Goal: Task Accomplishment & Management: Use online tool/utility

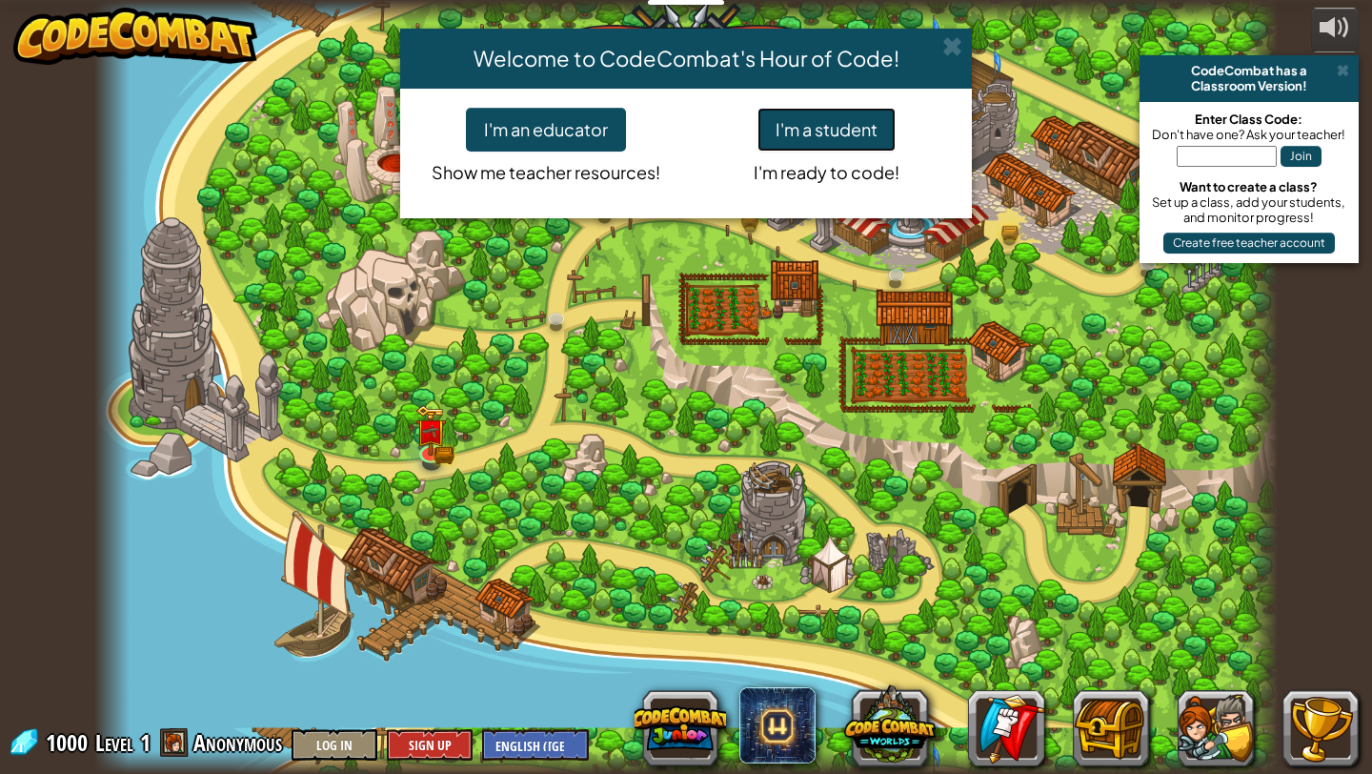
click at [826, 134] on button "I'm a student" at bounding box center [826, 130] width 138 height 44
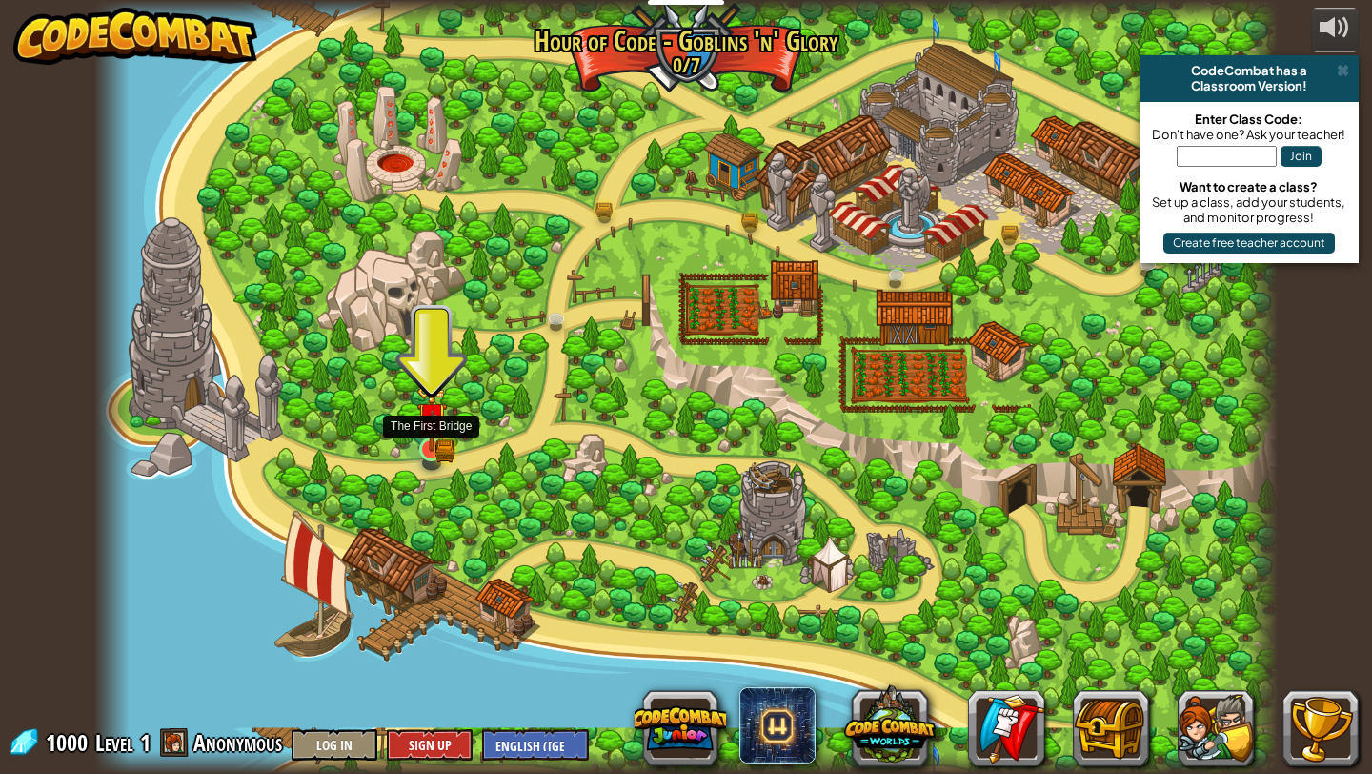
click at [428, 424] on img at bounding box center [431, 419] width 18 height 18
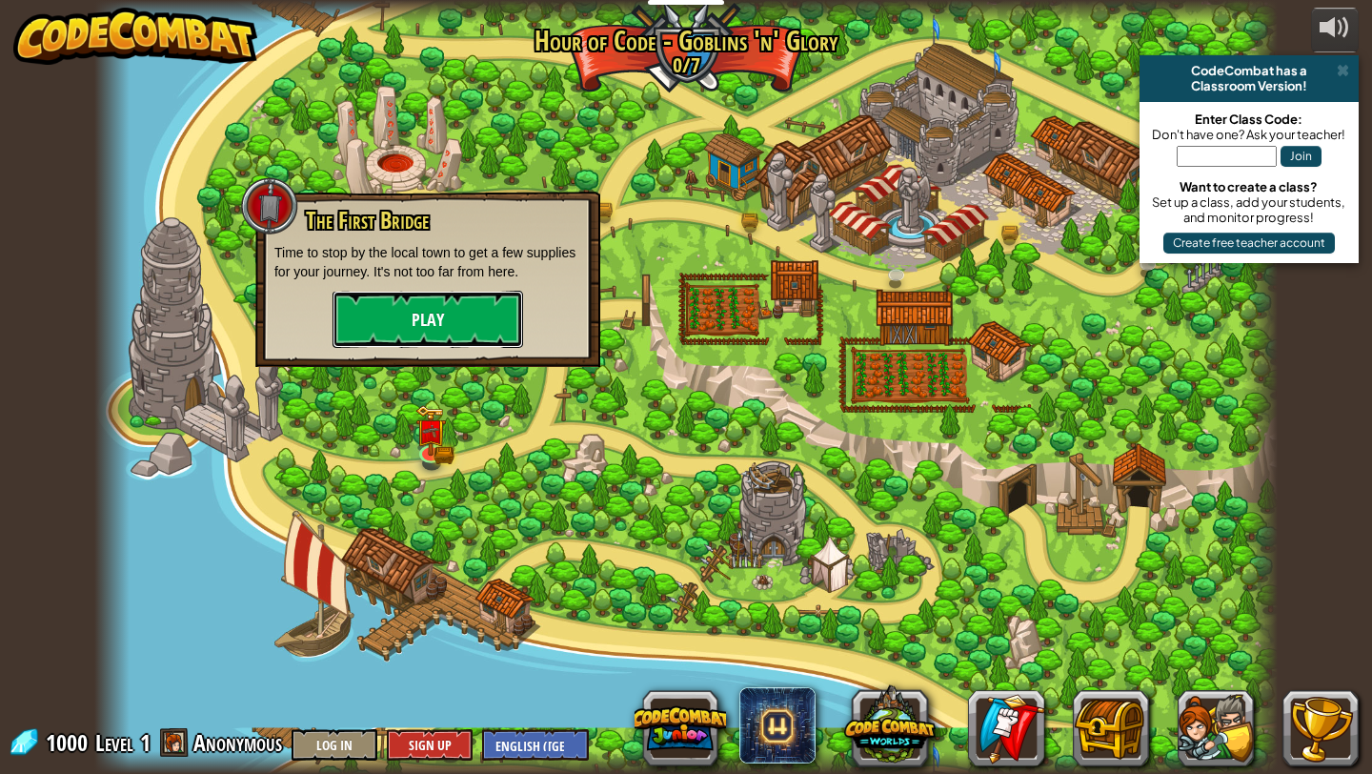
click at [466, 297] on button "Play" at bounding box center [427, 319] width 191 height 57
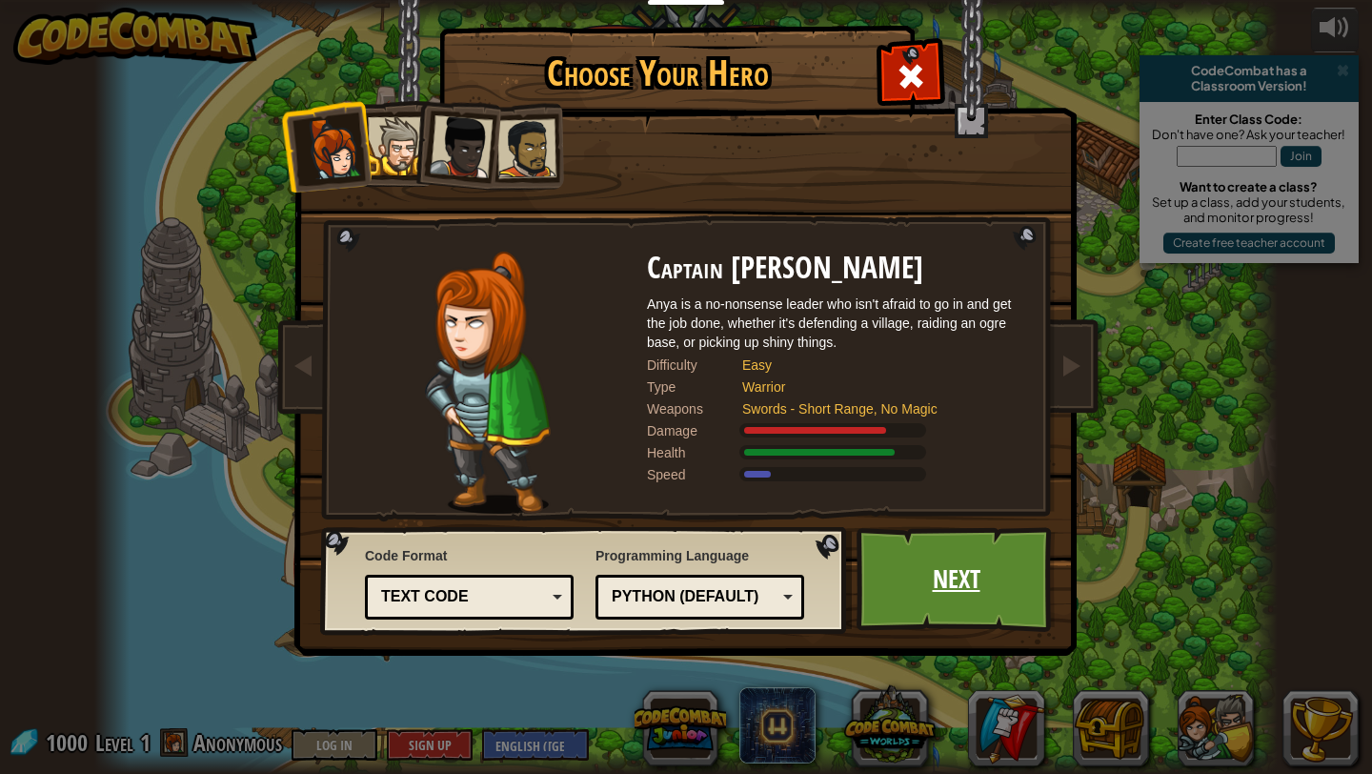
click at [988, 581] on link "Next" at bounding box center [955, 579] width 199 height 105
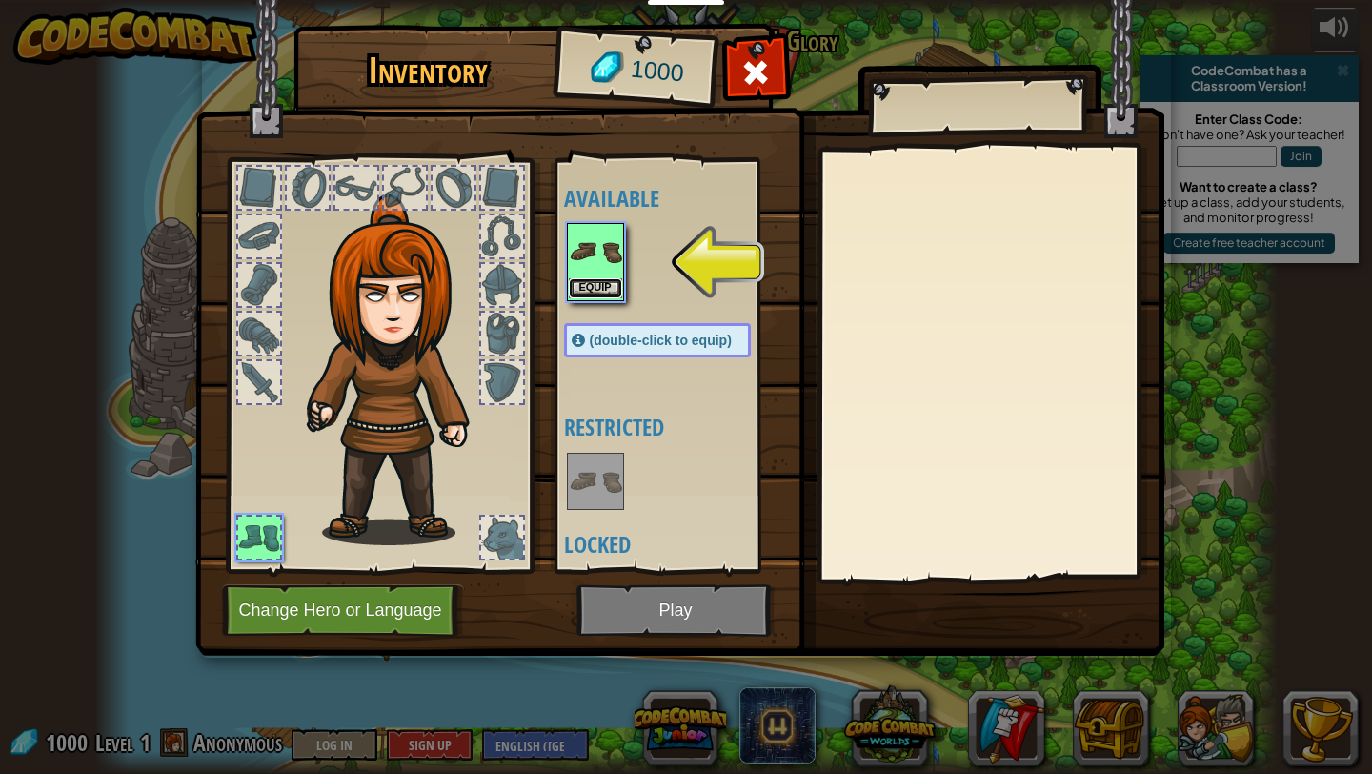
click at [596, 281] on button "Equip" at bounding box center [595, 288] width 53 height 20
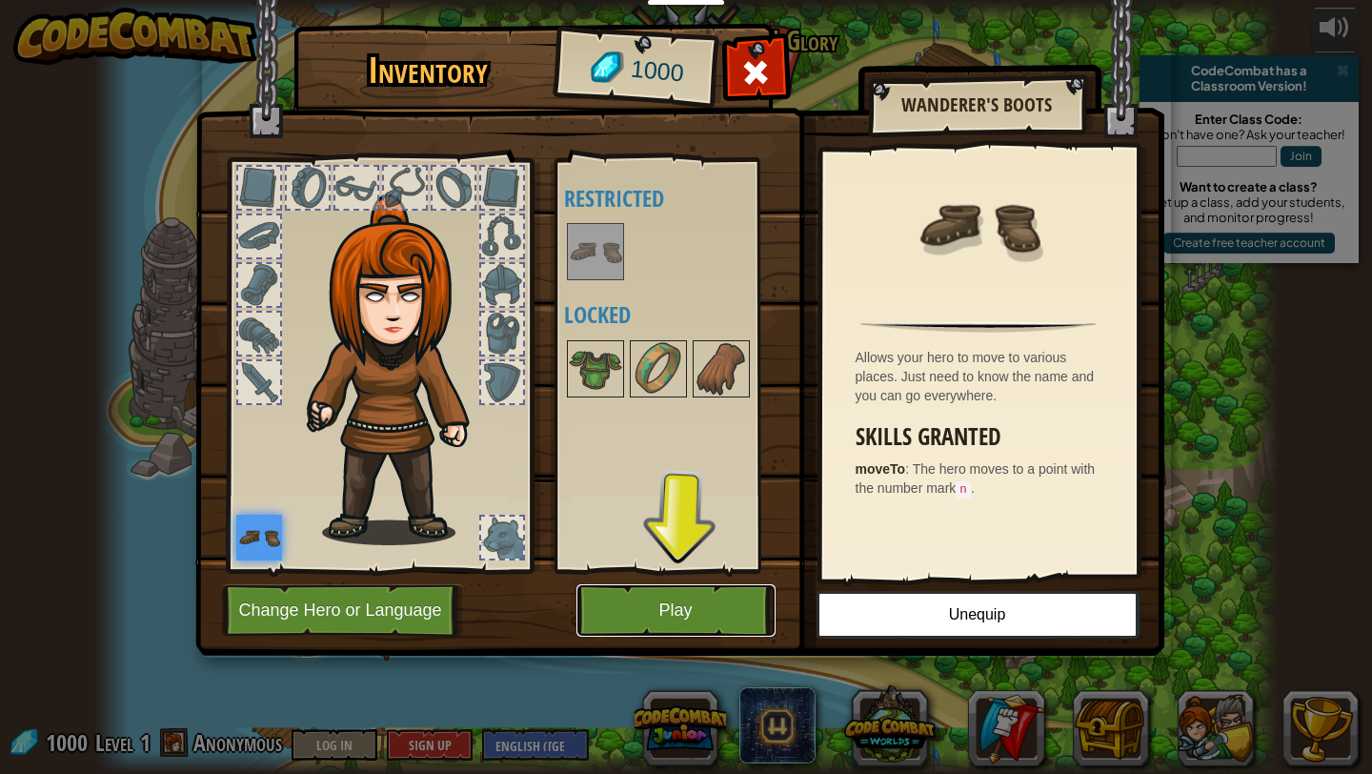
click at [673, 614] on button "Play" at bounding box center [675, 610] width 199 height 52
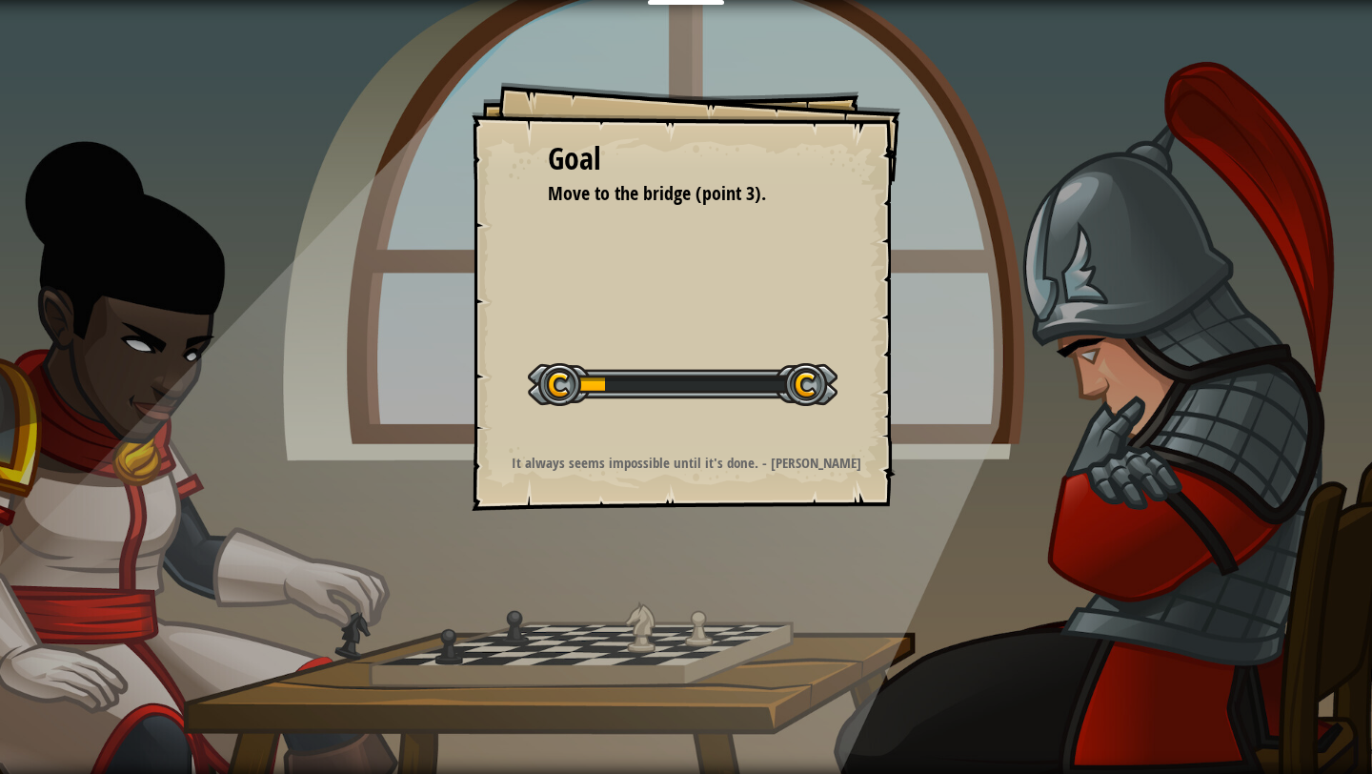
click at [670, 617] on div "Goal Move to the bridge (point 3). Start Level Error loading from server. Try r…" at bounding box center [686, 387] width 1372 height 774
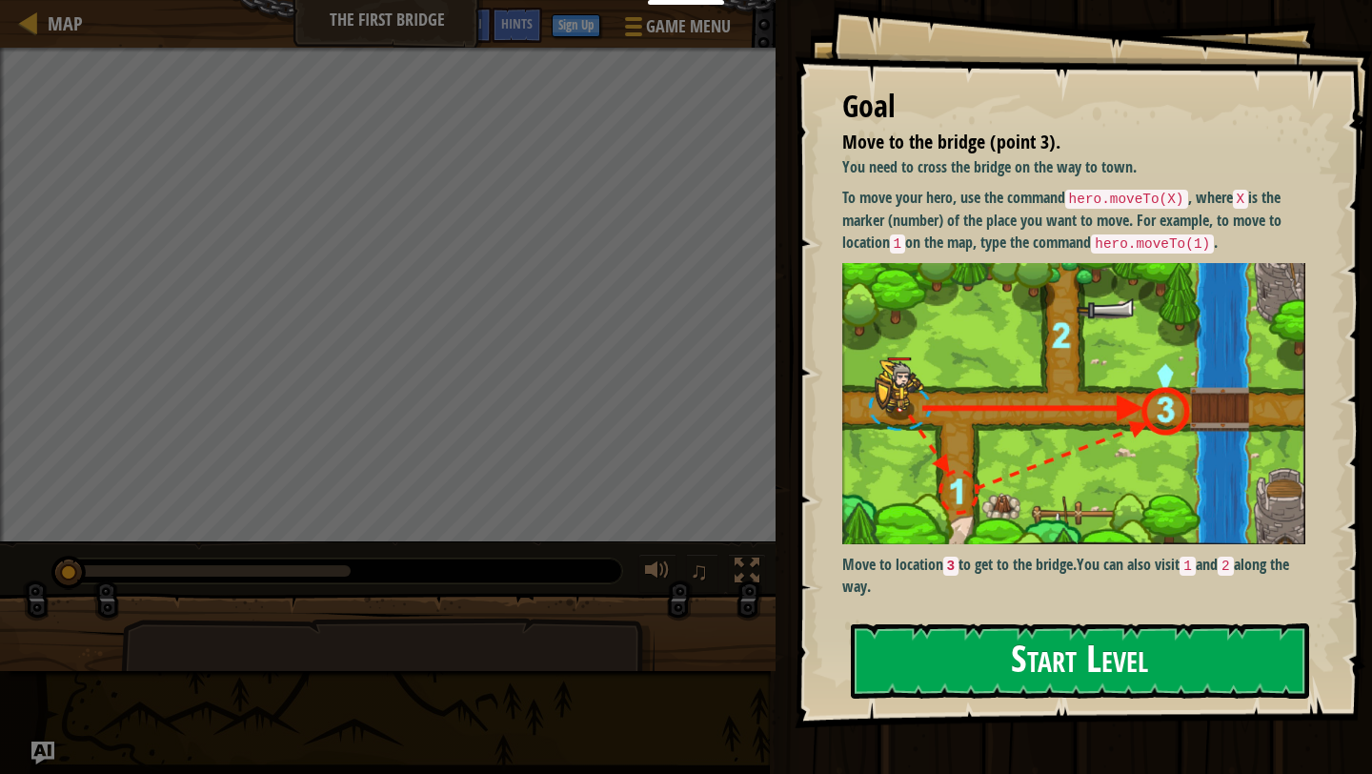
click at [973, 682] on button "Start Level" at bounding box center [1080, 660] width 458 height 75
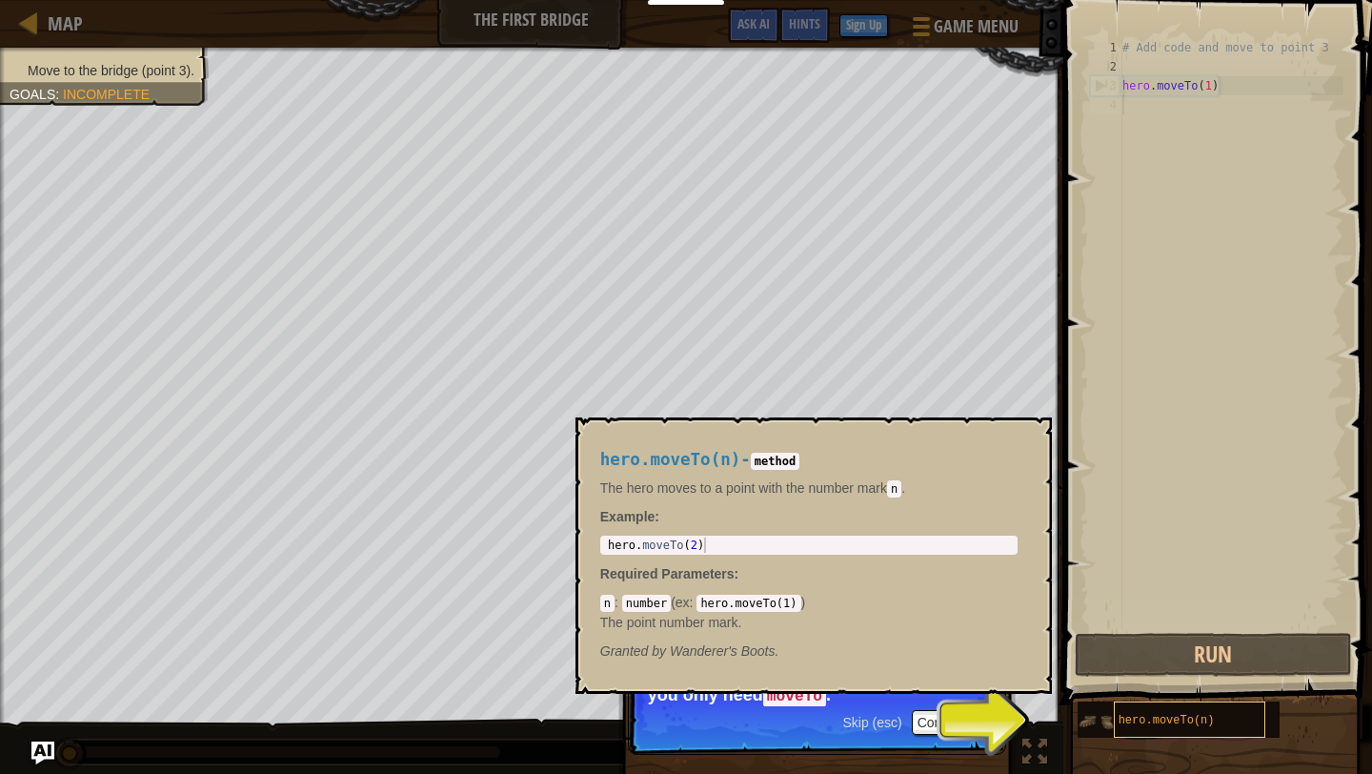
scroll to position [9, 0]
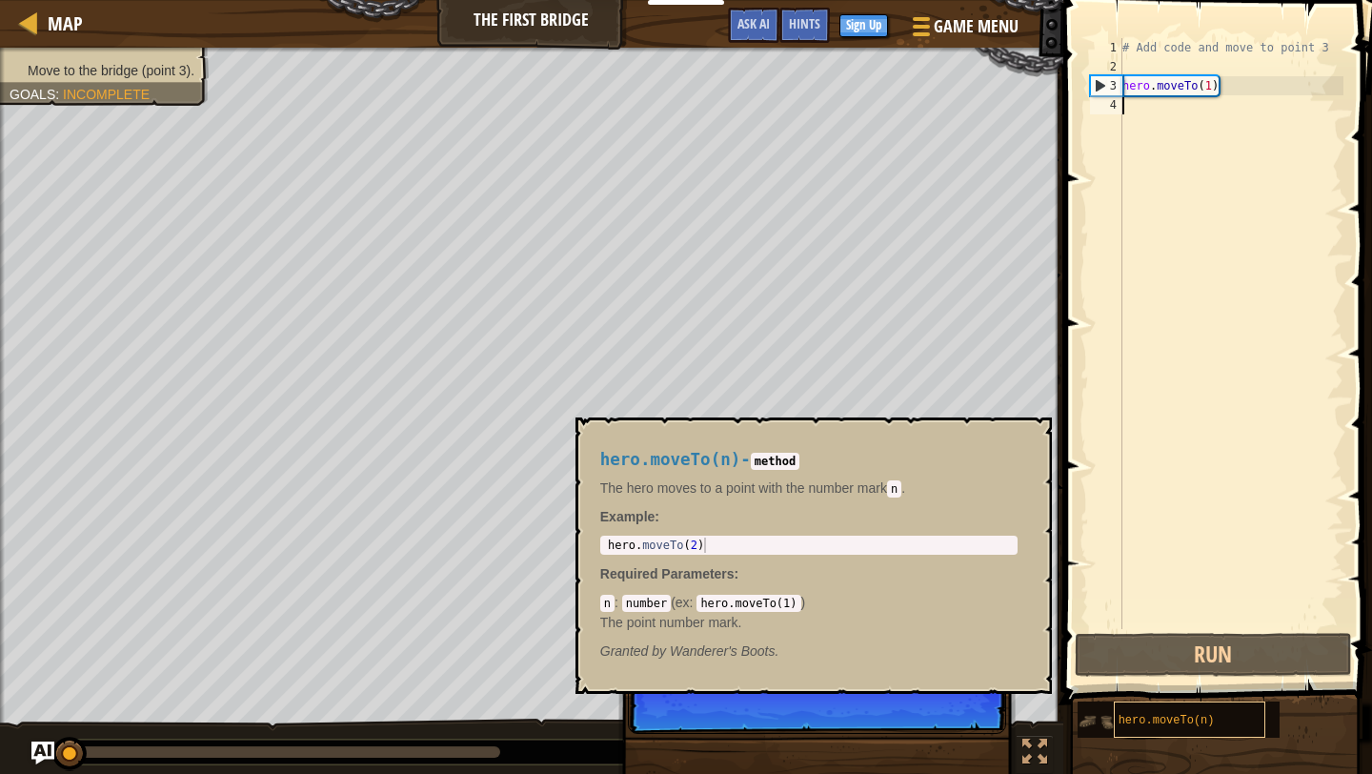
type textarea "hero.moveTo(n)"
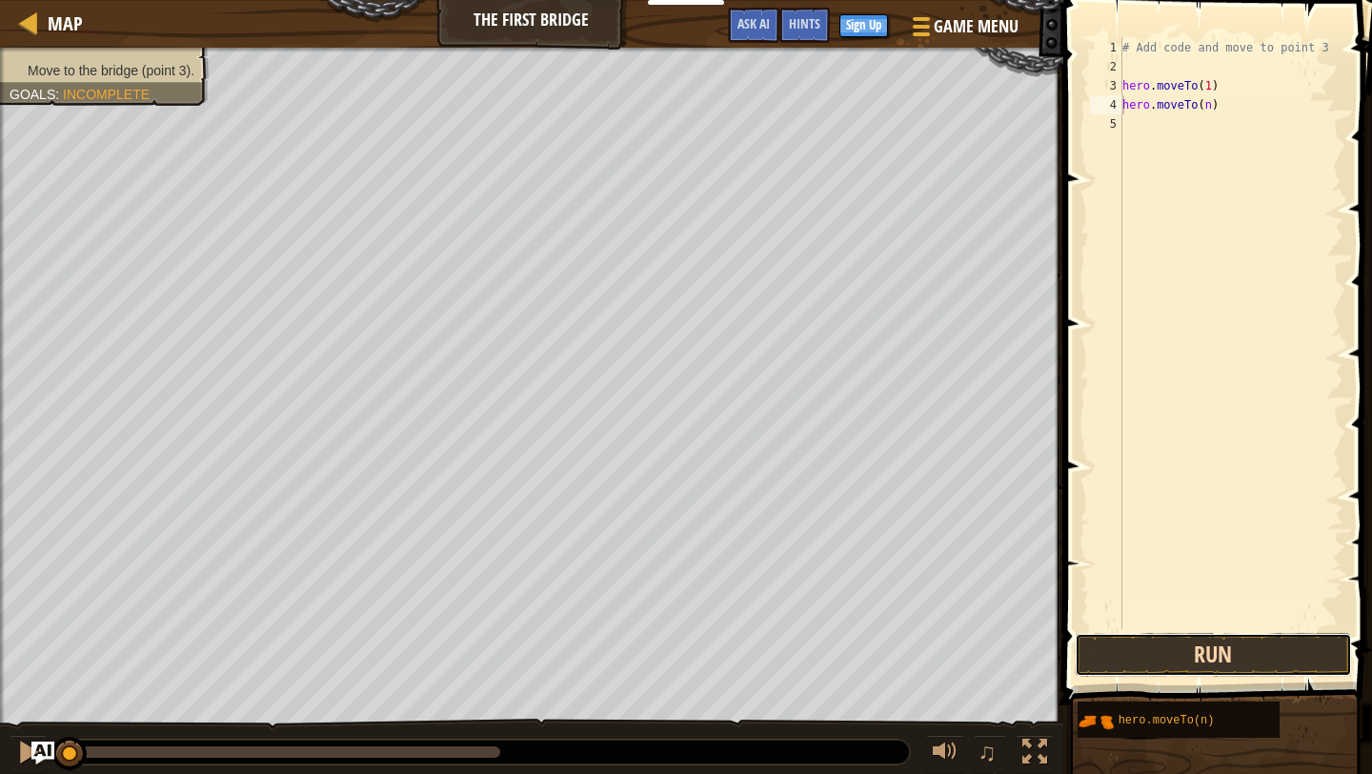
click at [1156, 663] on button "Run" at bounding box center [1213, 655] width 277 height 44
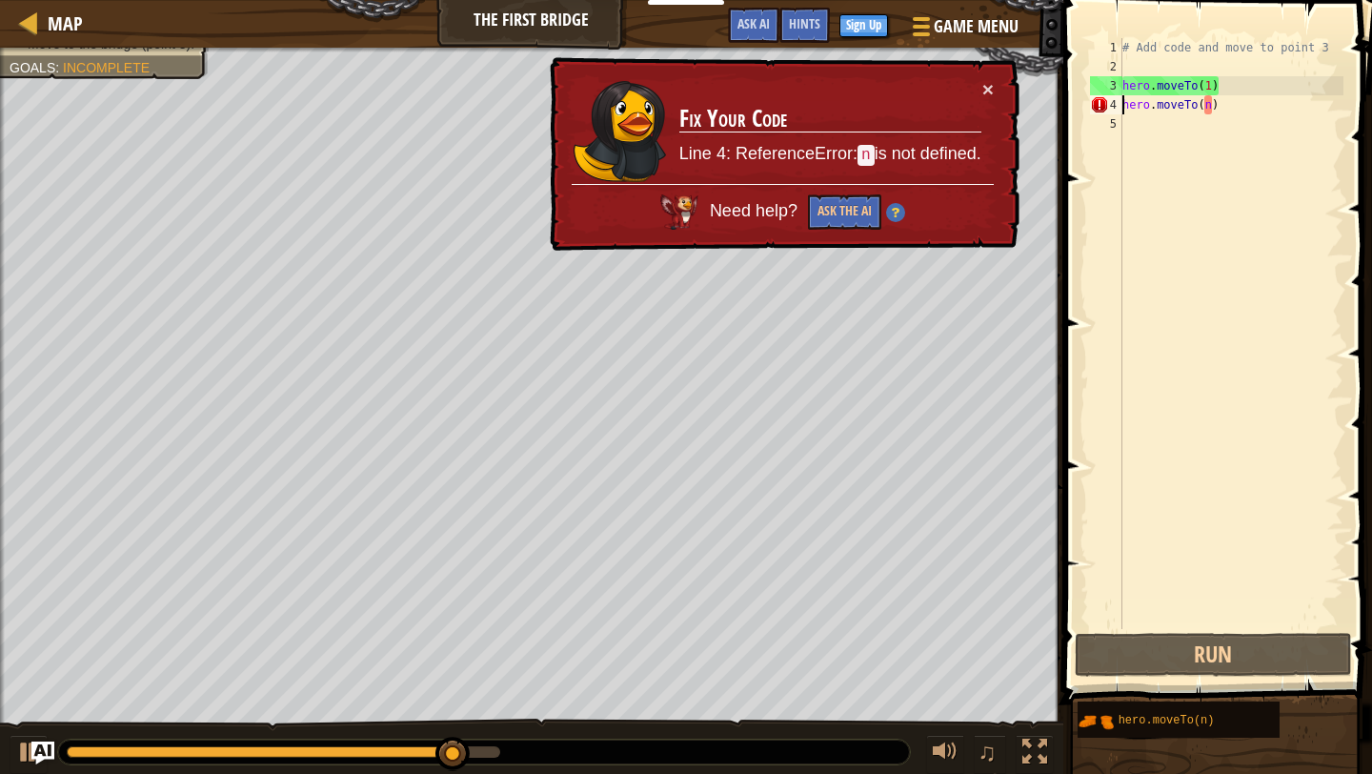
click at [1205, 117] on div "# Add code and move to point 3 hero . moveTo ( 1 ) hero . moveTo ( n )" at bounding box center [1230, 352] width 225 height 629
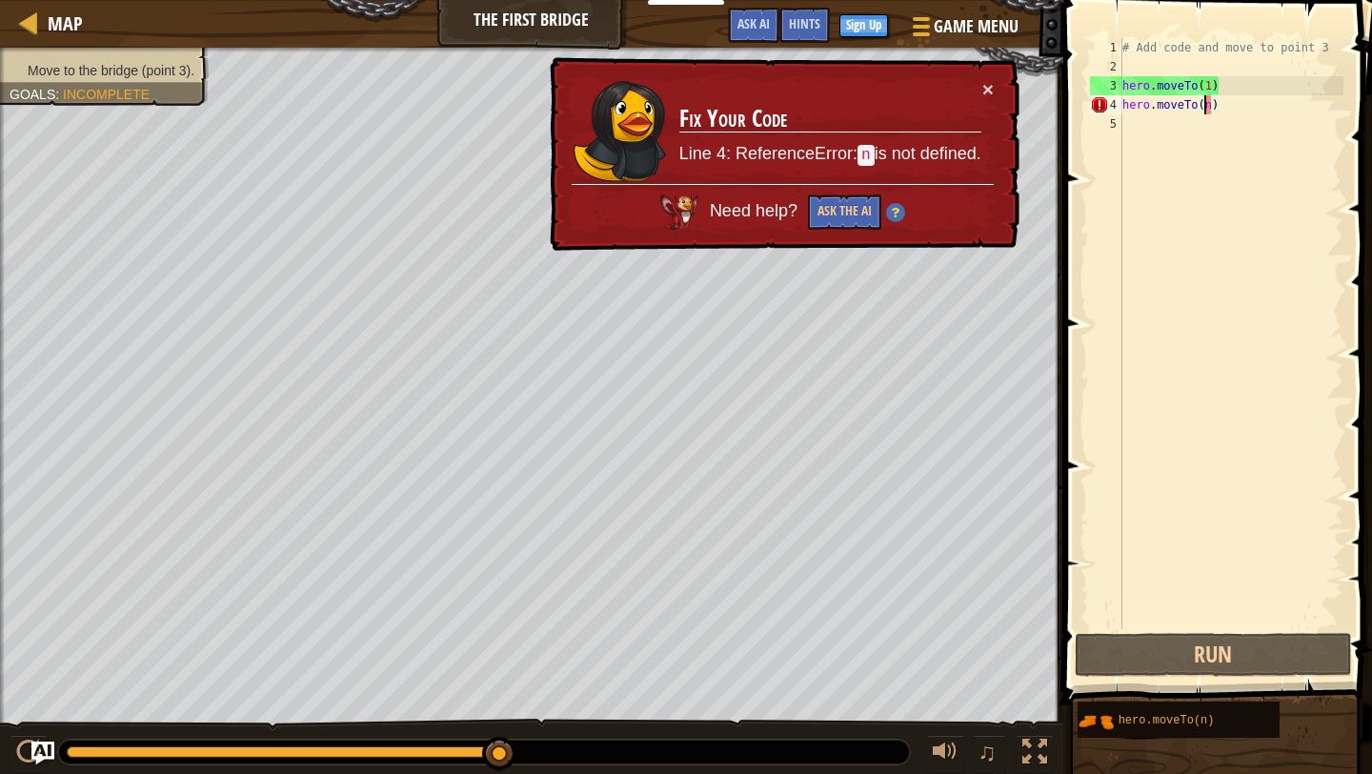
click at [1206, 111] on div "# Add code and move to point 3 hero . moveTo ( 1 ) hero . moveTo ( n )" at bounding box center [1230, 352] width 225 height 629
click at [1208, 115] on div "# Add code and move to point 3 hero . moveTo ( 1 ) hero . moveTo ( n )" at bounding box center [1230, 352] width 225 height 629
click at [1212, 108] on div "# Add code and move to point 3 hero . moveTo ( 1 ) hero . moveTo ( n )" at bounding box center [1230, 333] width 225 height 591
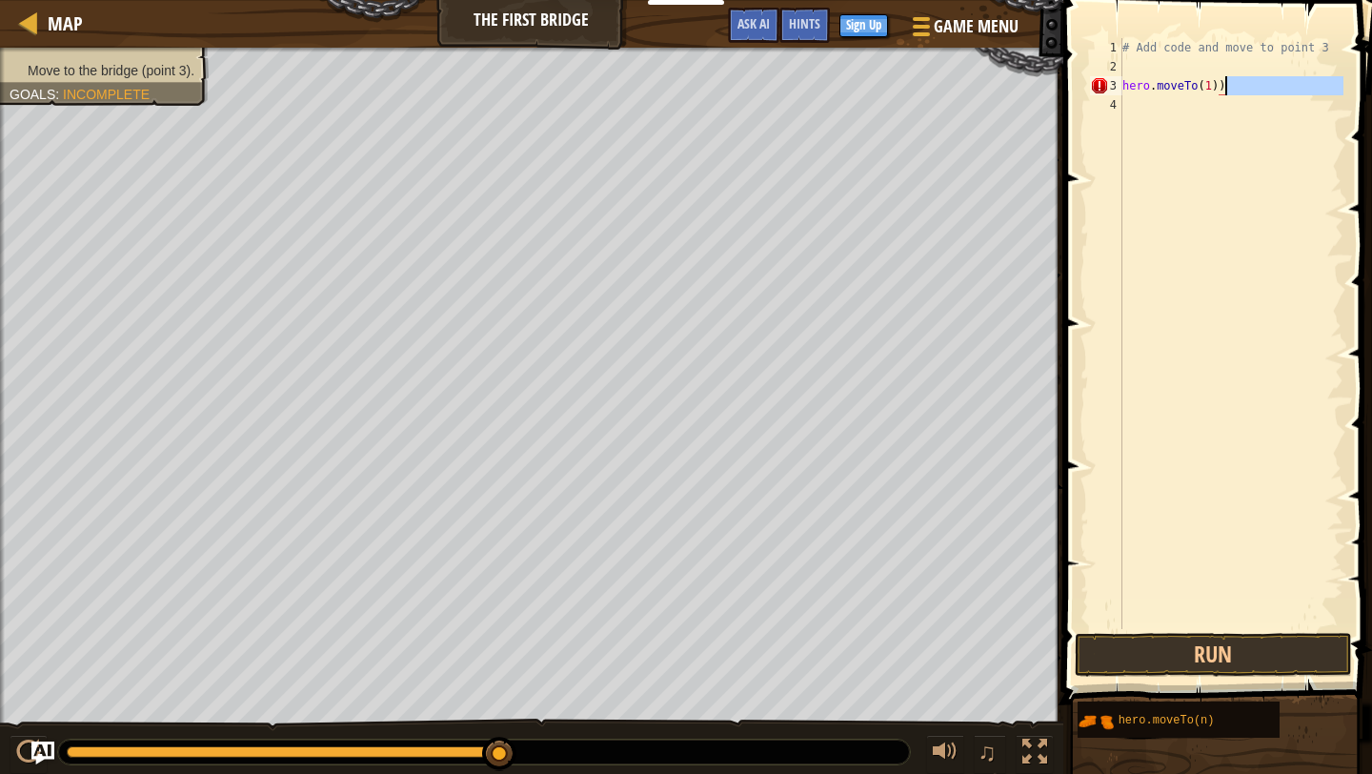
drag, startPoint x: 1212, startPoint y: 108, endPoint x: 1240, endPoint y: 83, distance: 37.8
click at [1240, 83] on div "# Add code and move to point 3 hero . moveTo ( 1 ))" at bounding box center [1230, 352] width 225 height 629
type textarea "hero.moveTo(1)"
click at [1134, 102] on div "# Add code and move to point 3 hero . moveTo ( 1 )" at bounding box center [1230, 352] width 225 height 629
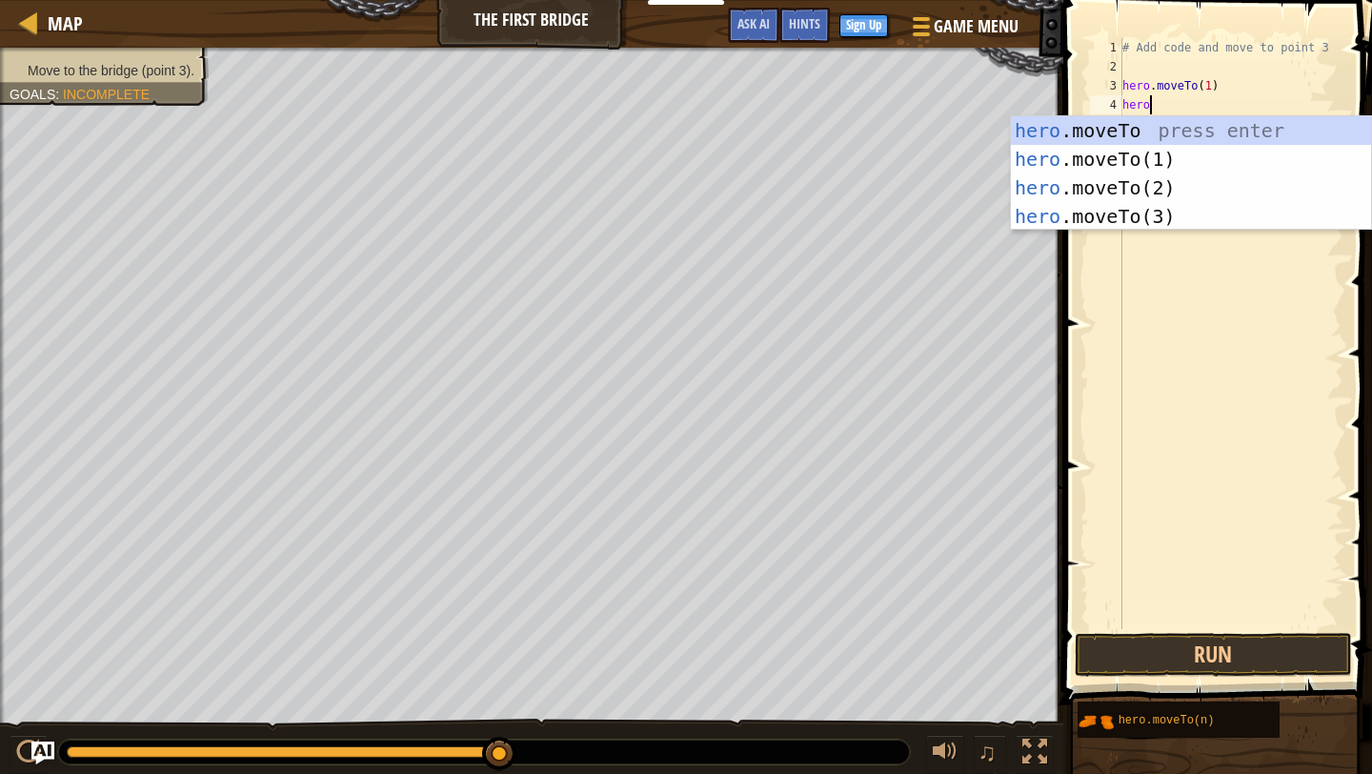
scroll to position [9, 1]
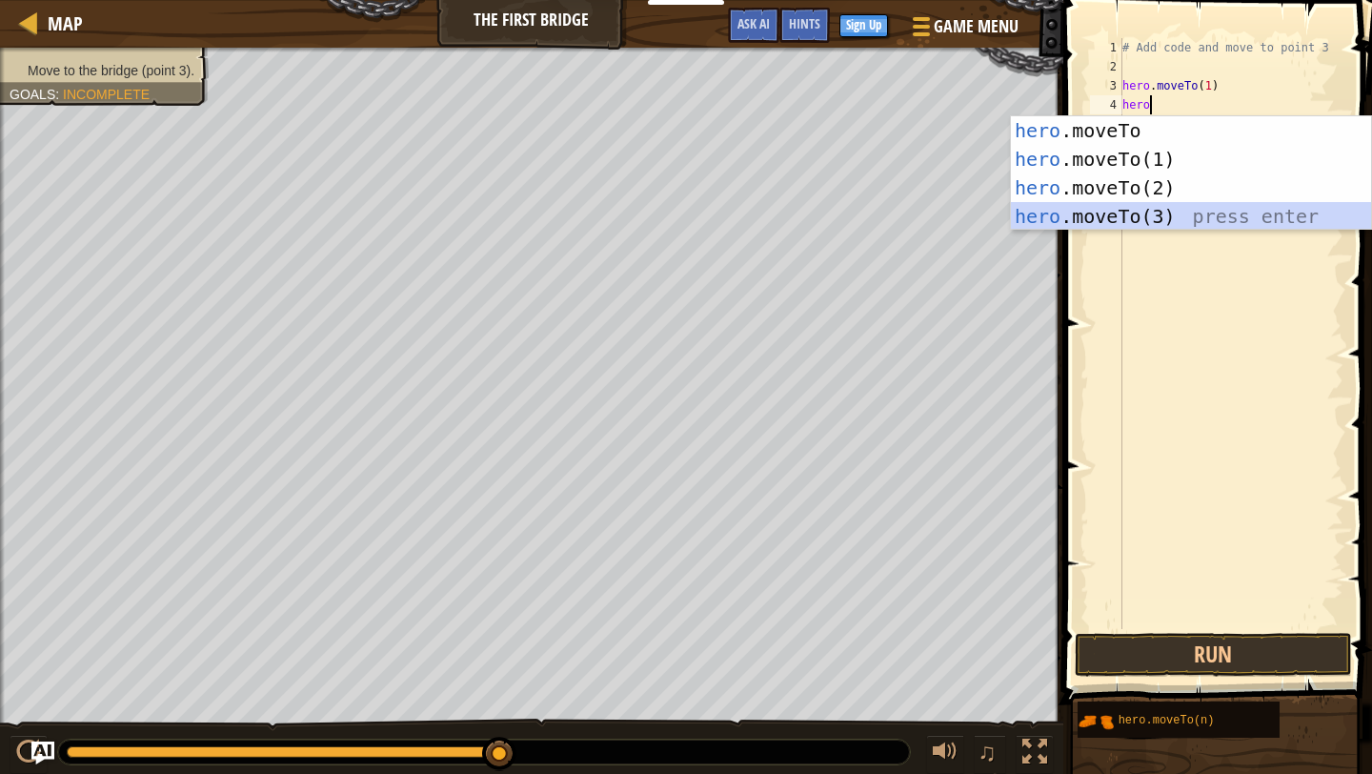
click at [1165, 210] on div "hero .moveTo press enter hero .moveTo(1) press enter hero .moveTo(2) press ente…" at bounding box center [1191, 201] width 360 height 171
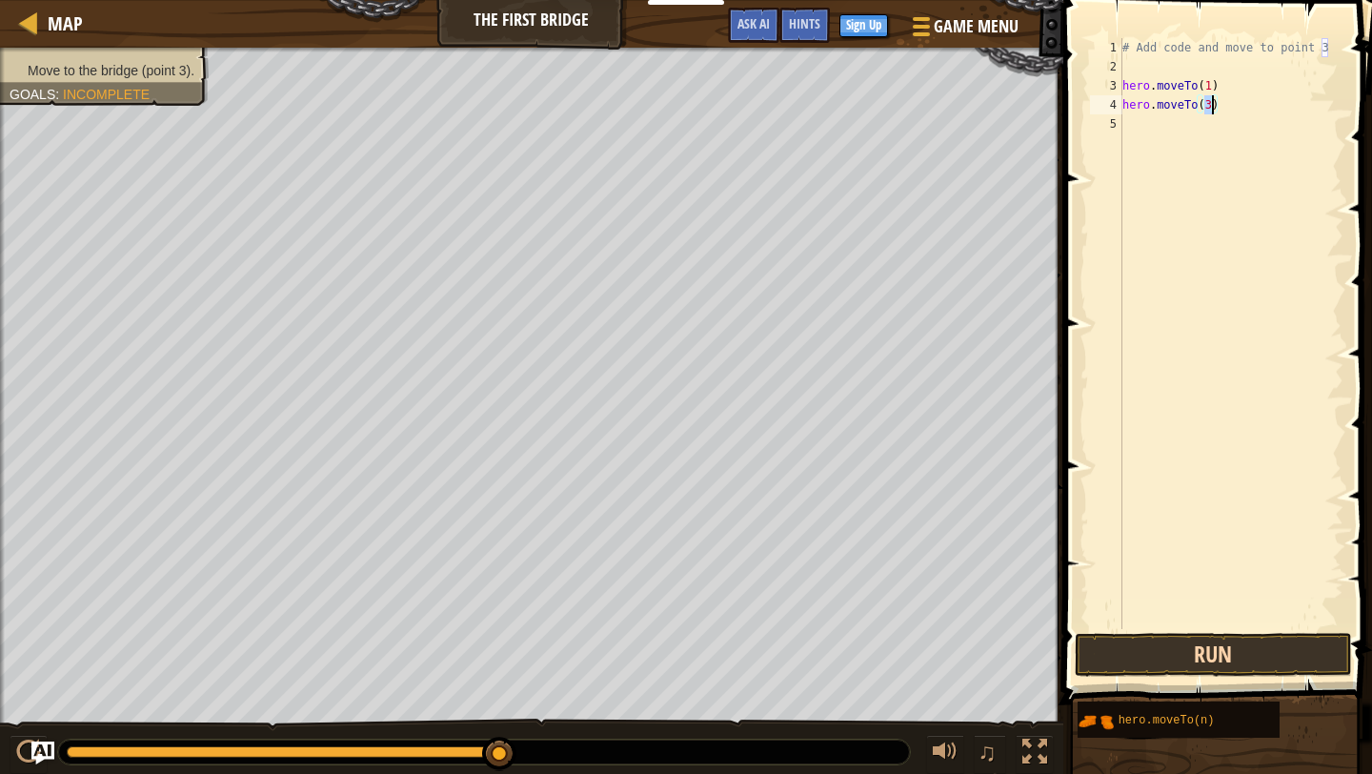
type textarea "hero.moveTo(3)"
click at [1279, 648] on button "Run" at bounding box center [1213, 655] width 277 height 44
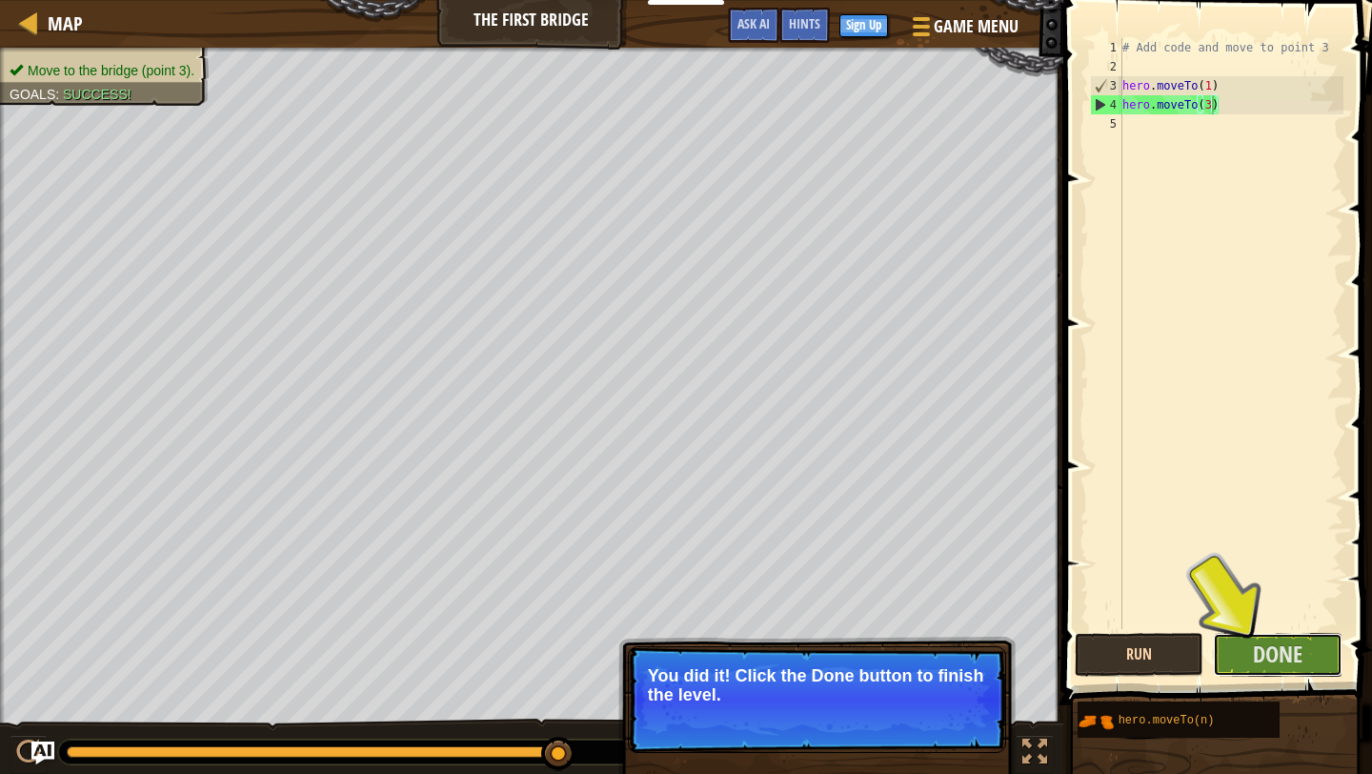
click at [1279, 648] on span "Done" at bounding box center [1278, 653] width 50 height 30
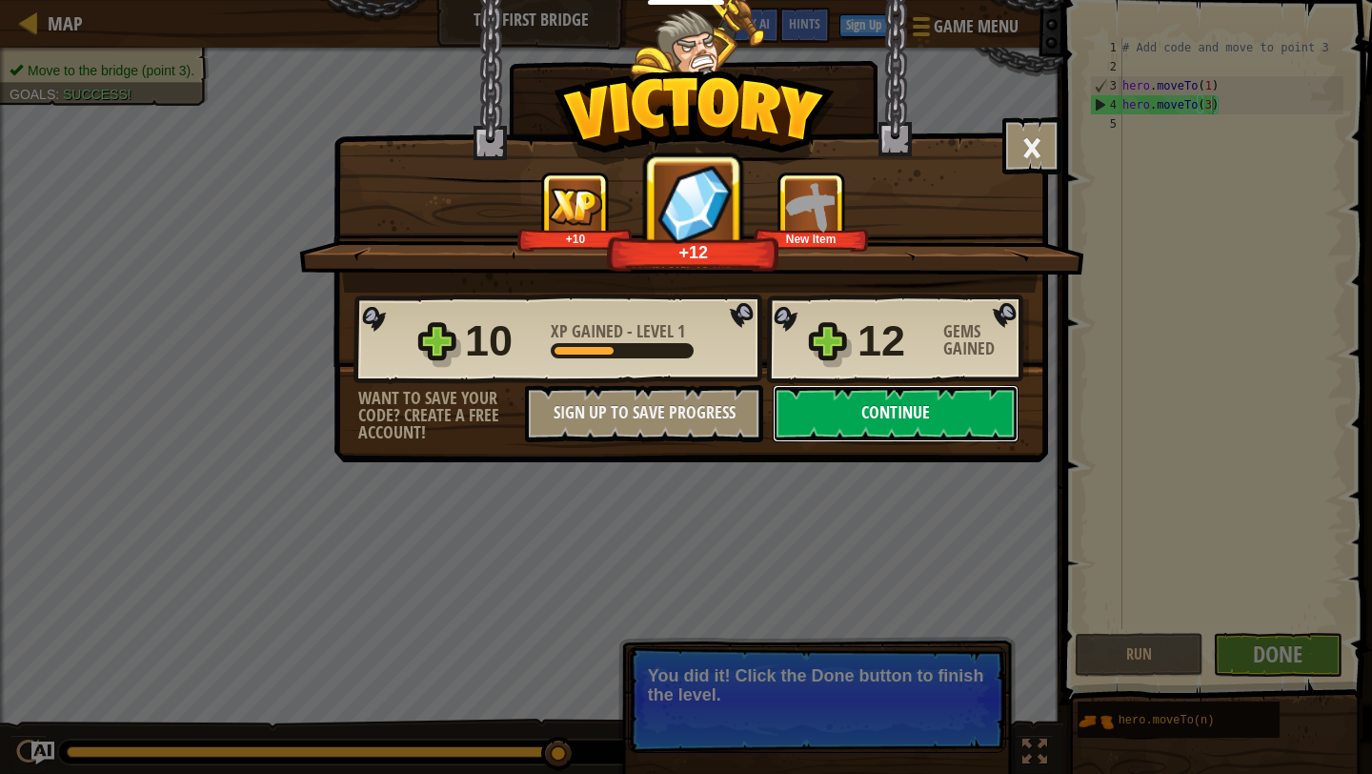
click at [949, 426] on button "Continue" at bounding box center [896, 413] width 246 height 57
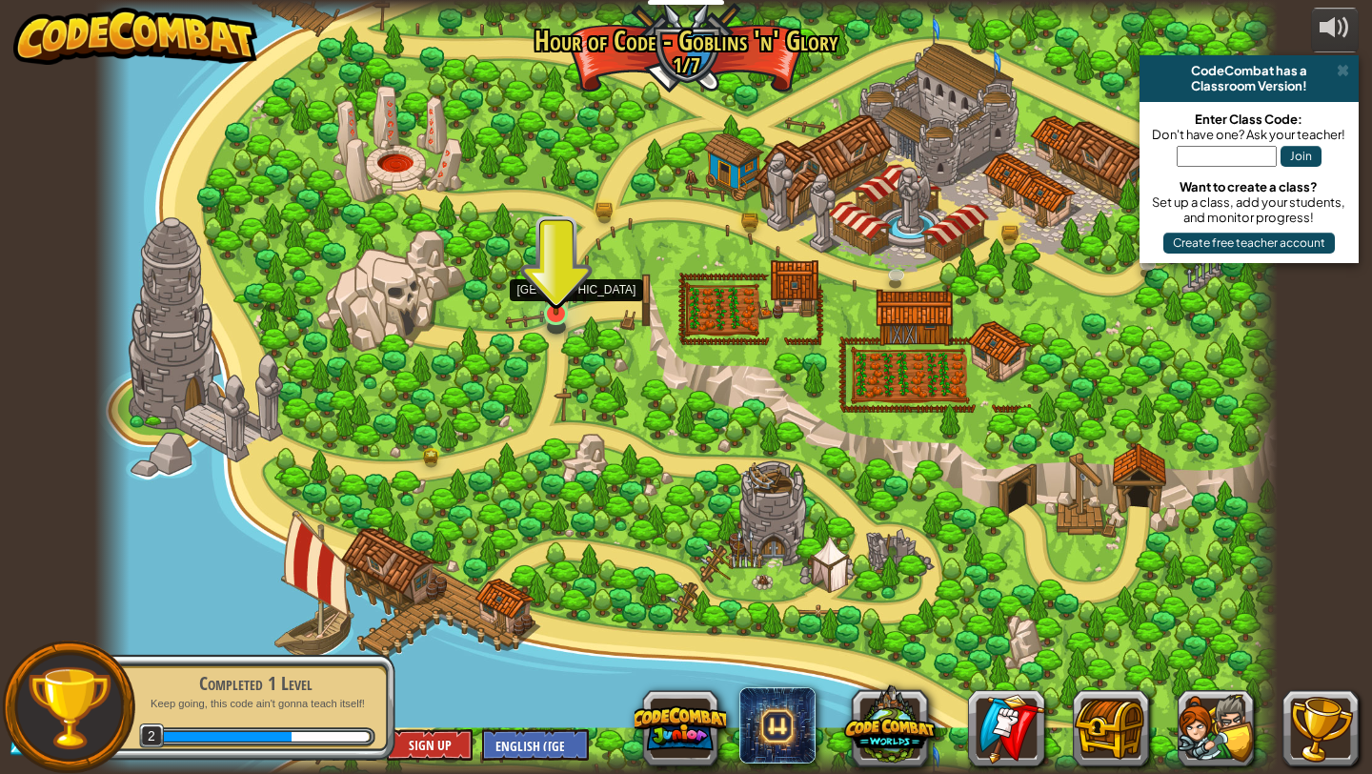
click at [552, 311] on img at bounding box center [556, 281] width 30 height 70
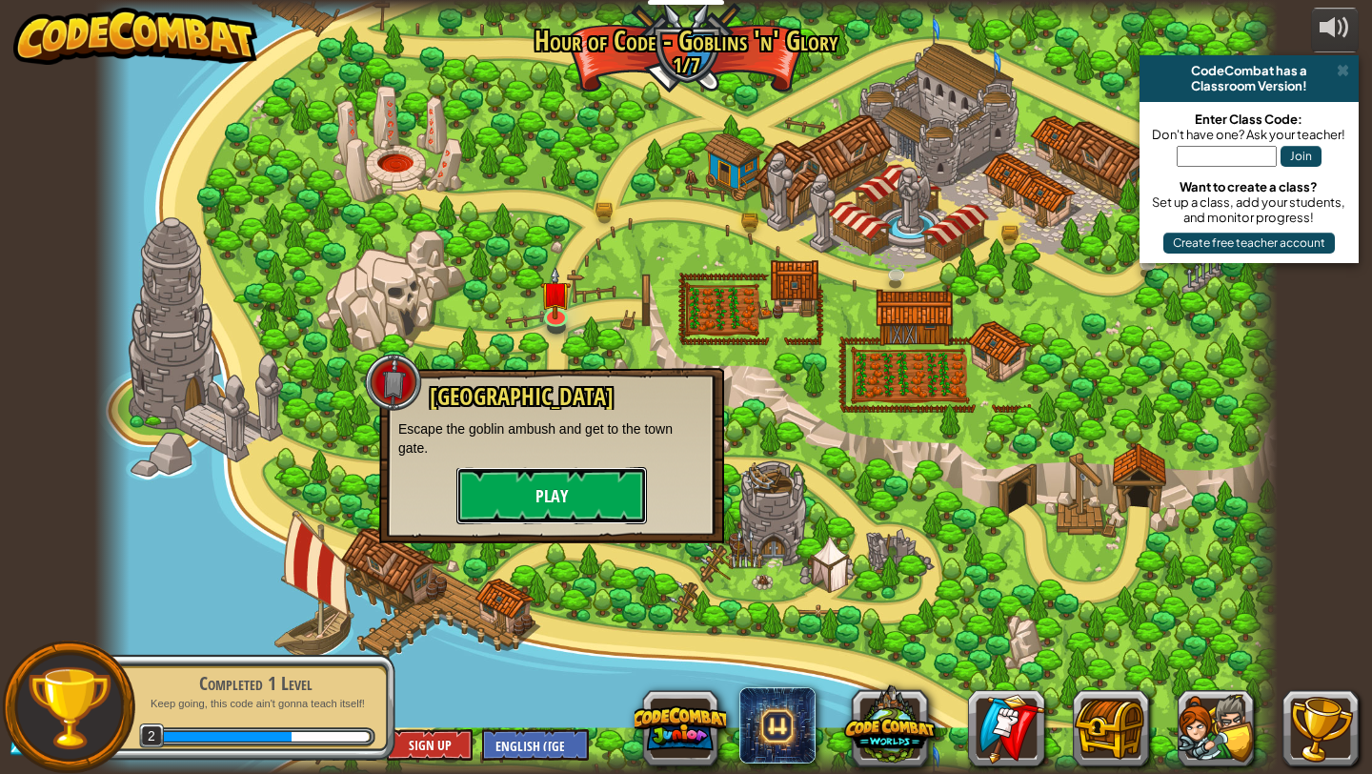
click at [522, 497] on button "Play" at bounding box center [551, 495] width 191 height 57
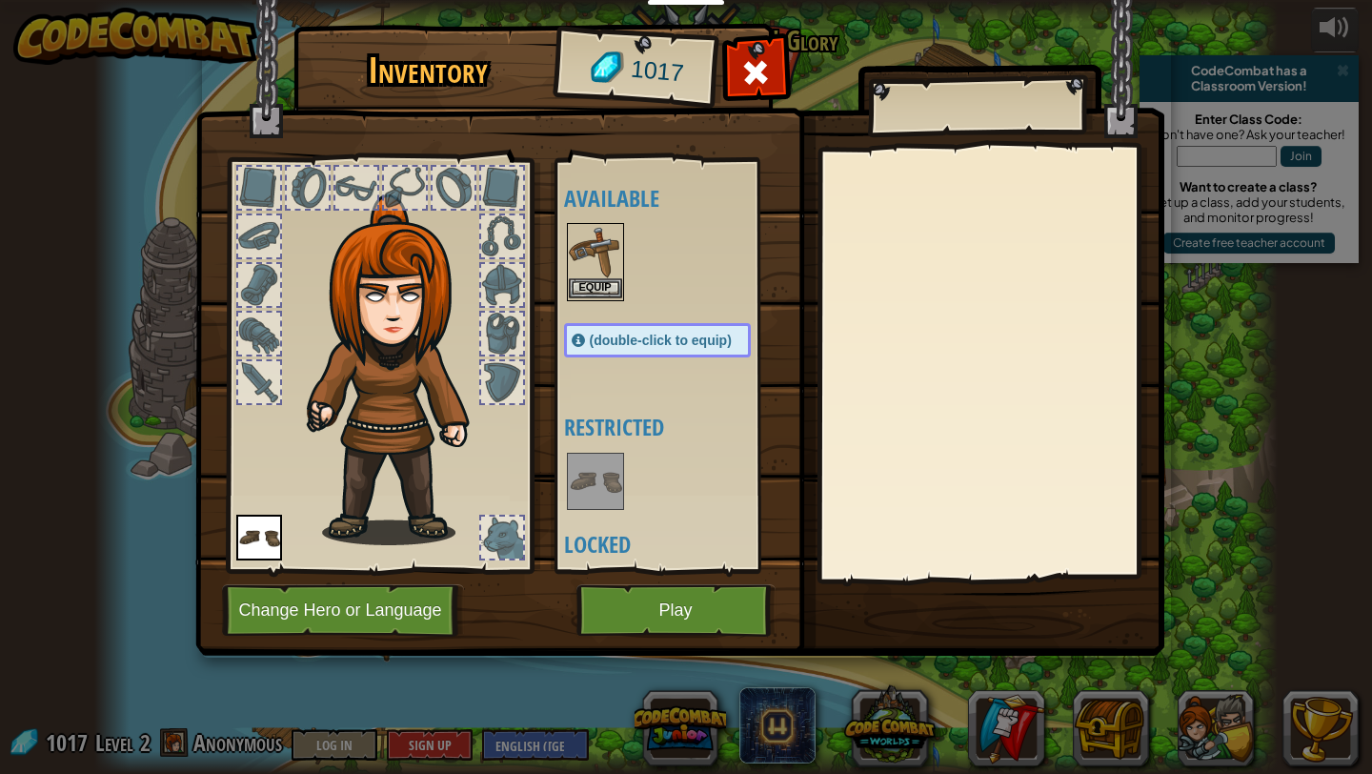
click at [609, 261] on img at bounding box center [595, 251] width 53 height 53
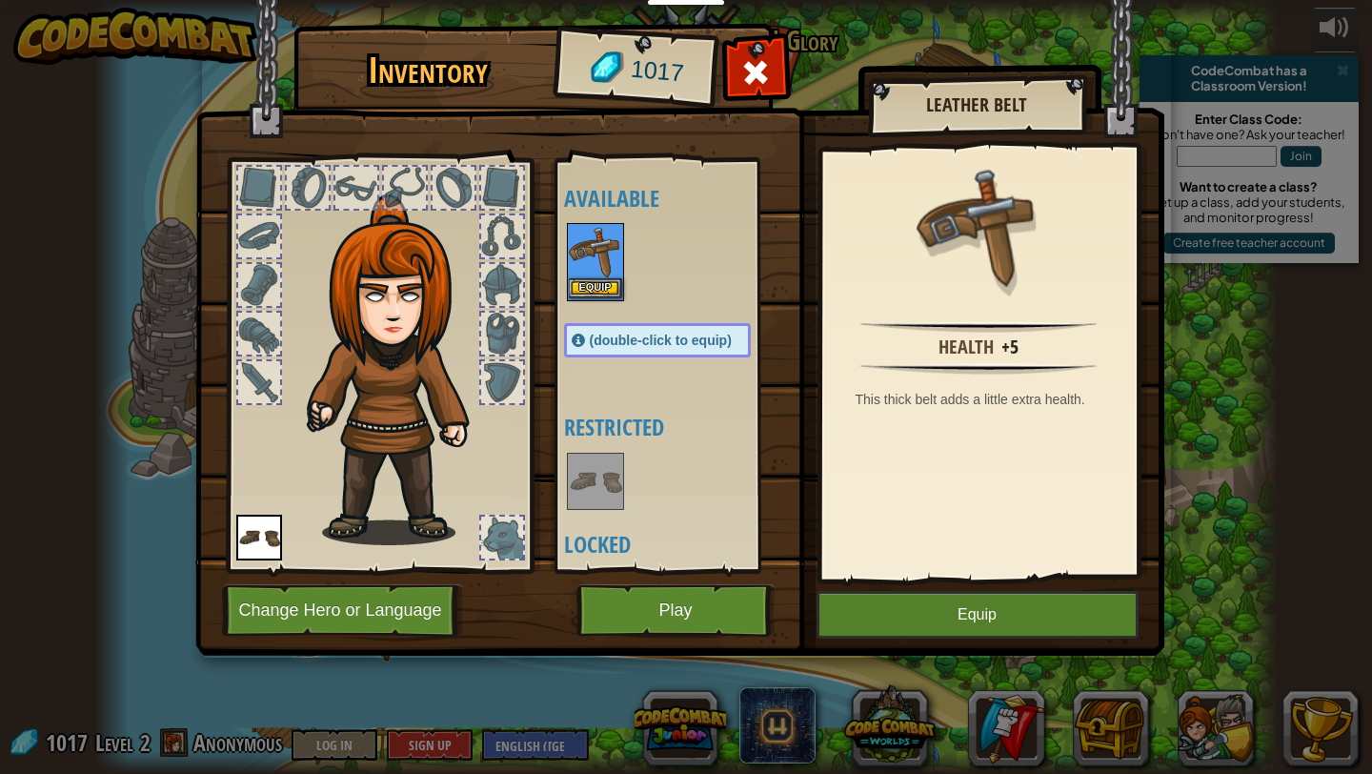
click at [609, 261] on img at bounding box center [595, 251] width 53 height 53
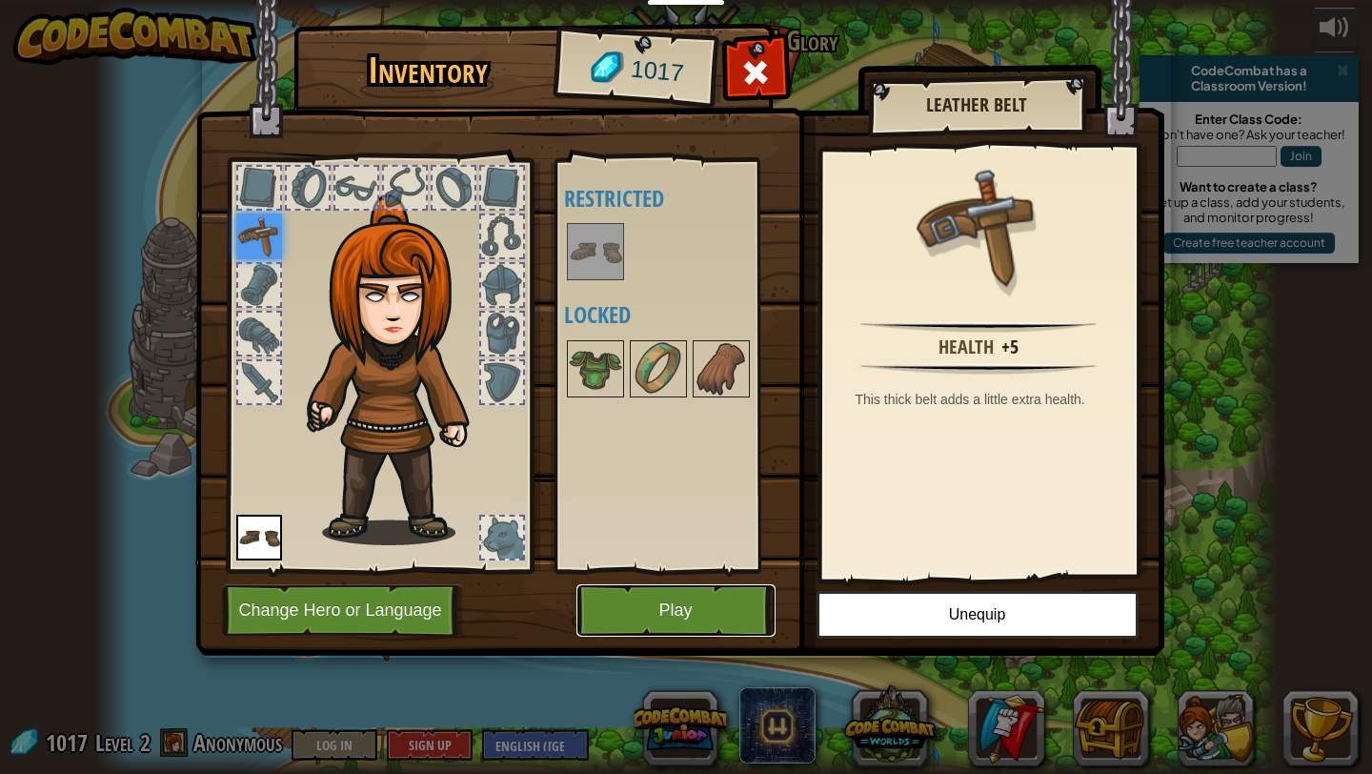
click at [721, 616] on button "Play" at bounding box center [675, 610] width 199 height 52
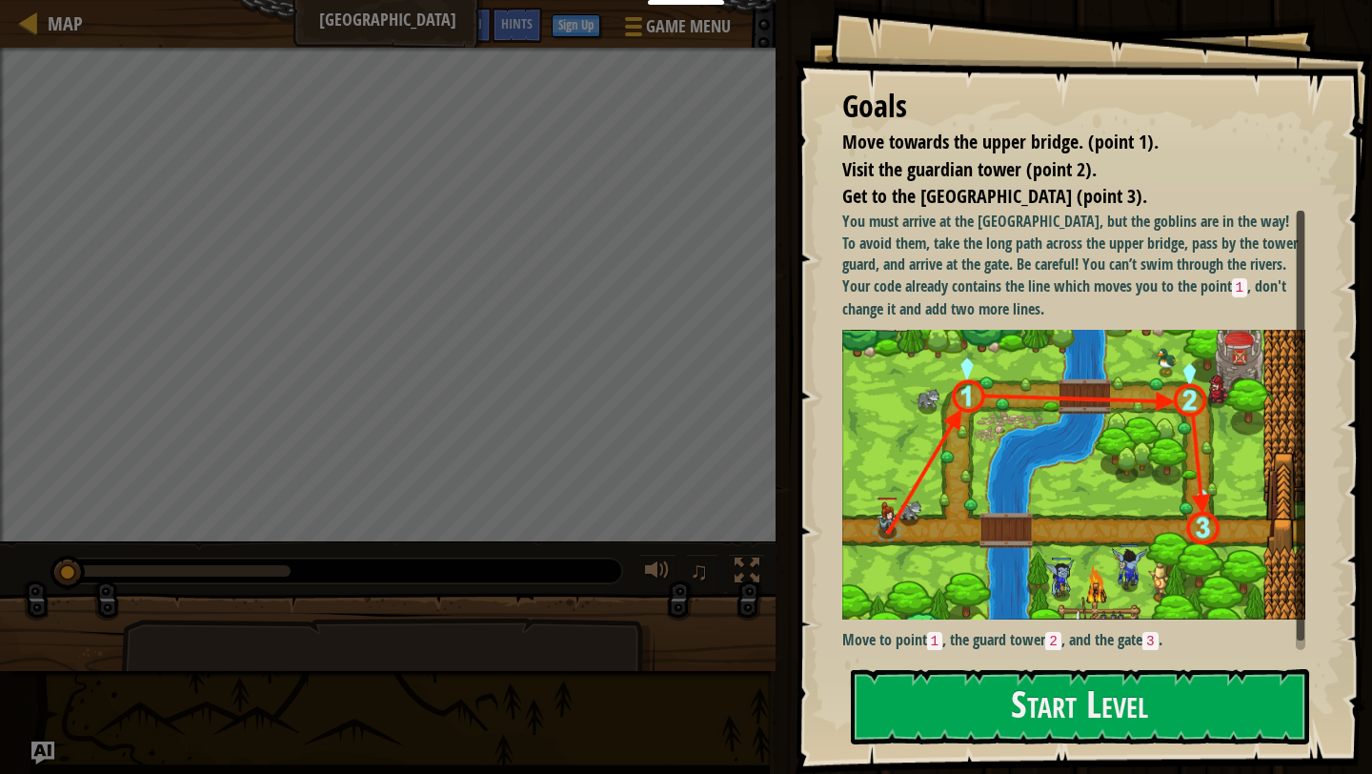
click at [721, 616] on div at bounding box center [387, 640] width 775 height 95
click at [852, 659] on div "Goals Move towards the upper bridge. (point 1). Visit the [GEOGRAPHIC_DATA] (po…" at bounding box center [1083, 387] width 577 height 774
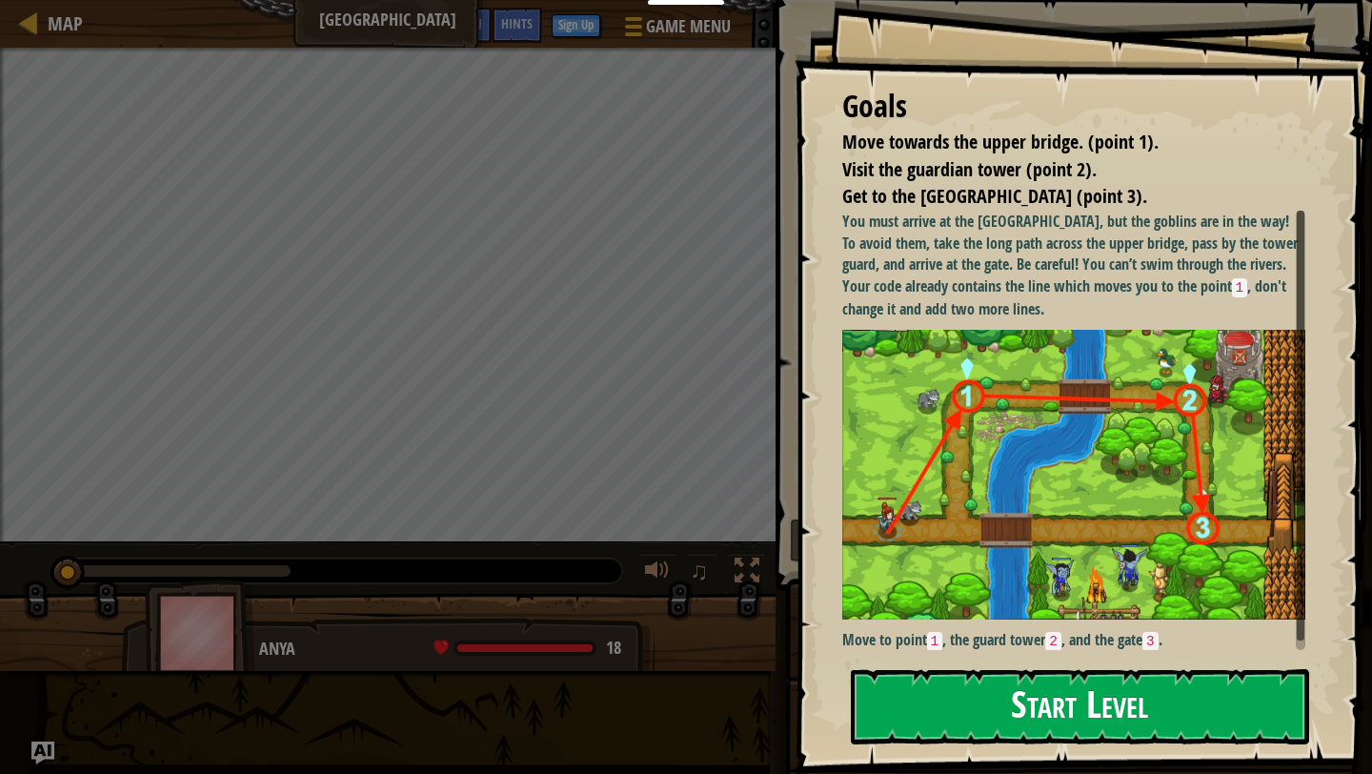
click at [930, 680] on button "Start Level" at bounding box center [1080, 706] width 458 height 75
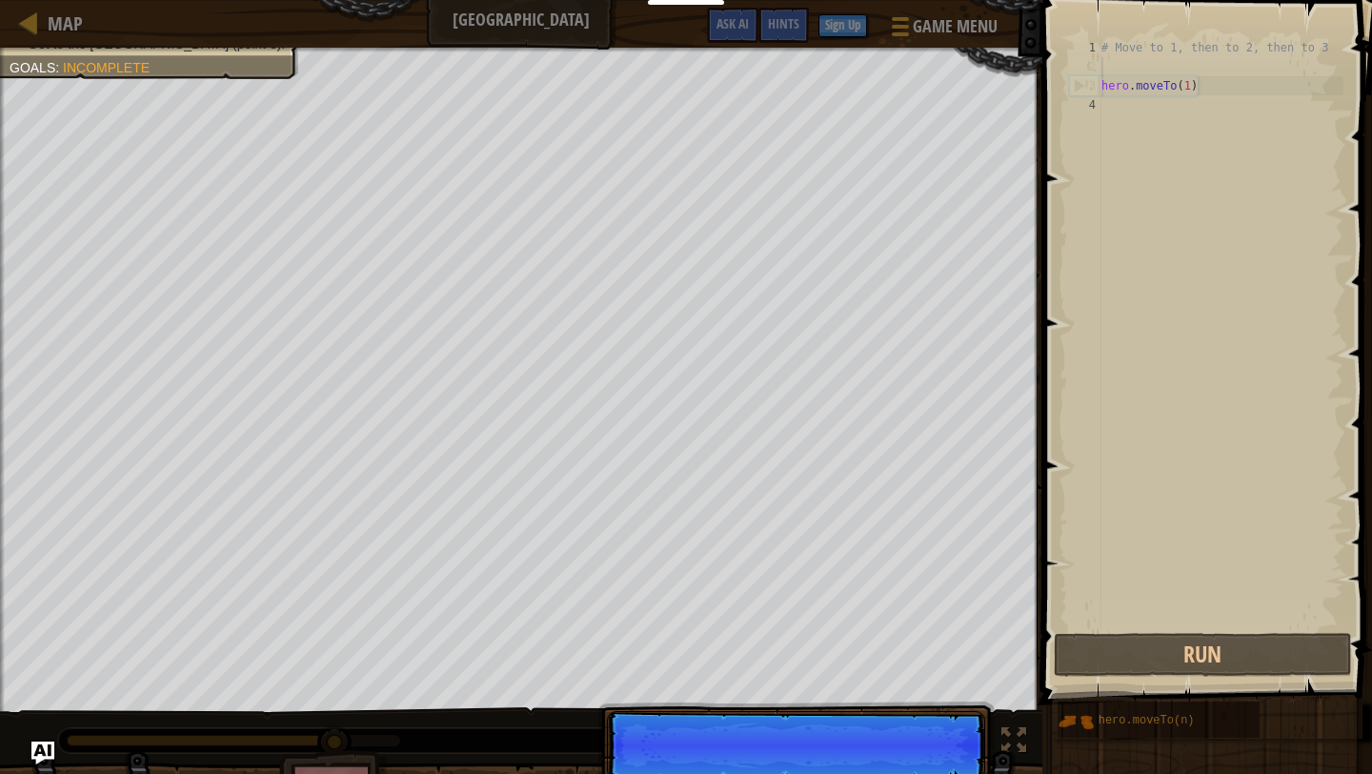
click at [1110, 70] on div "# Move to 1, then to 2, then to 3 hero . moveTo ( 1 )" at bounding box center [1221, 352] width 246 height 629
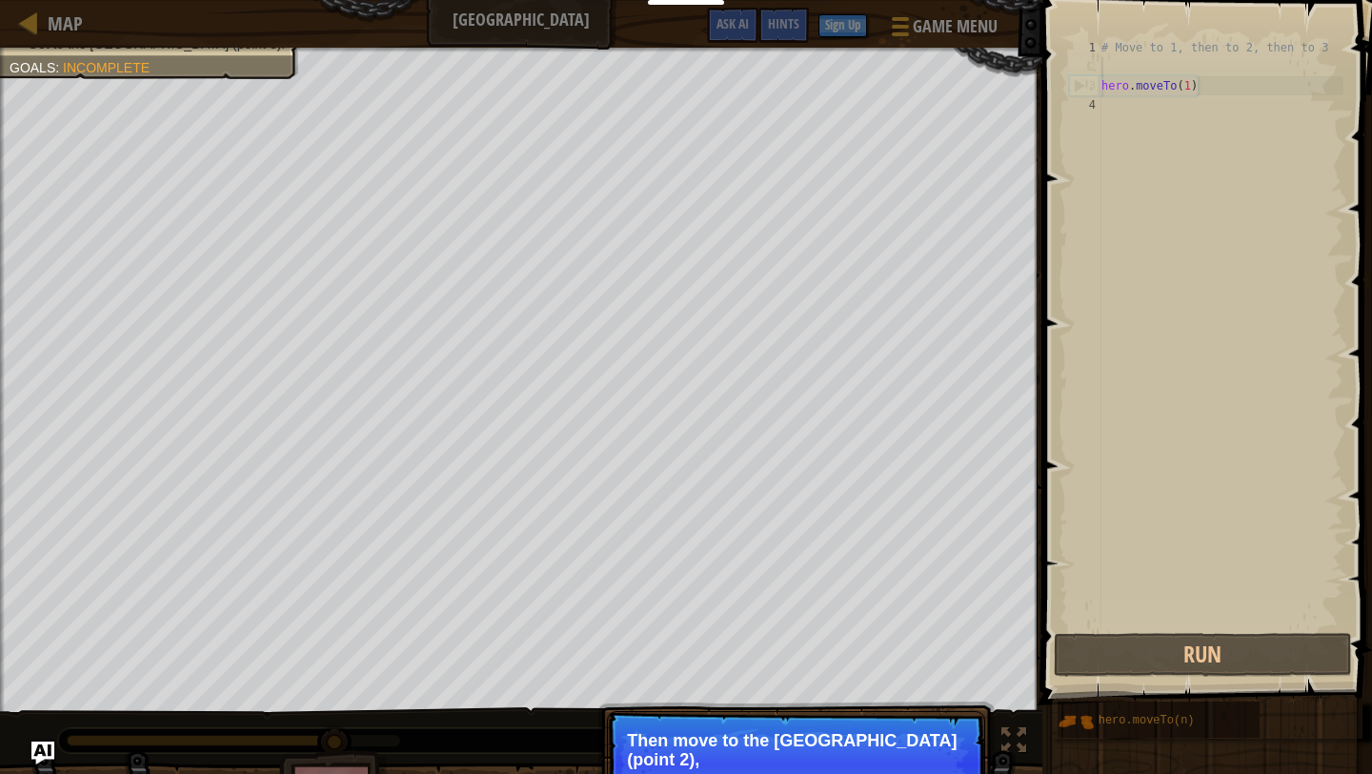
click at [1113, 104] on div "# Move to 1, then to 2, then to 3 hero . moveTo ( 1 )" at bounding box center [1221, 352] width 246 height 629
click at [897, 718] on p "Skip (esc) Continue Then move to the [GEOGRAPHIC_DATA] (point 2), and finally t…" at bounding box center [796, 764] width 378 height 107
click at [900, 746] on p "Then move to the [GEOGRAPHIC_DATA] (point 2), and finally to the gate (point 3)." at bounding box center [796, 750] width 338 height 38
click at [1117, 113] on div "# Move to 1, then to 2, then to 3 hero . moveTo ( 1 )" at bounding box center [1221, 352] width 246 height 629
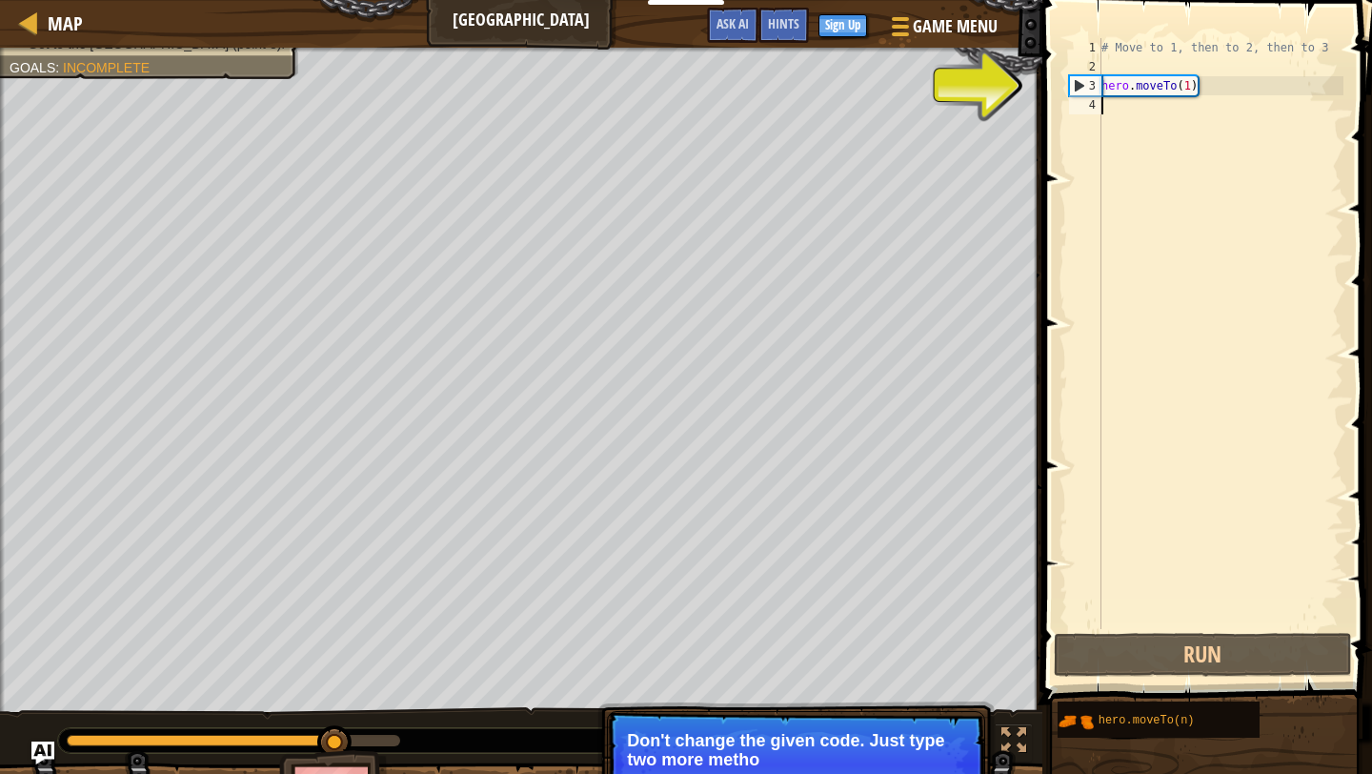
click at [1106, 105] on div "# Move to 1, then to 2, then to 3 hero . moveTo ( 1 )" at bounding box center [1221, 352] width 246 height 629
click at [1196, 79] on div "# Move to 1, then to 2, then to 3 hero . moveTo ( 1 )" at bounding box center [1221, 352] width 246 height 629
click at [1190, 87] on div "# Move to 1, then to 2, then to 3 hero . moveTo ( 1 )" at bounding box center [1221, 352] width 246 height 629
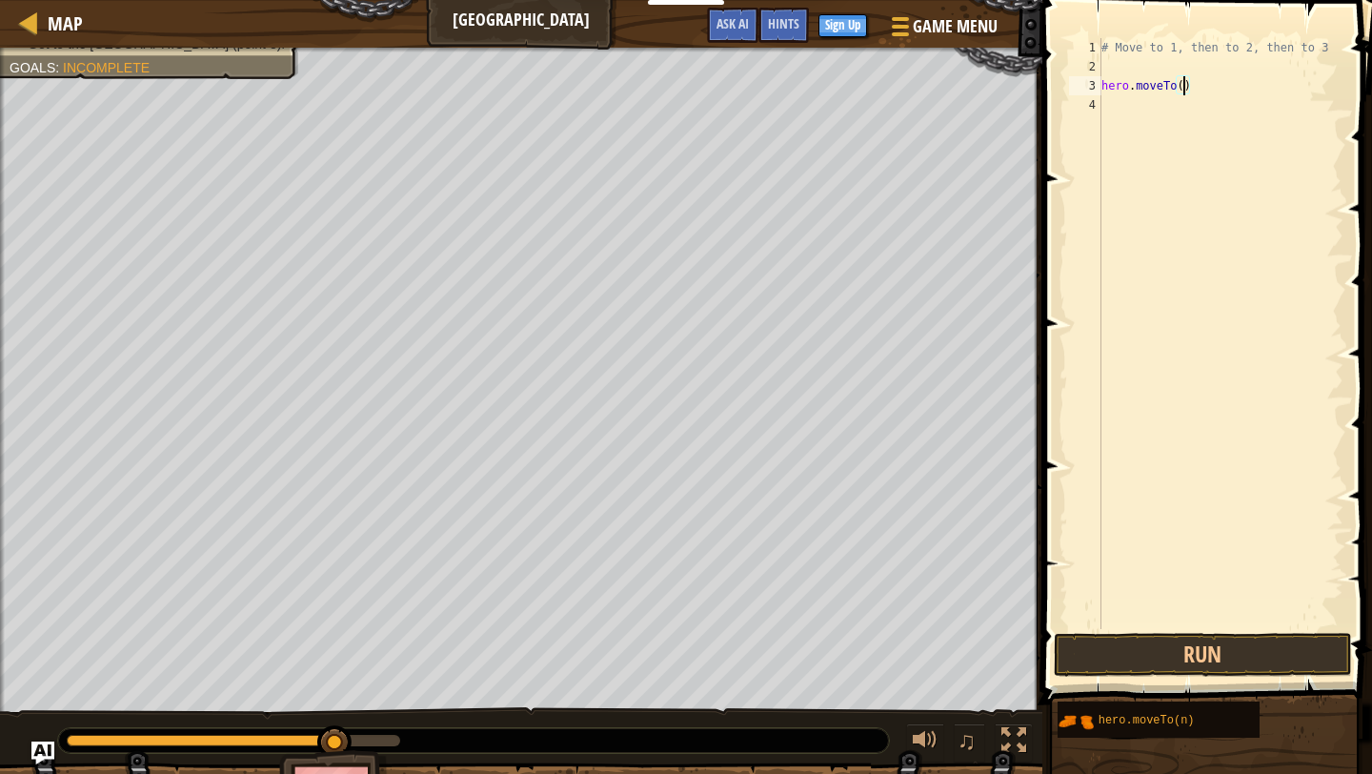
type textarea "hero.moveTo(2)"
click at [1220, 111] on div "hero.moveTo( 2 ) press enter" at bounding box center [1267, 140] width 360 height 86
click at [1118, 110] on div "# Move to 1, then to 2, then to 3 hero . moveTo ( 2 )" at bounding box center [1221, 352] width 246 height 629
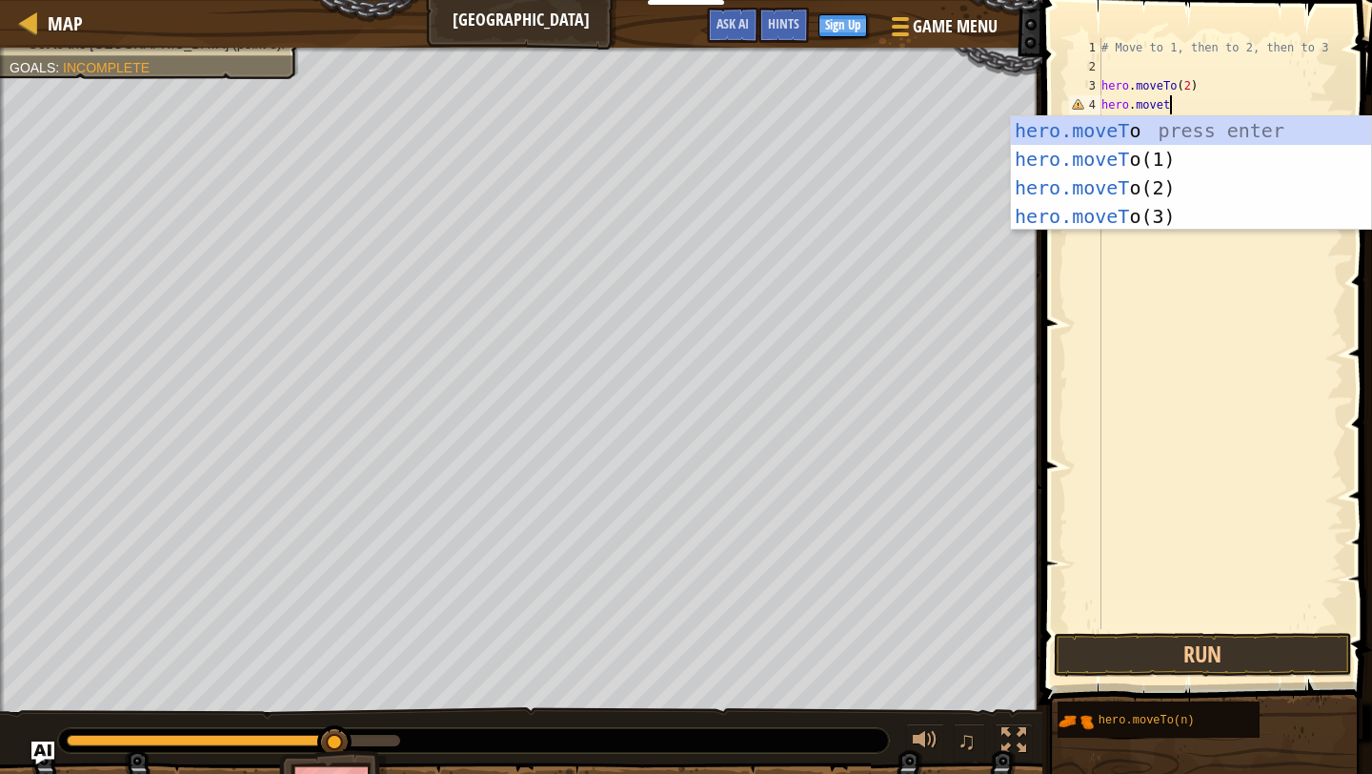
scroll to position [9, 5]
click at [1092, 213] on div "hero.moveTo press enter hero.moveTo (1) press enter hero.moveTo (2) press enter…" at bounding box center [1191, 201] width 360 height 171
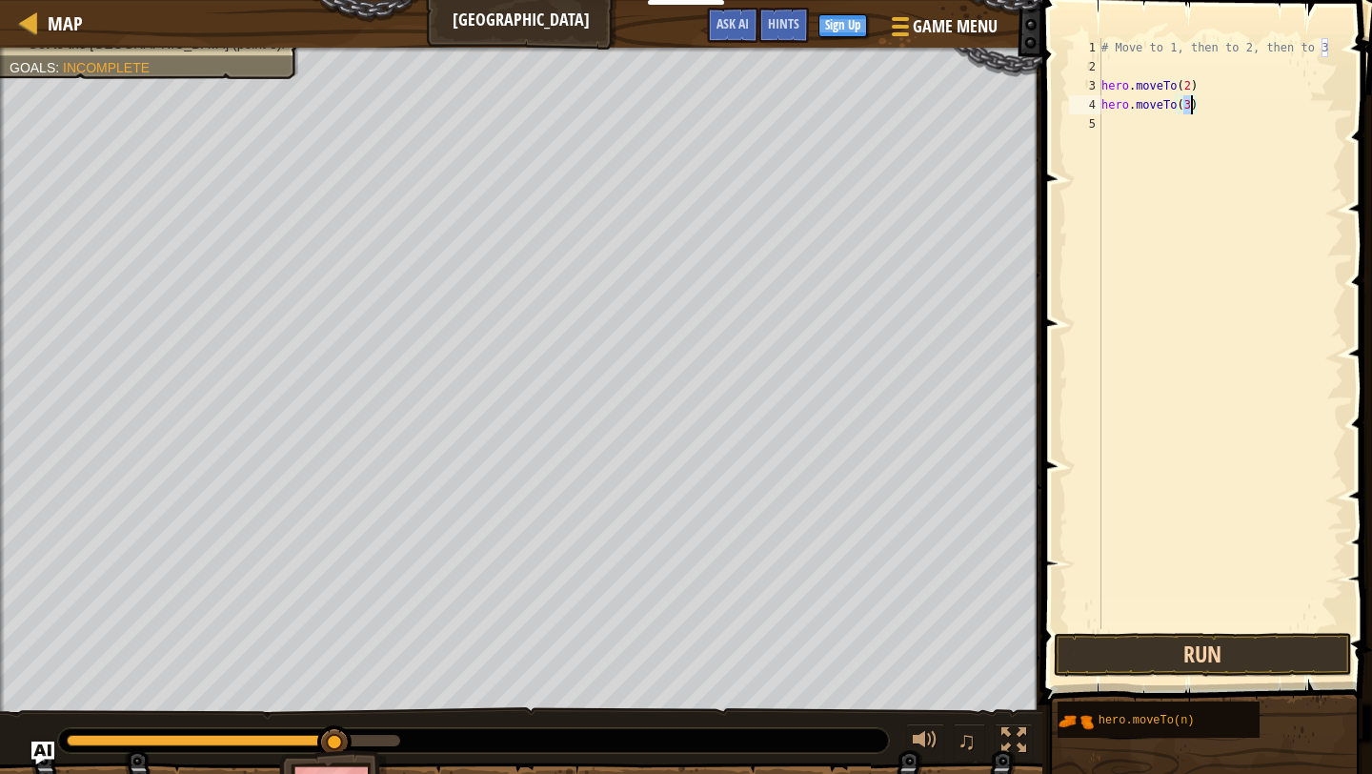
type textarea "hero.moveTo(3)"
click at [1238, 651] on button "Run" at bounding box center [1202, 655] width 297 height 44
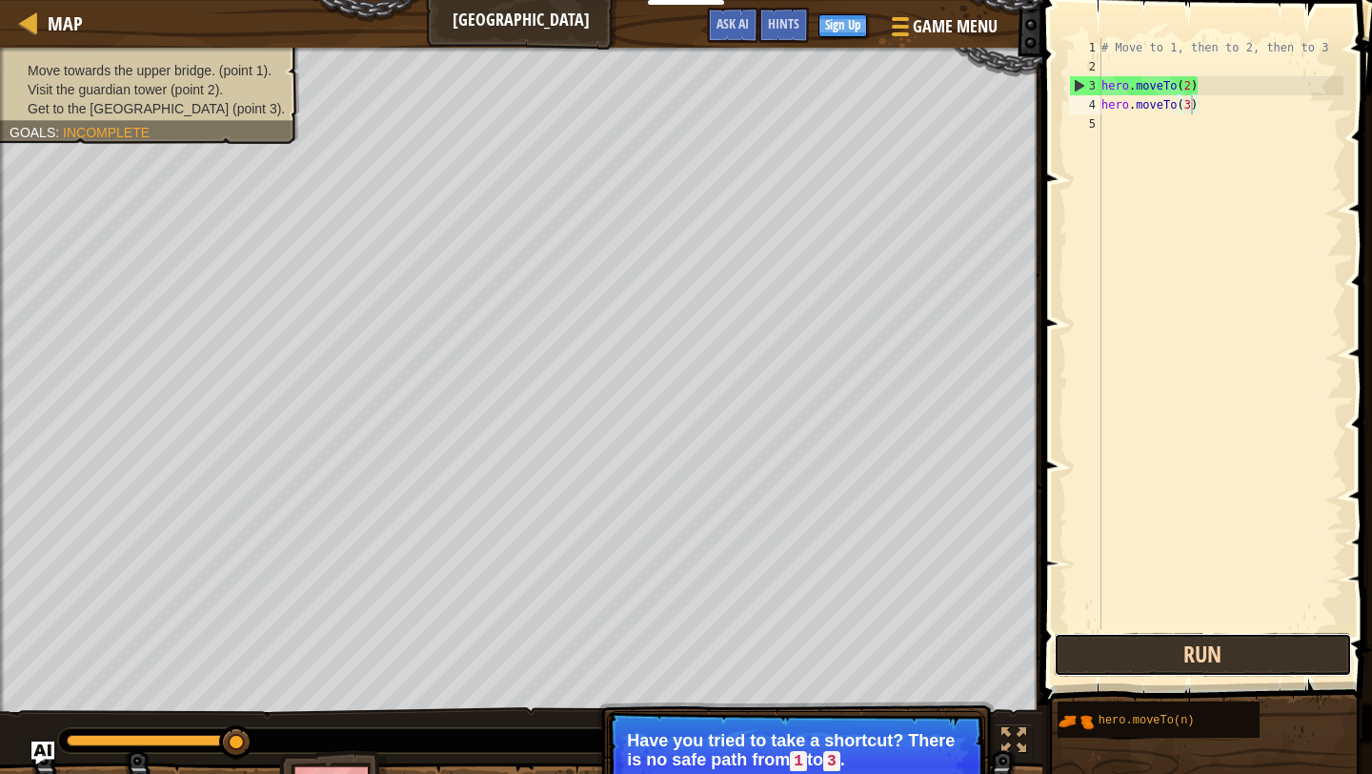
click at [1120, 646] on button "Run" at bounding box center [1202, 655] width 297 height 44
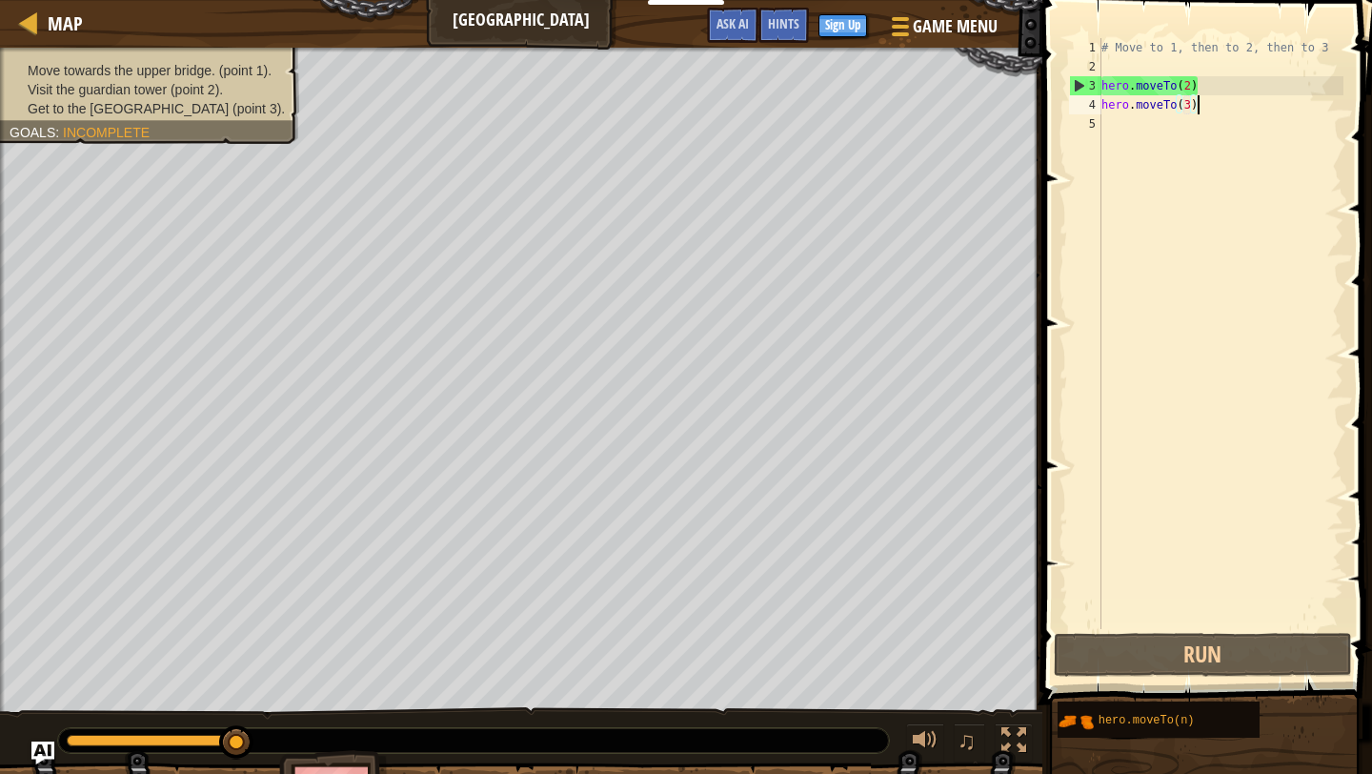
click at [1198, 113] on div "# Move to 1, then to 2, then to 3 hero . moveTo ( 2 ) hero . moveTo ( 3 )" at bounding box center [1221, 352] width 246 height 629
click at [1120, 64] on div "# Move to 1, then to 2, then to 3 hero . moveTo ( 2 ) hero . moveTo ( 3 )" at bounding box center [1221, 352] width 246 height 629
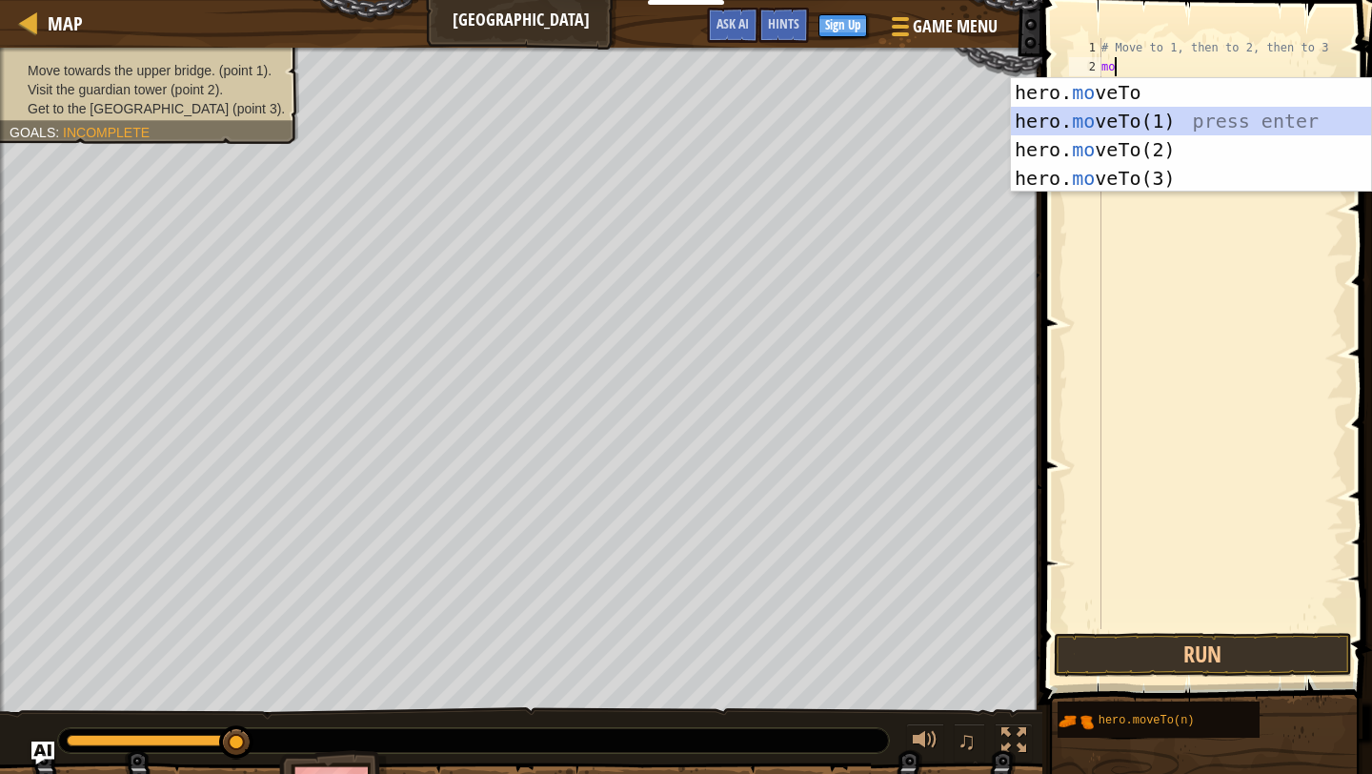
click at [1126, 120] on div "hero. mo veTo press enter hero. mo veTo(1) press enter hero. mo veTo(2) press e…" at bounding box center [1191, 163] width 360 height 171
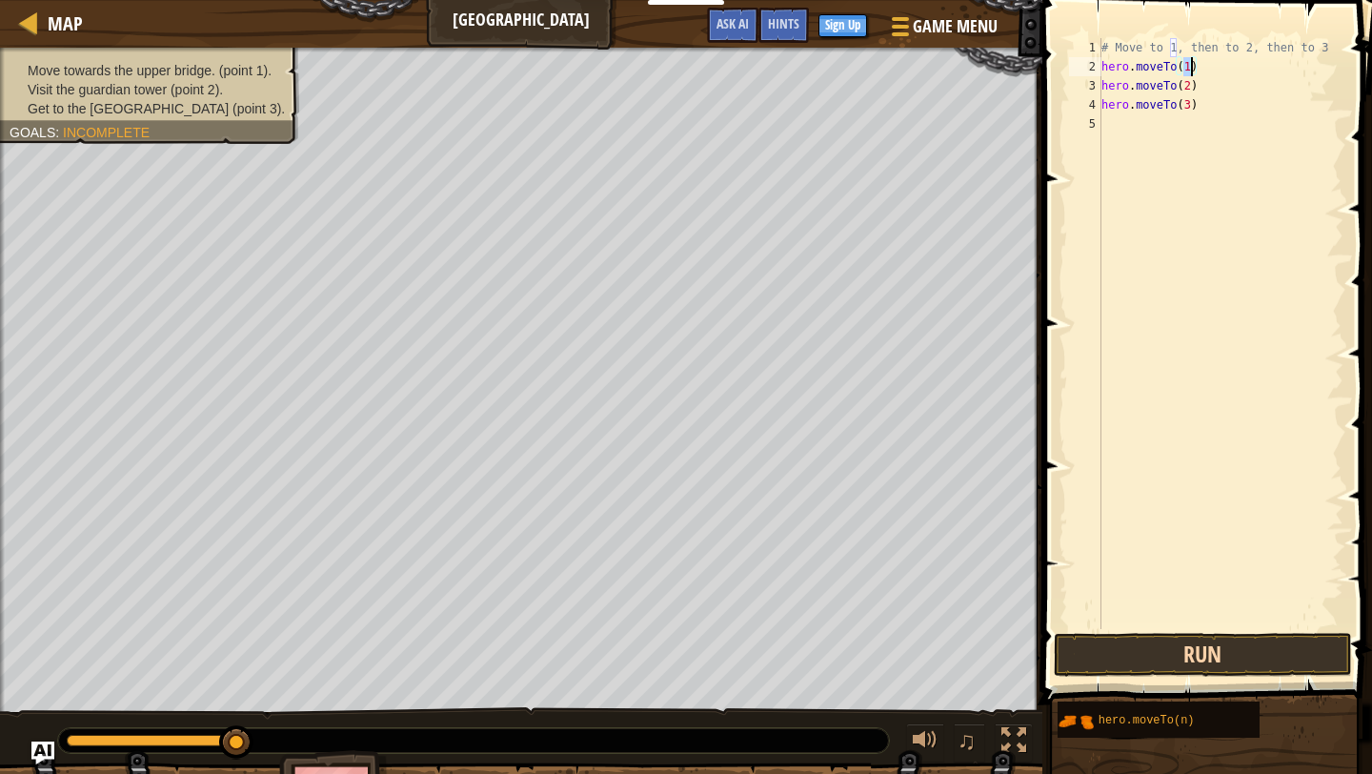
type textarea "hero.moveTo(1)"
click at [1171, 639] on button "Run" at bounding box center [1202, 655] width 297 height 44
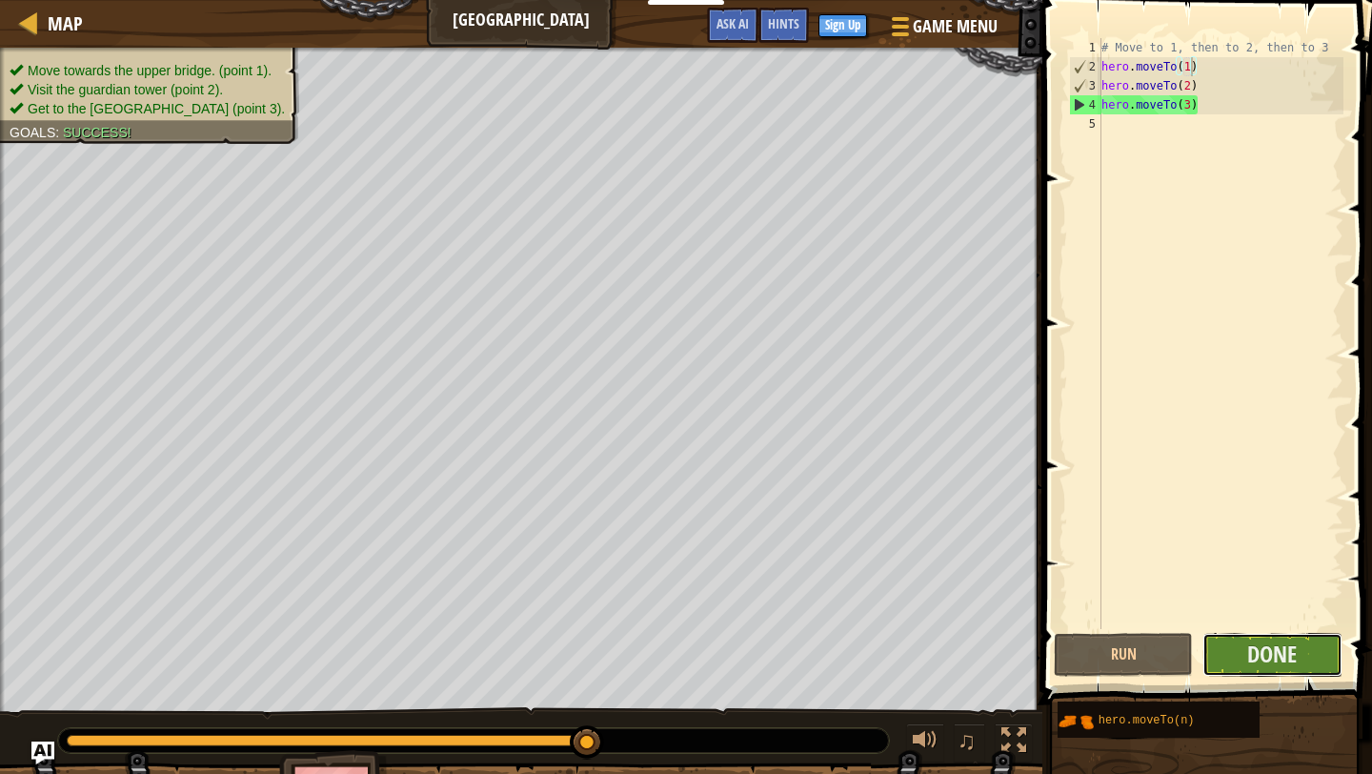
click at [1229, 662] on button "Done" at bounding box center [1271, 655] width 139 height 44
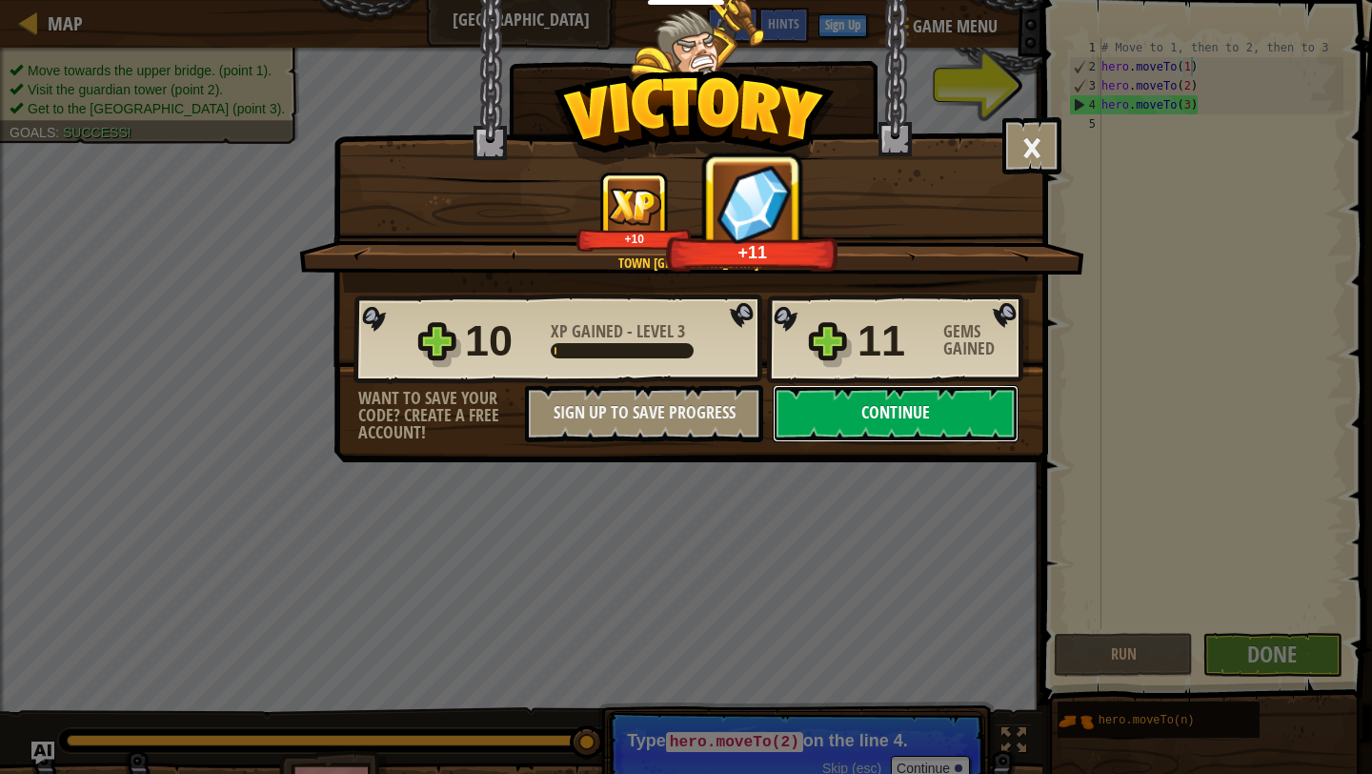
click at [874, 427] on button "Continue" at bounding box center [896, 413] width 246 height 57
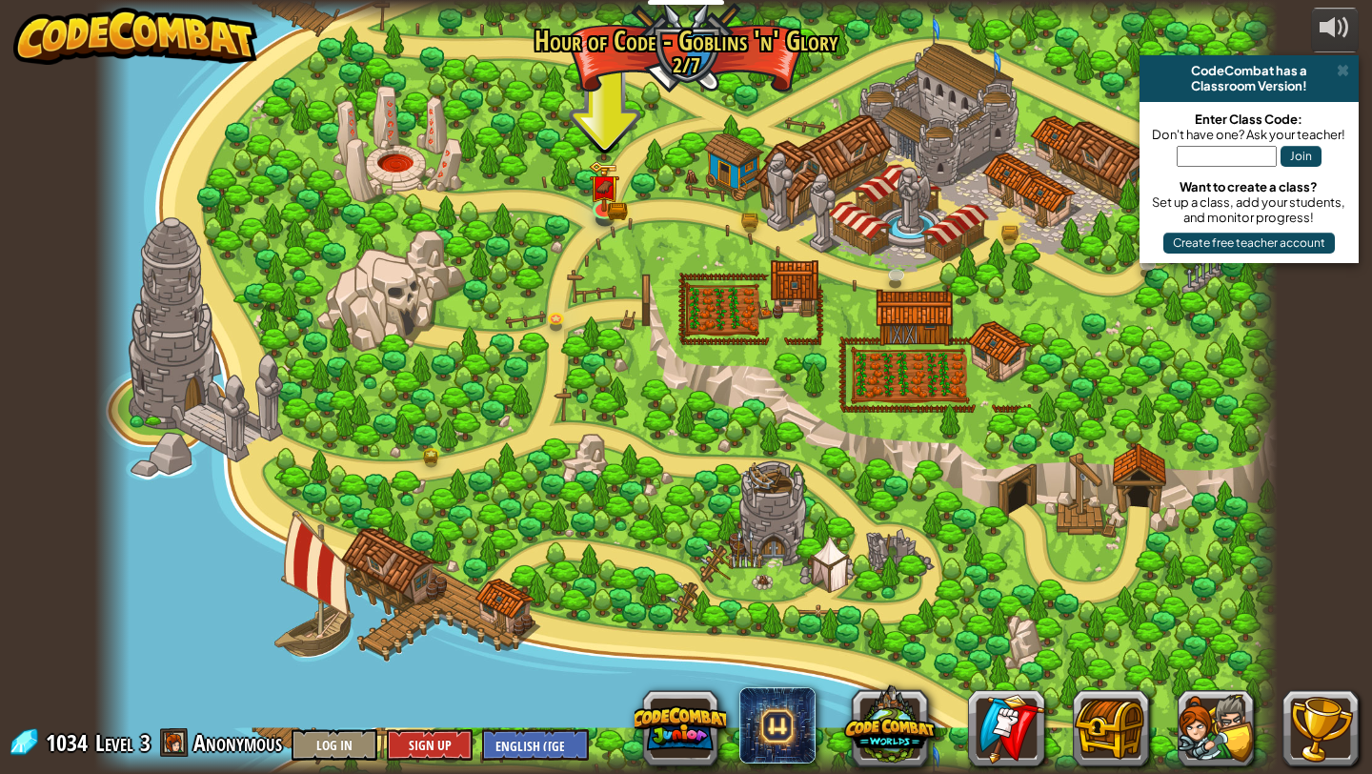
drag, startPoint x: 858, startPoint y: 384, endPoint x: 1233, endPoint y: 773, distance: 539.7
click at [1233, 773] on div "Broken Bridge We are in! It's time to alarm the mayor of the town. I think the …" at bounding box center [685, 387] width 1183 height 774
click at [885, 579] on div at bounding box center [685, 387] width 1183 height 774
click at [669, 715] on button at bounding box center [679, 727] width 91 height 91
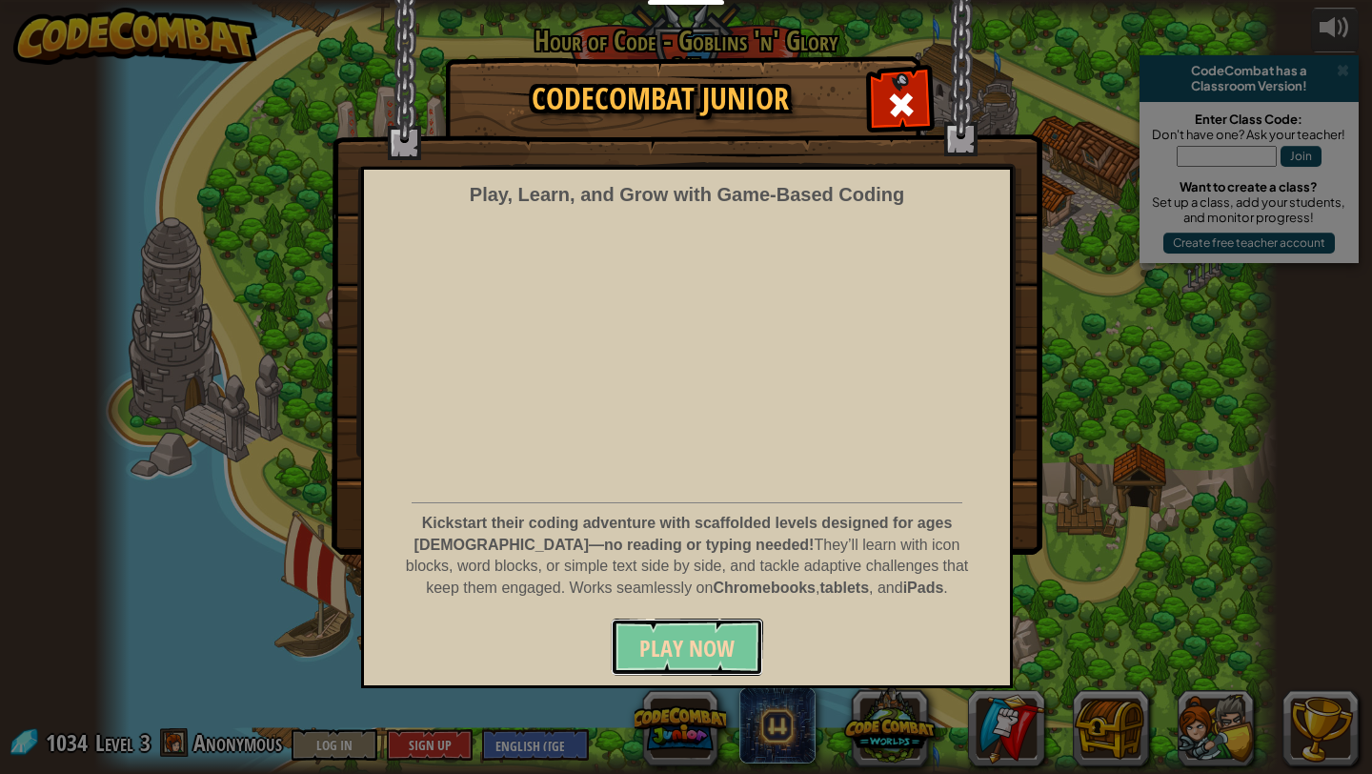
click at [691, 634] on span "Play Now" at bounding box center [686, 648] width 95 height 30
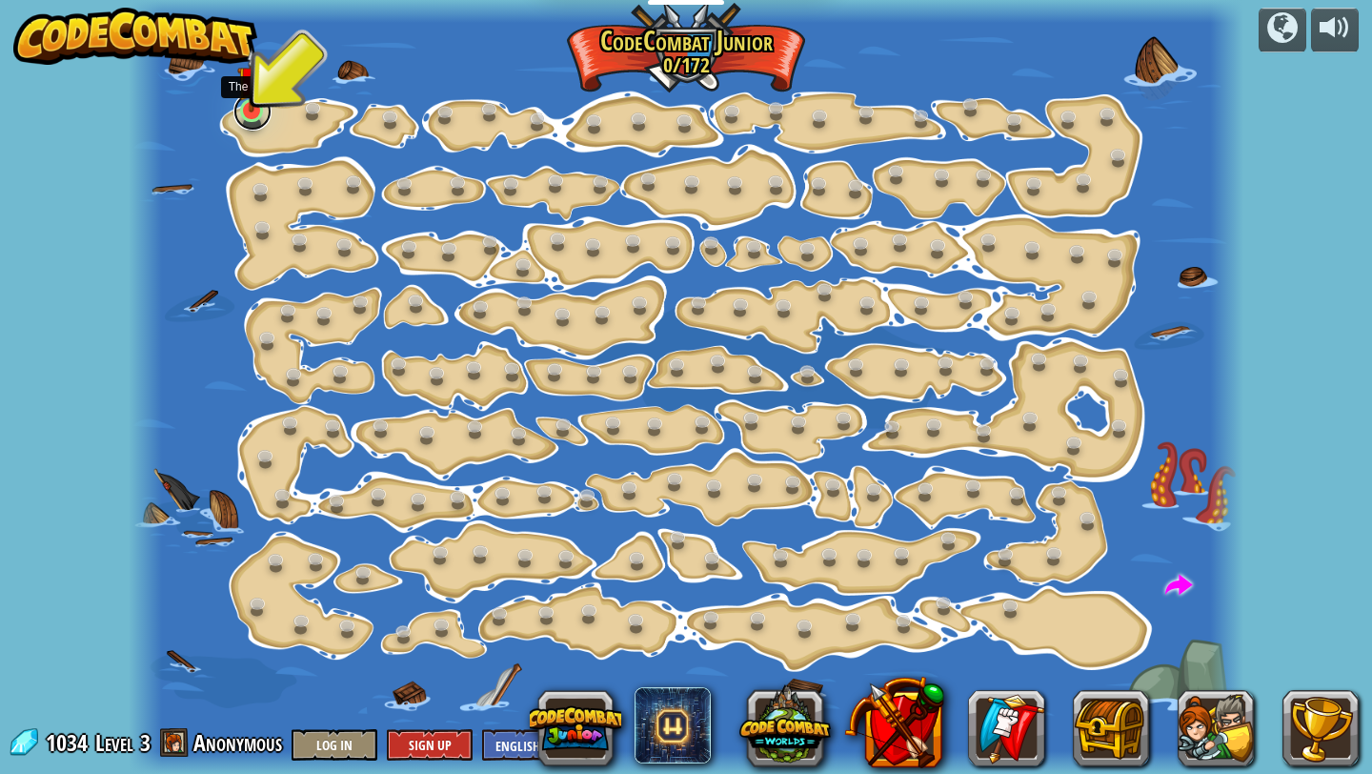
click at [250, 123] on link at bounding box center [252, 111] width 38 height 38
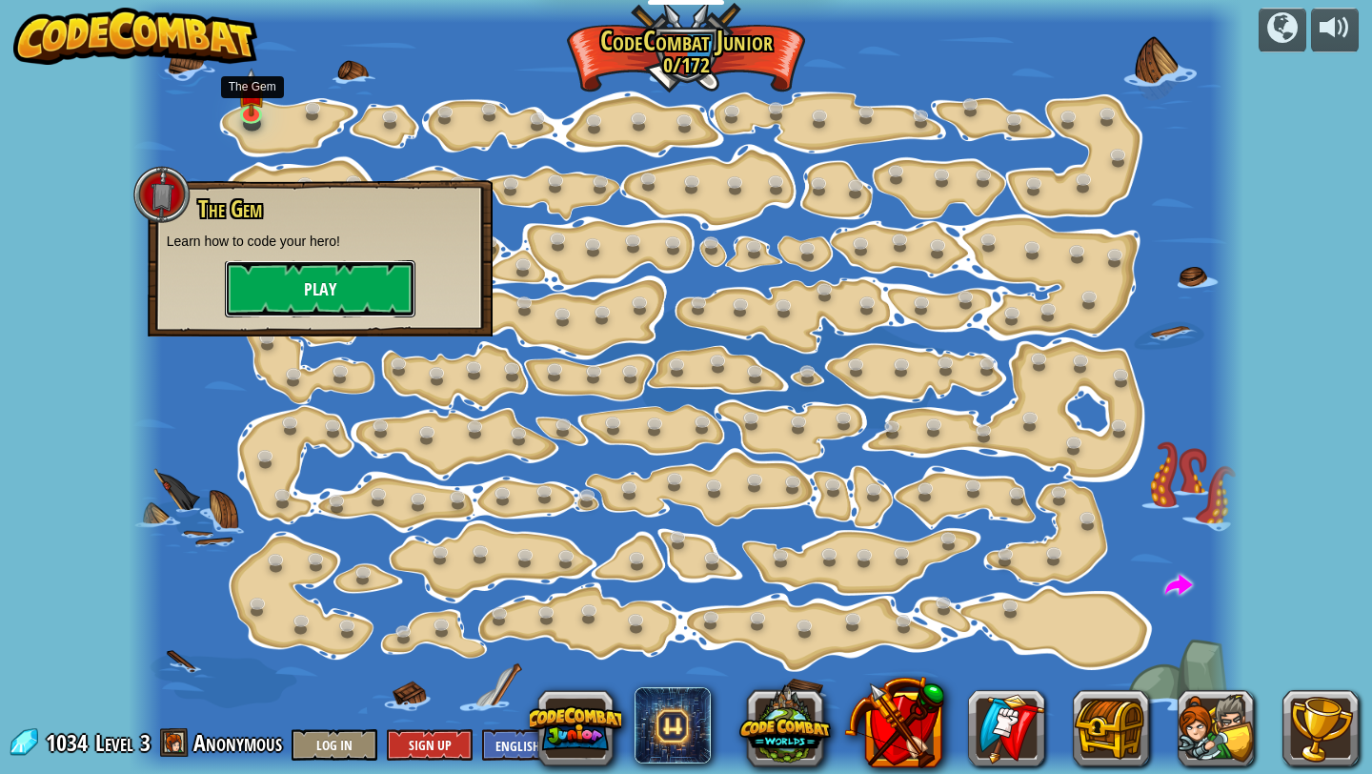
click at [315, 303] on button "Play" at bounding box center [320, 288] width 191 height 57
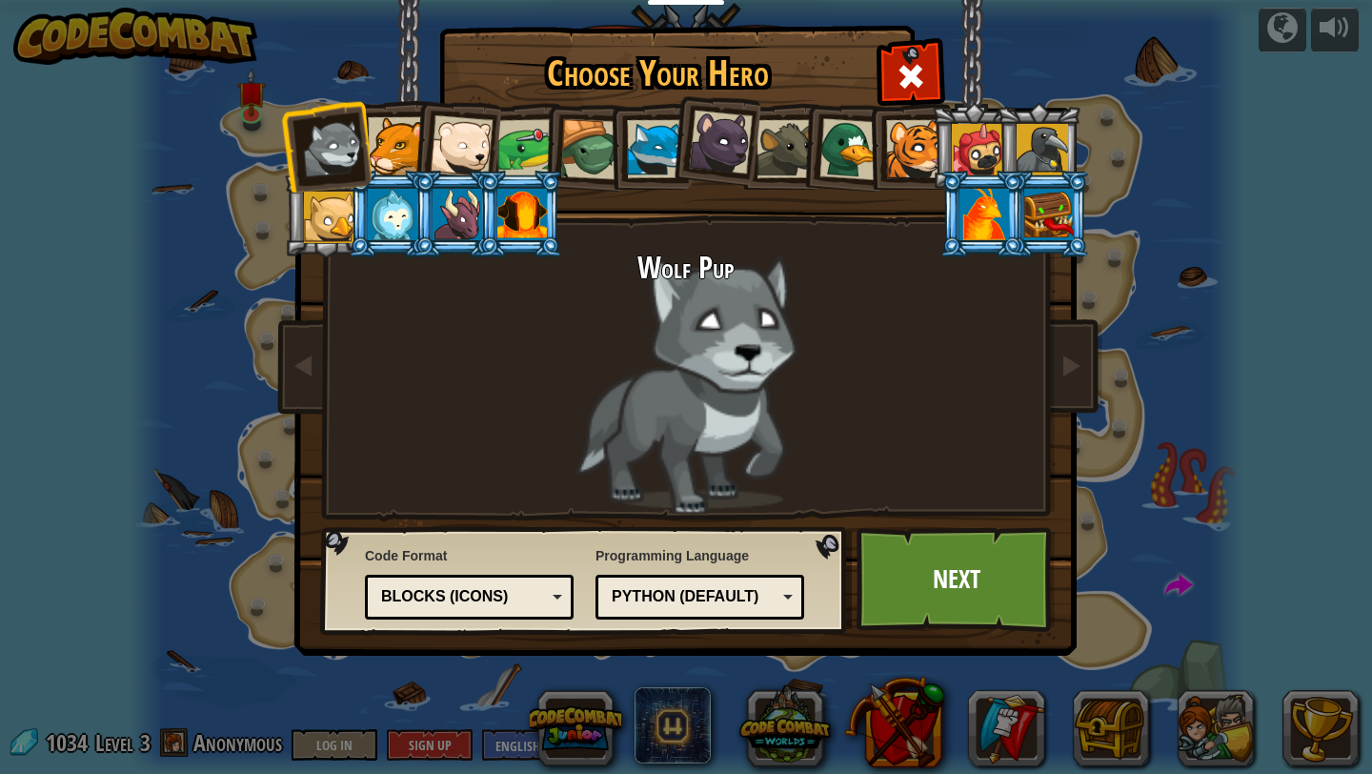
click at [373, 150] on div at bounding box center [397, 146] width 58 height 58
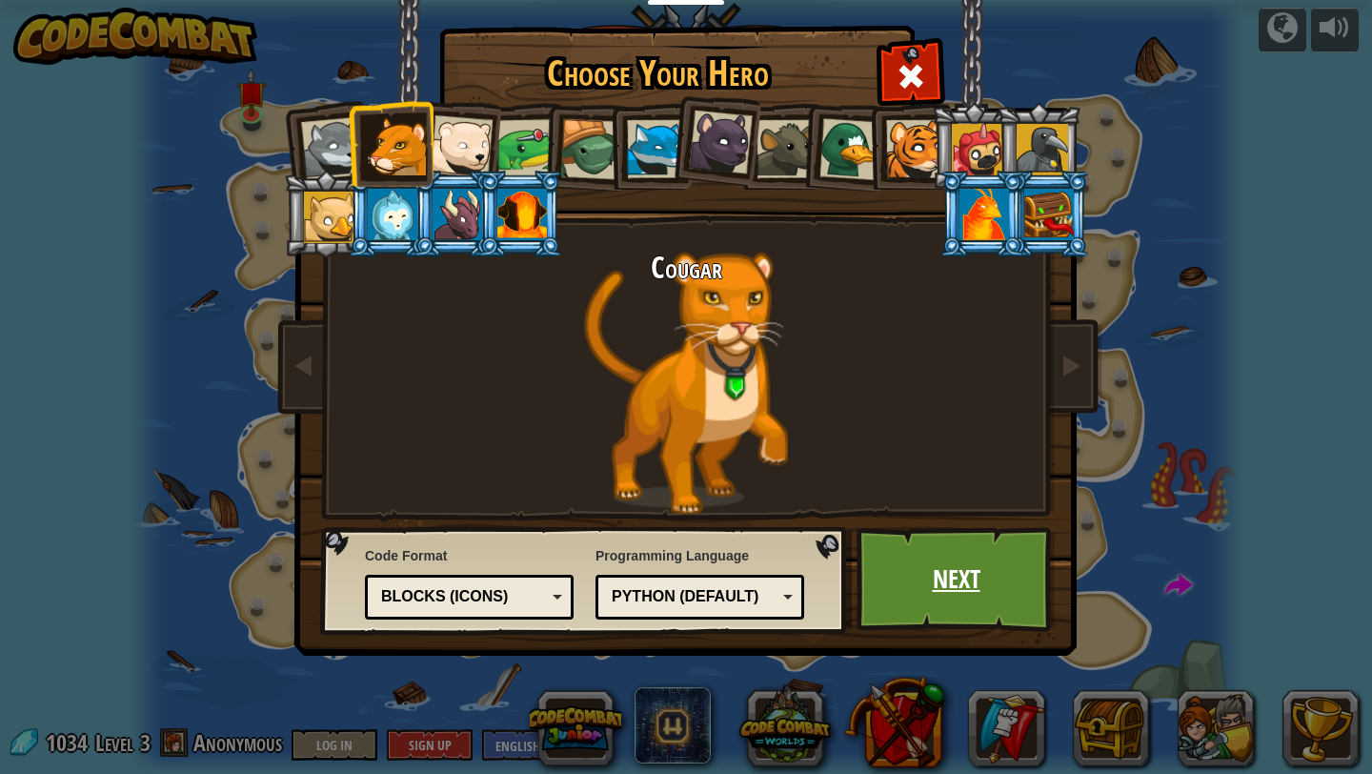
click at [931, 576] on link "Next" at bounding box center [955, 579] width 199 height 105
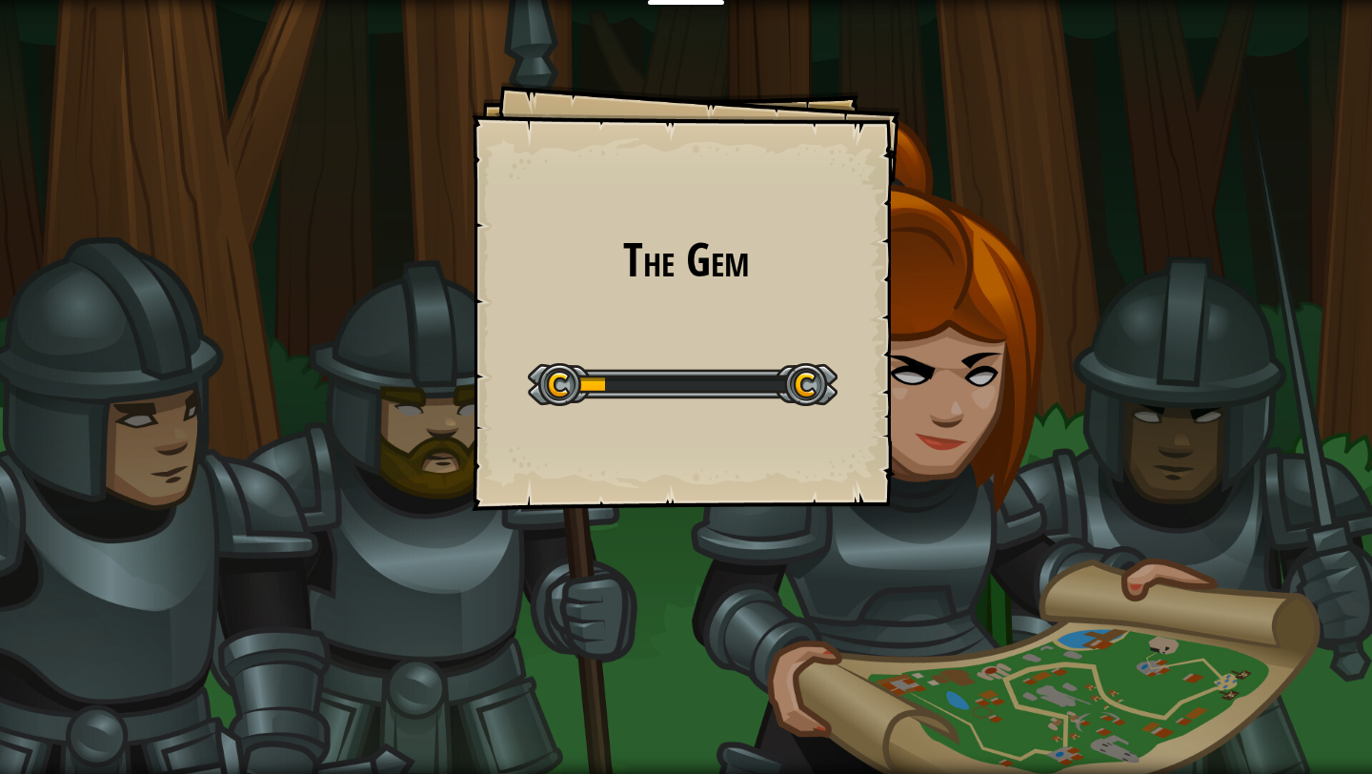
drag, startPoint x: 807, startPoint y: 576, endPoint x: 792, endPoint y: 619, distance: 45.5
click at [792, 619] on div "The Gem Goals Start Level Error loading from server. Try refreshing the page. Y…" at bounding box center [686, 387] width 1372 height 774
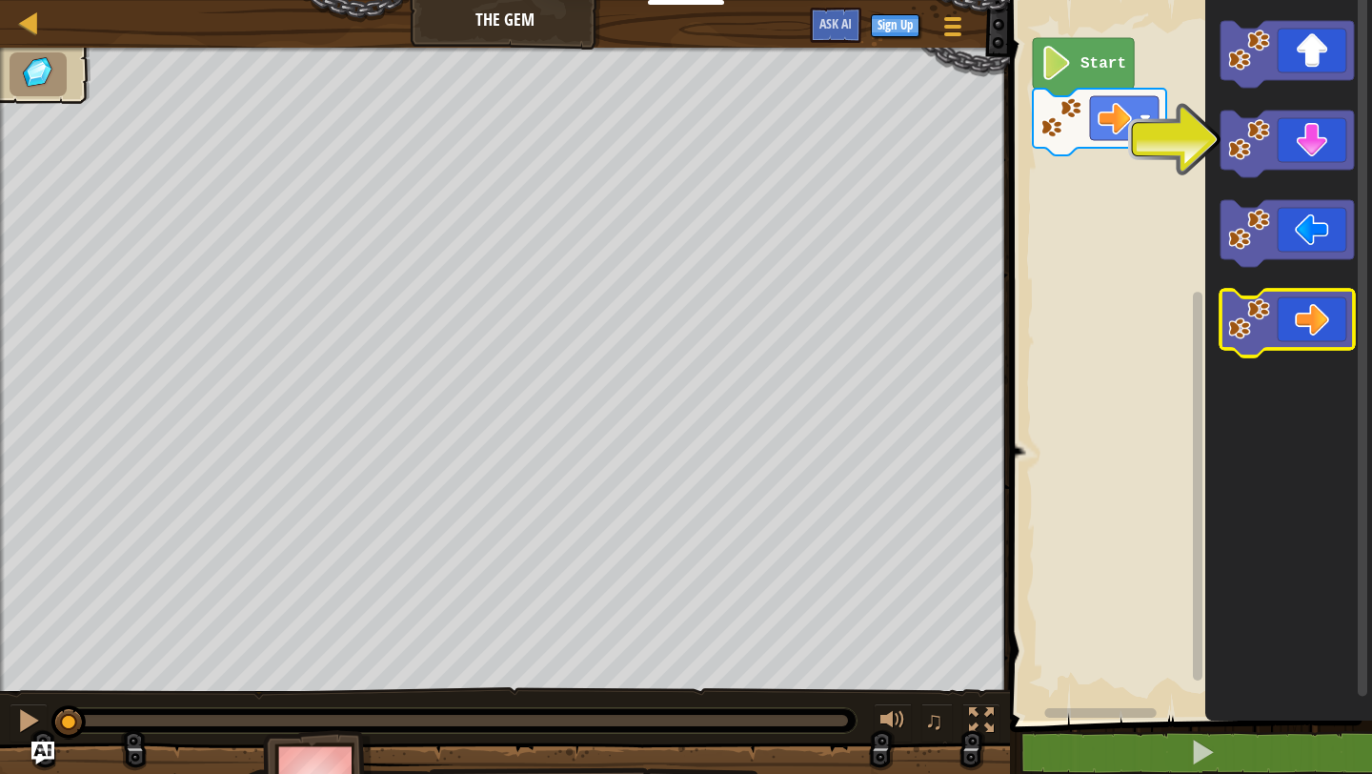
click at [1318, 313] on icon "Blockly Workspace" at bounding box center [1286, 323] width 133 height 67
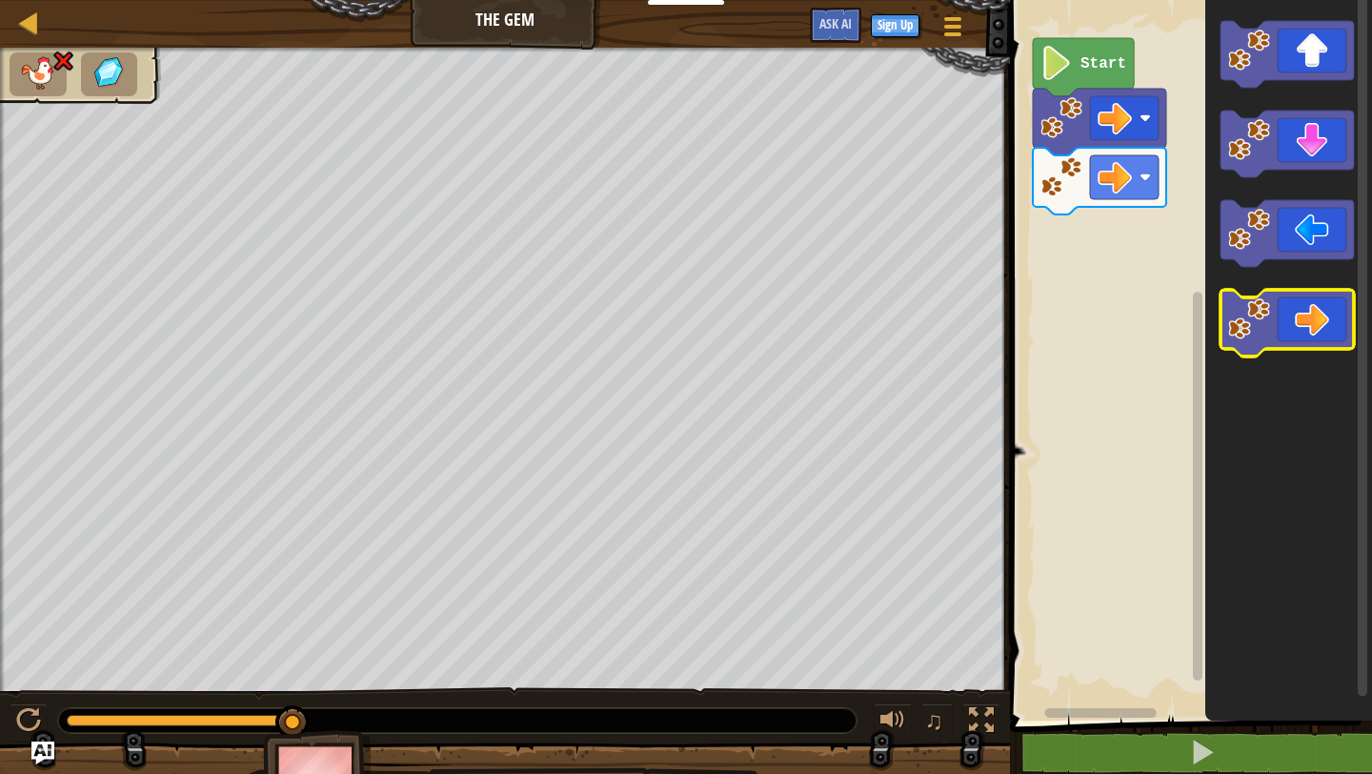
click at [1318, 313] on icon "Blockly Workspace" at bounding box center [1286, 323] width 133 height 67
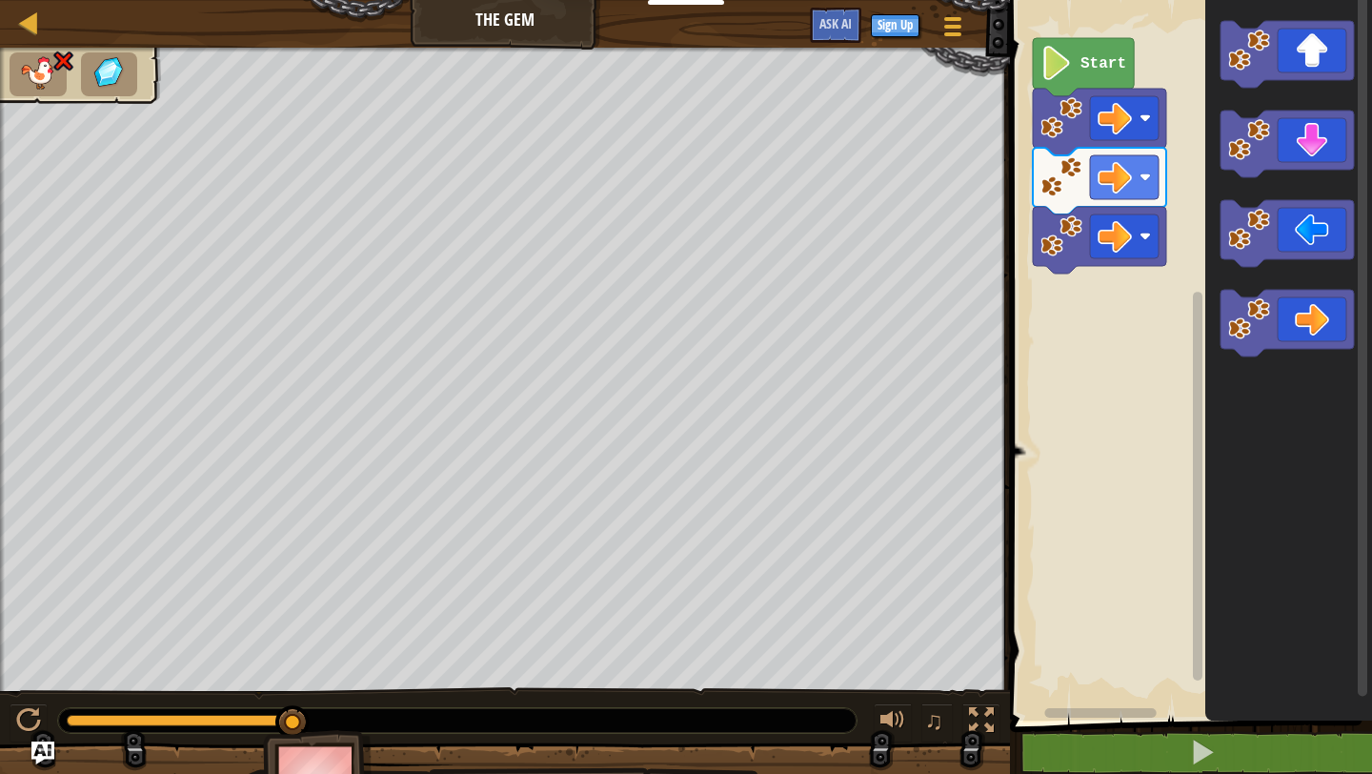
click at [1175, 182] on rect "Blockly Workspace" at bounding box center [1188, 355] width 368 height 730
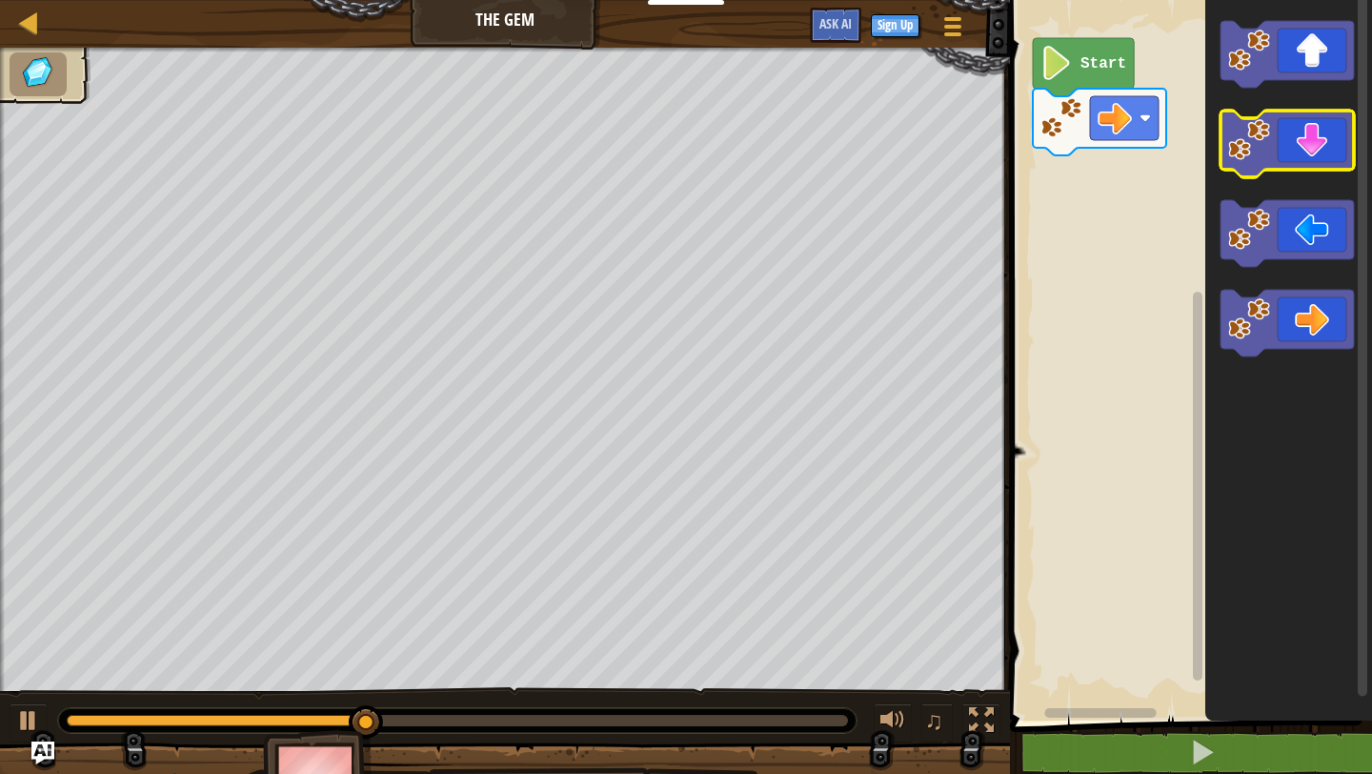
click at [1296, 149] on icon "Blockly Workspace" at bounding box center [1286, 144] width 133 height 67
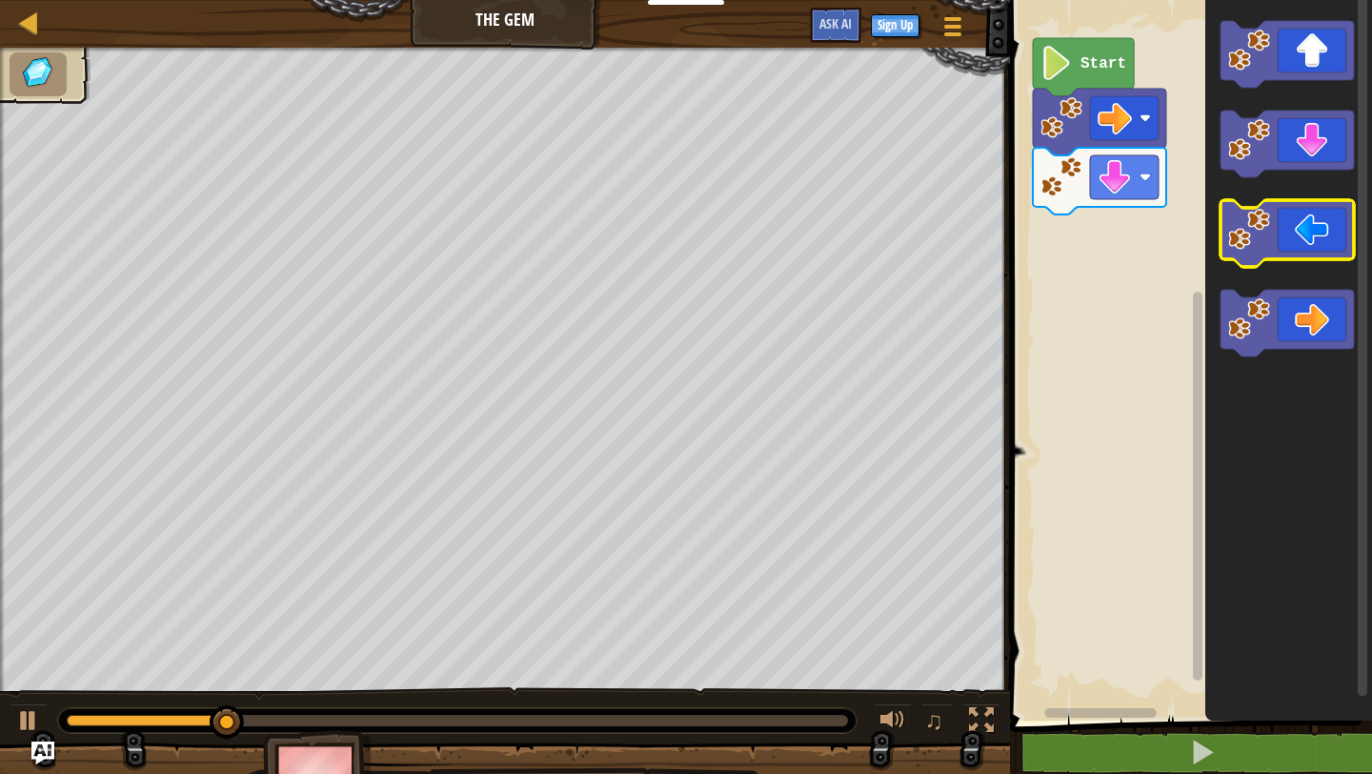
click at [1278, 184] on icon "Blockly Workspace" at bounding box center [1288, 355] width 167 height 730
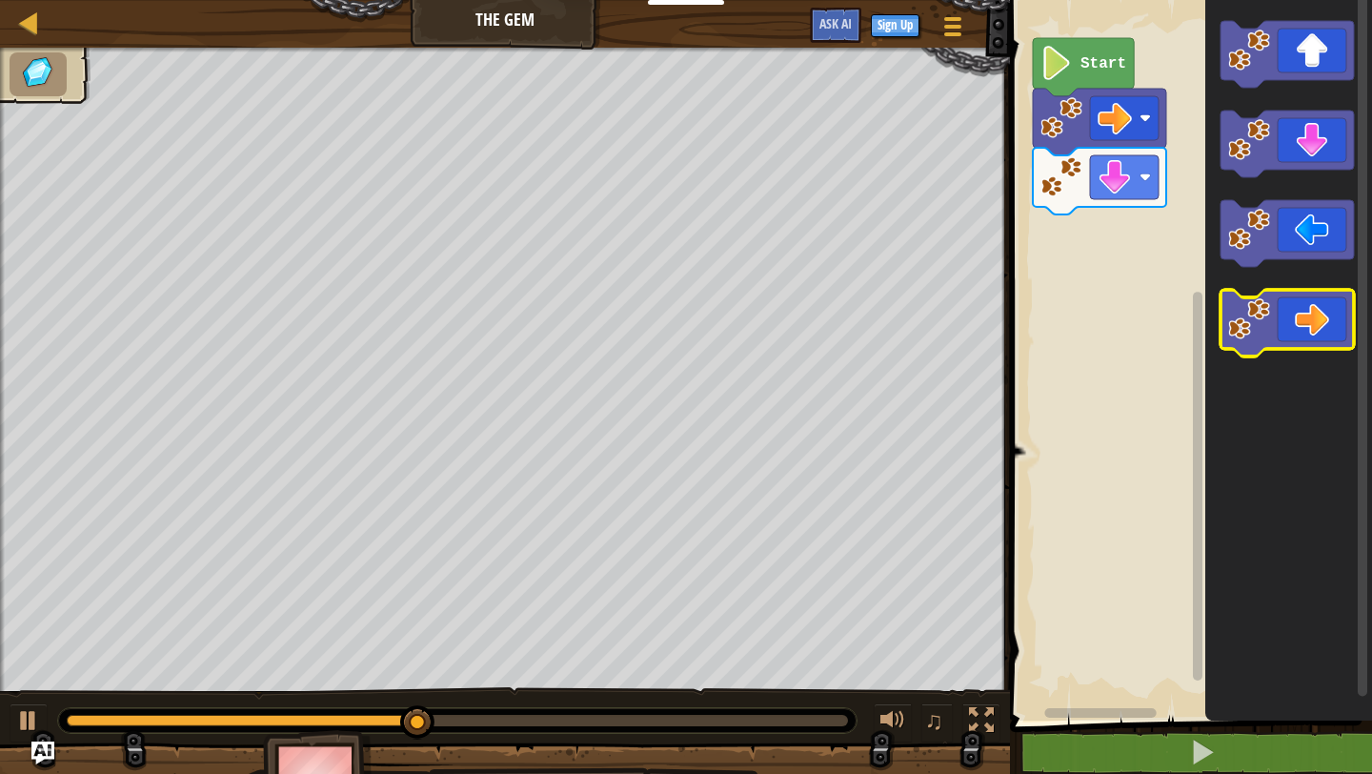
click at [1312, 336] on icon "Blockly Workspace" at bounding box center [1286, 323] width 133 height 67
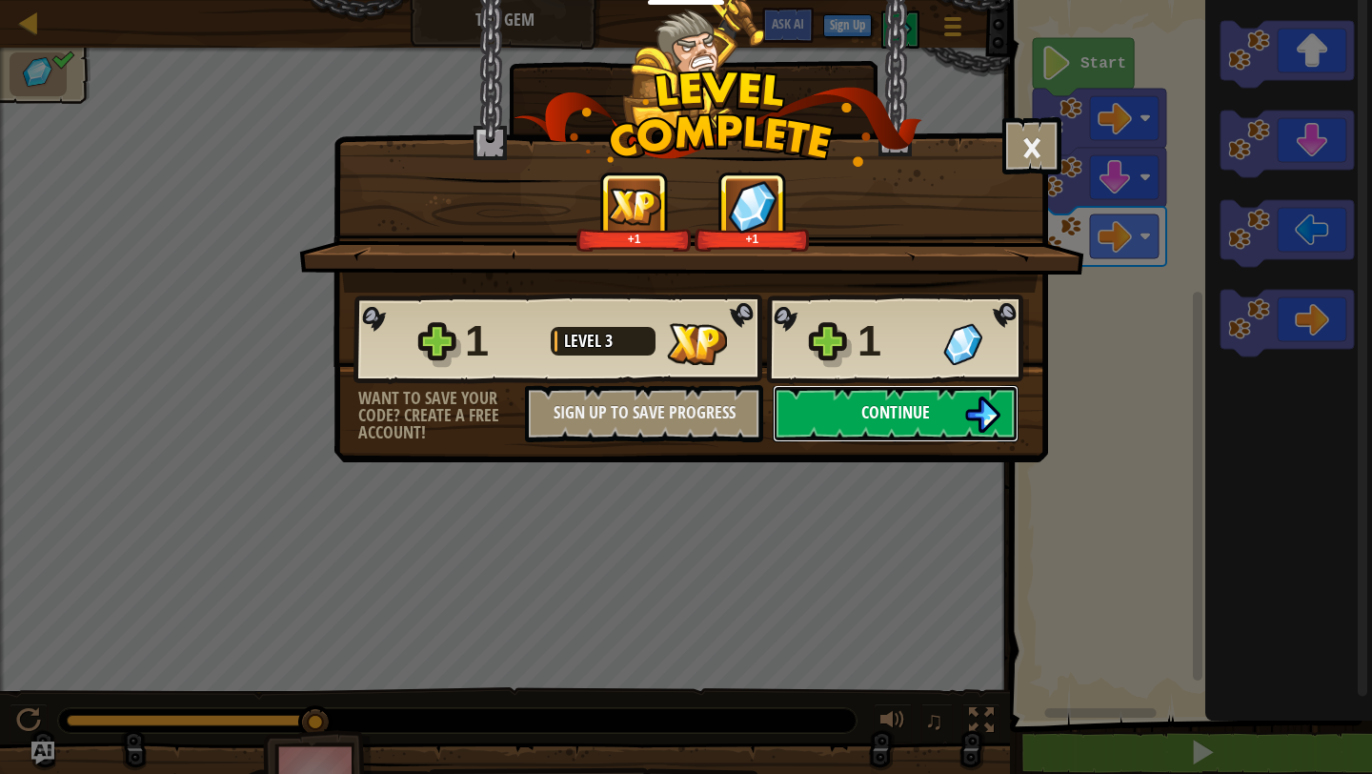
click at [880, 419] on span "Continue" at bounding box center [895, 412] width 69 height 24
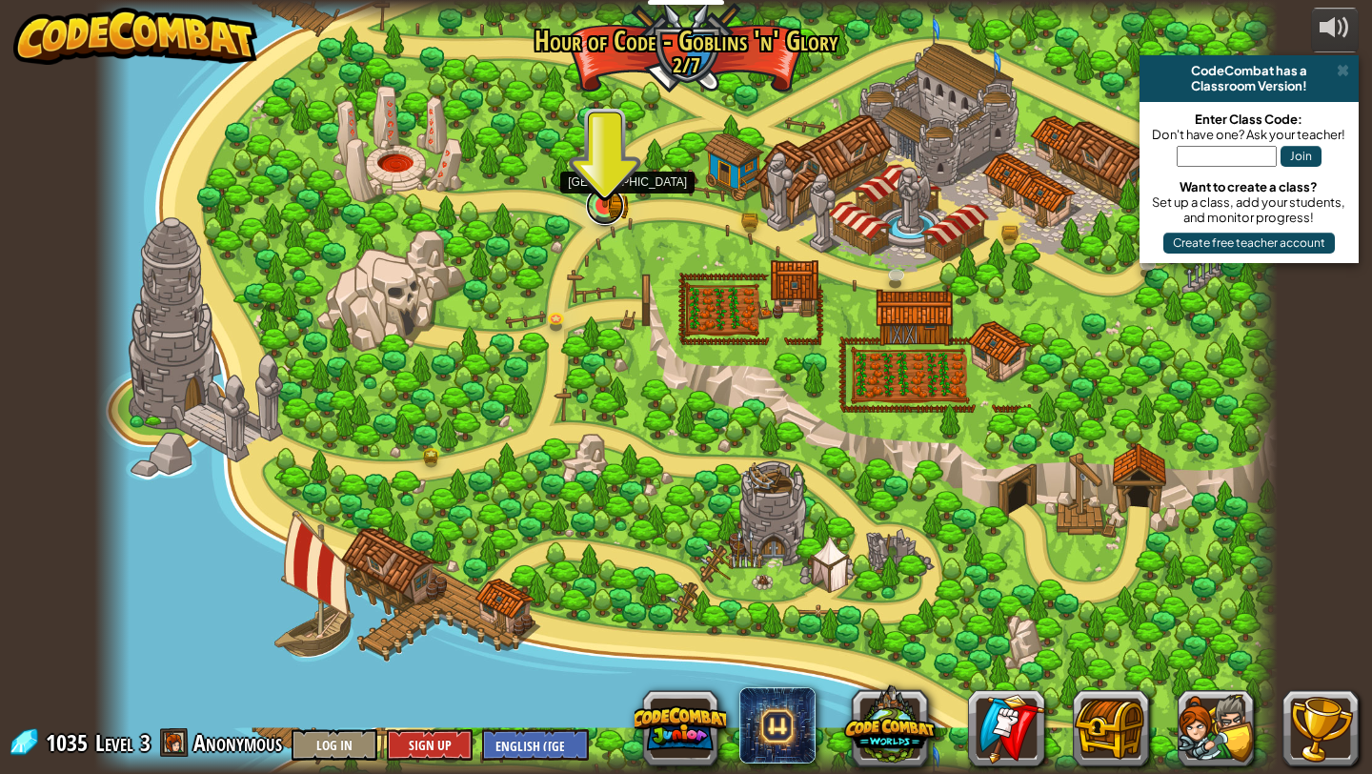
click at [606, 211] on link at bounding box center [605, 206] width 38 height 38
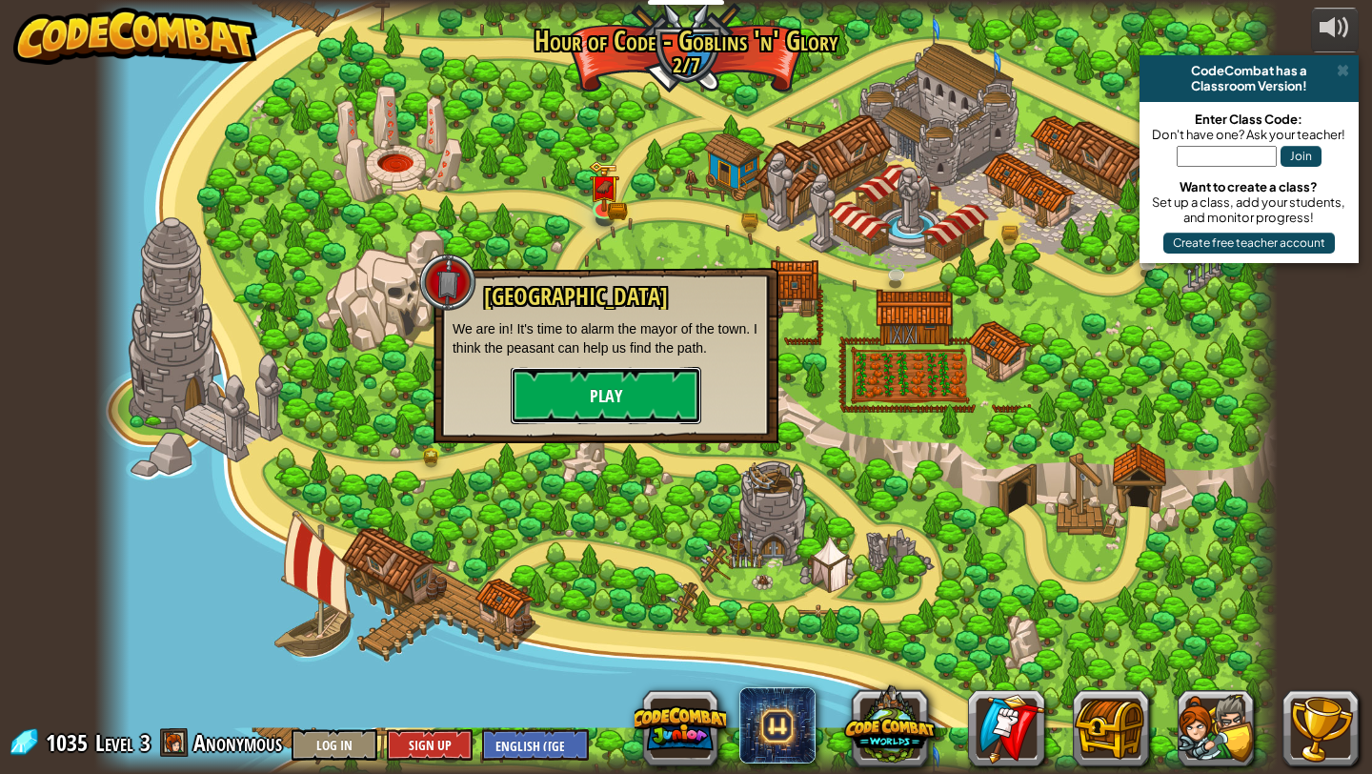
click at [688, 395] on button "Play" at bounding box center [606, 395] width 191 height 57
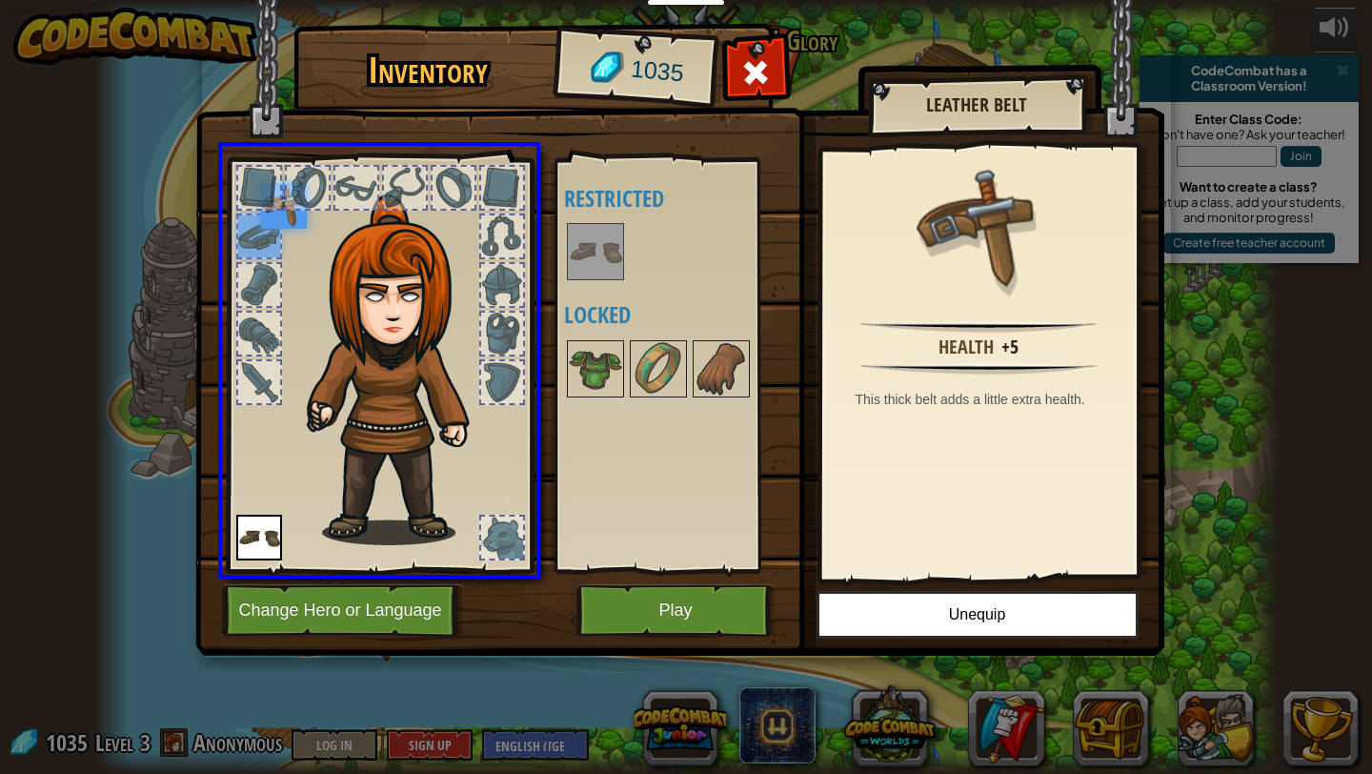
drag, startPoint x: 260, startPoint y: 221, endPoint x: 405, endPoint y: 215, distance: 144.9
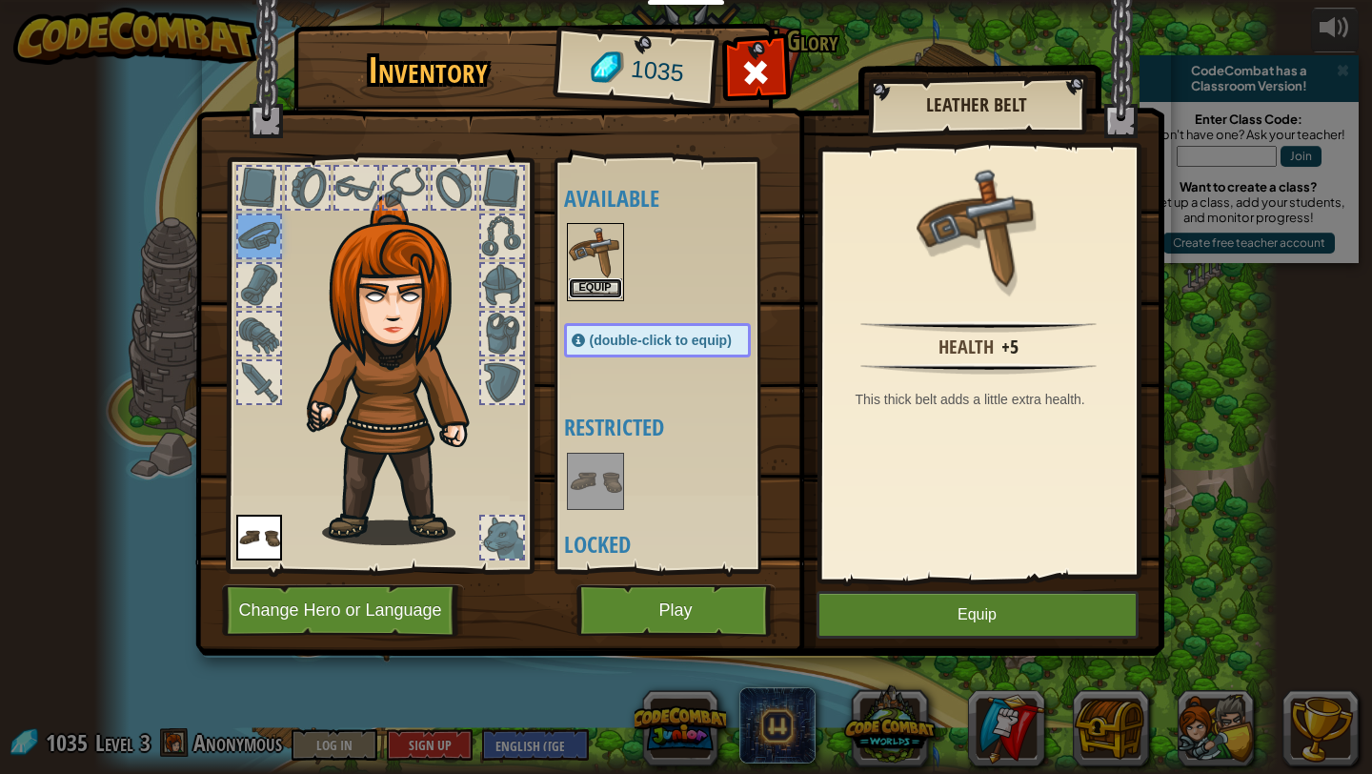
click at [581, 287] on button "Equip" at bounding box center [595, 288] width 53 height 20
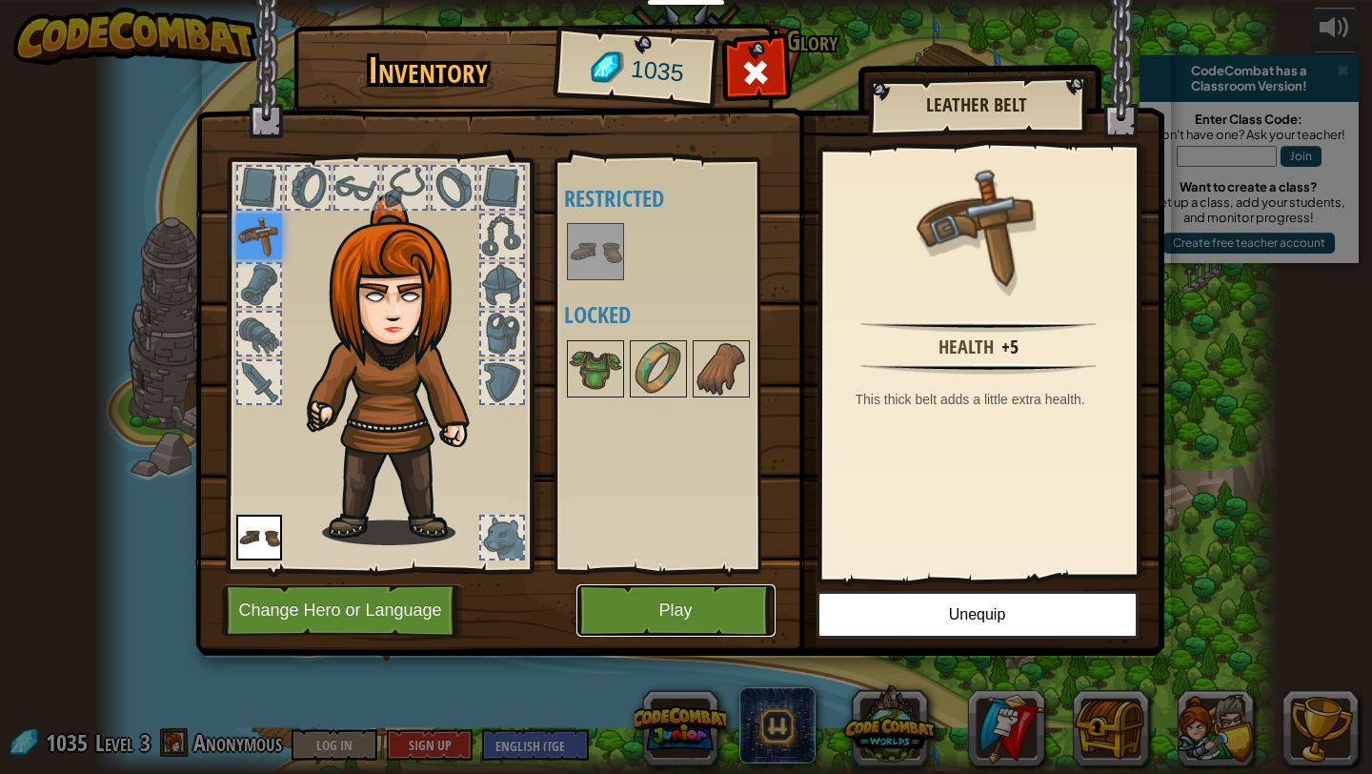
click at [692, 589] on button "Play" at bounding box center [675, 610] width 199 height 52
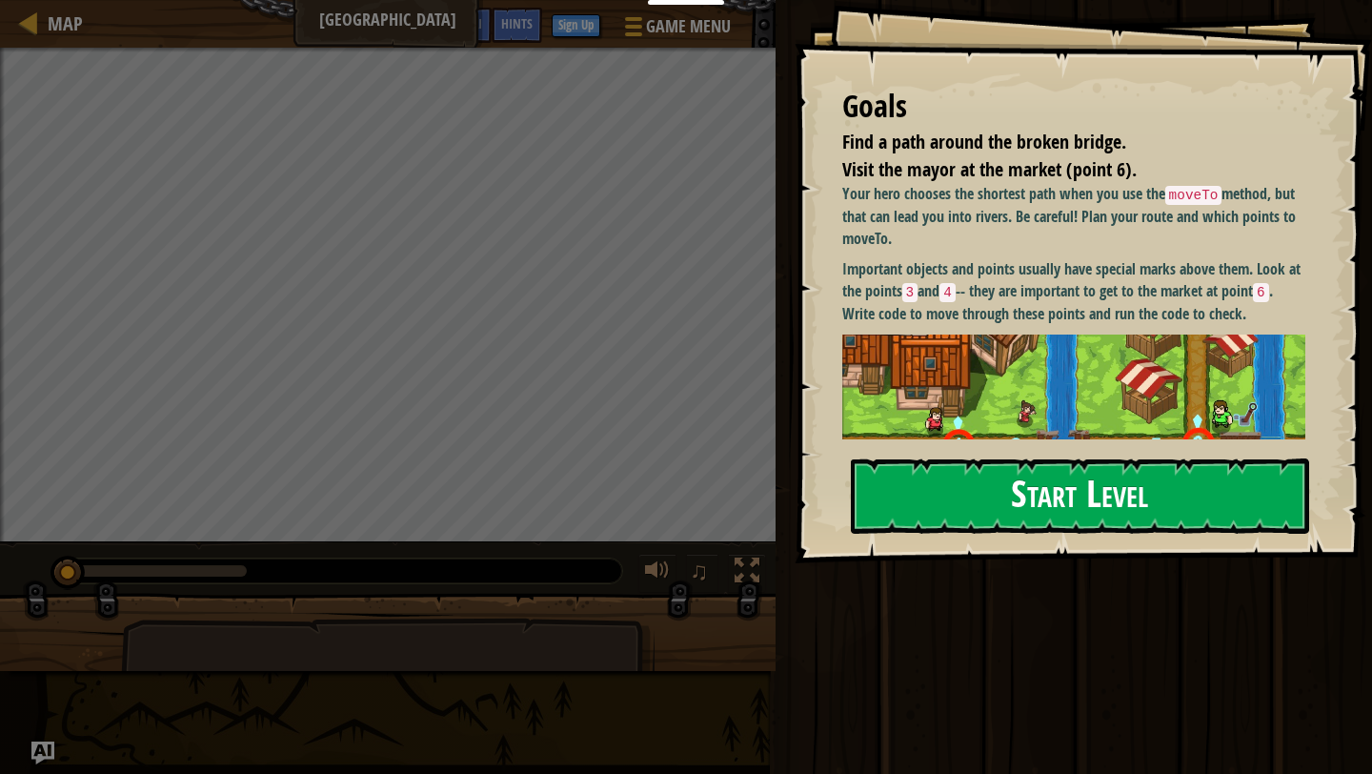
click at [913, 505] on button "Start Level" at bounding box center [1080, 495] width 458 height 75
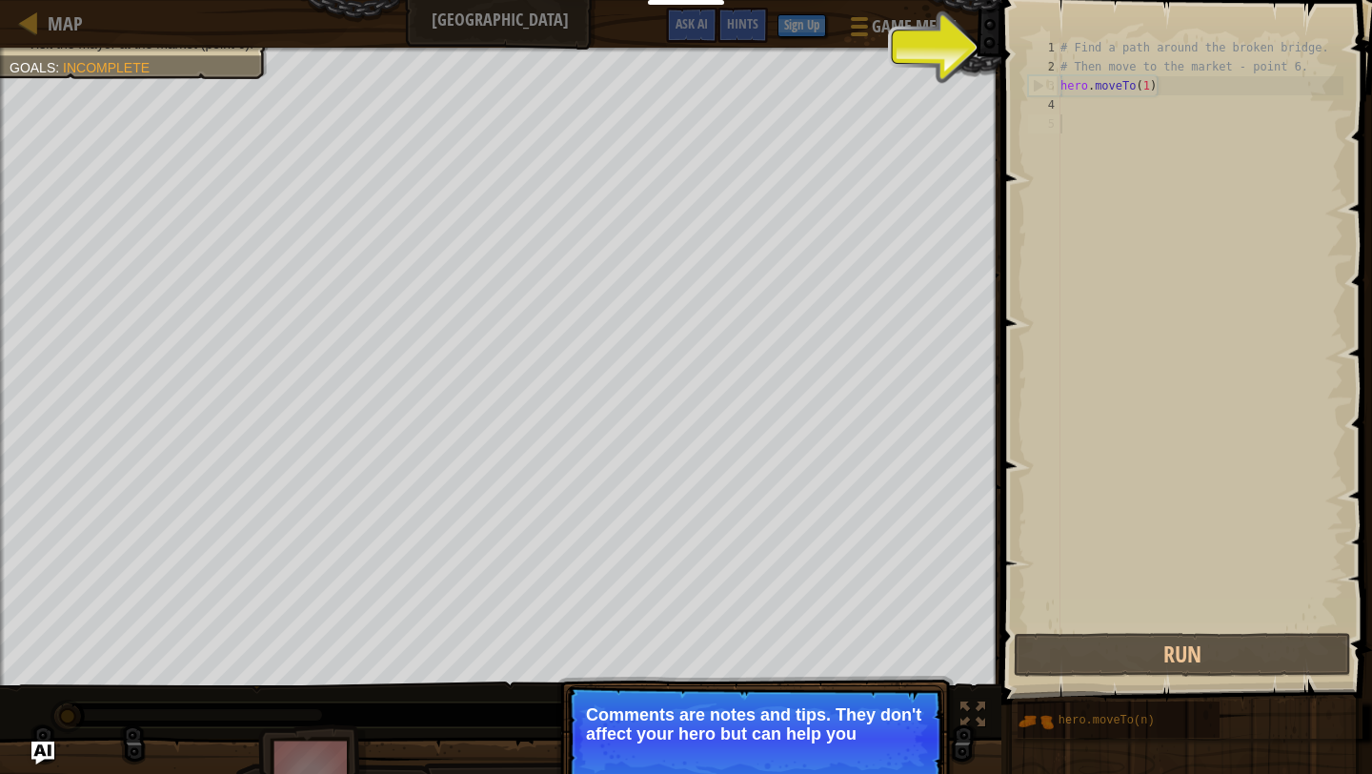
click at [1225, 308] on div "# Find a path around the broken bridge. # Then move to the market - point 6. he…" at bounding box center [1200, 352] width 287 height 629
click at [1090, 495] on div "# Find a path around the broken bridge. # Then move to the market - point 6. he…" at bounding box center [1200, 352] width 287 height 629
click at [915, 768] on button "Continue" at bounding box center [889, 759] width 79 height 25
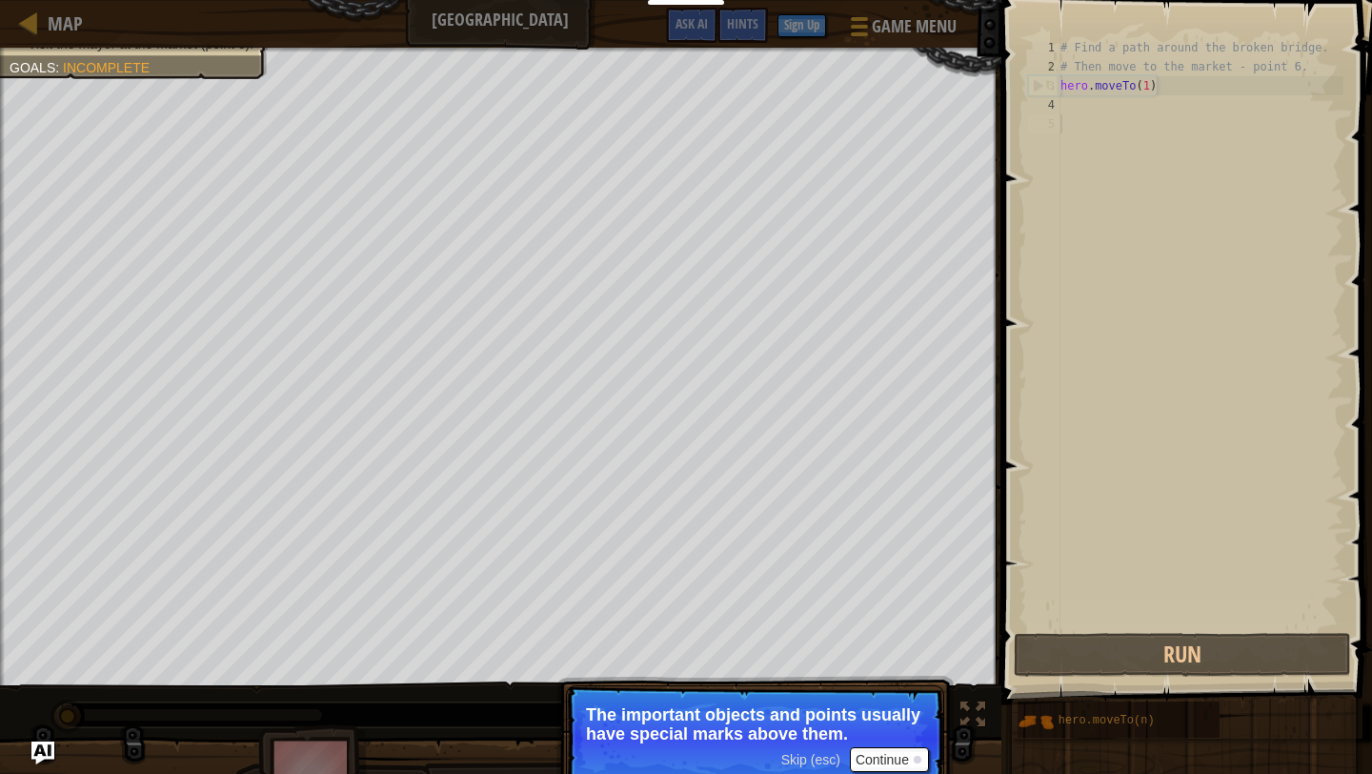
scroll to position [9, 0]
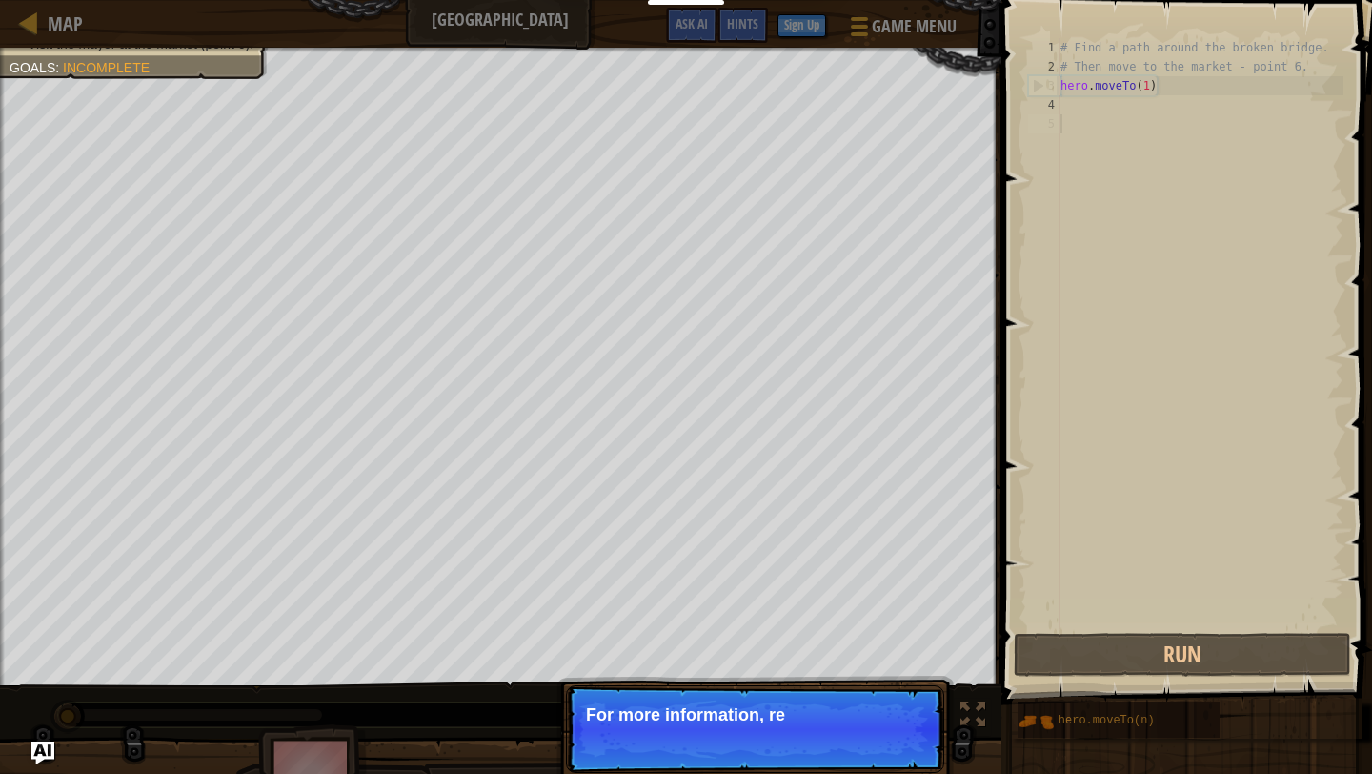
click at [902, 766] on p "Skip (esc) Continue For more information, re" at bounding box center [755, 729] width 378 height 88
click at [907, 765] on p "Skip (esc) Continue For more information, read the HINTS." at bounding box center [755, 729] width 378 height 88
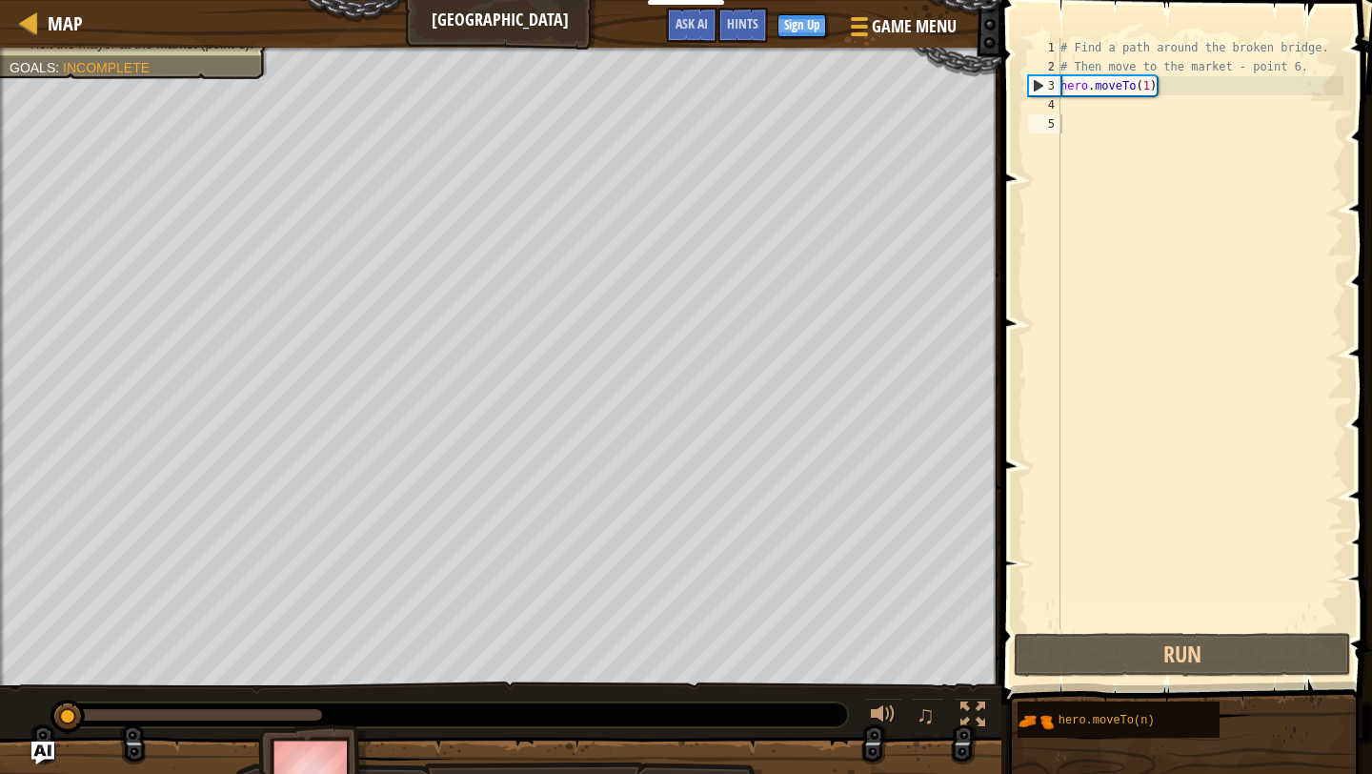
click at [888, 740] on div "Find a path around the broken bridge. Visit the mayor at the market (point 6). …" at bounding box center [686, 431] width 1372 height 767
click at [1064, 108] on div "# Find a path around the broken bridge. # Then move to the market - point 6. he…" at bounding box center [1200, 352] width 287 height 629
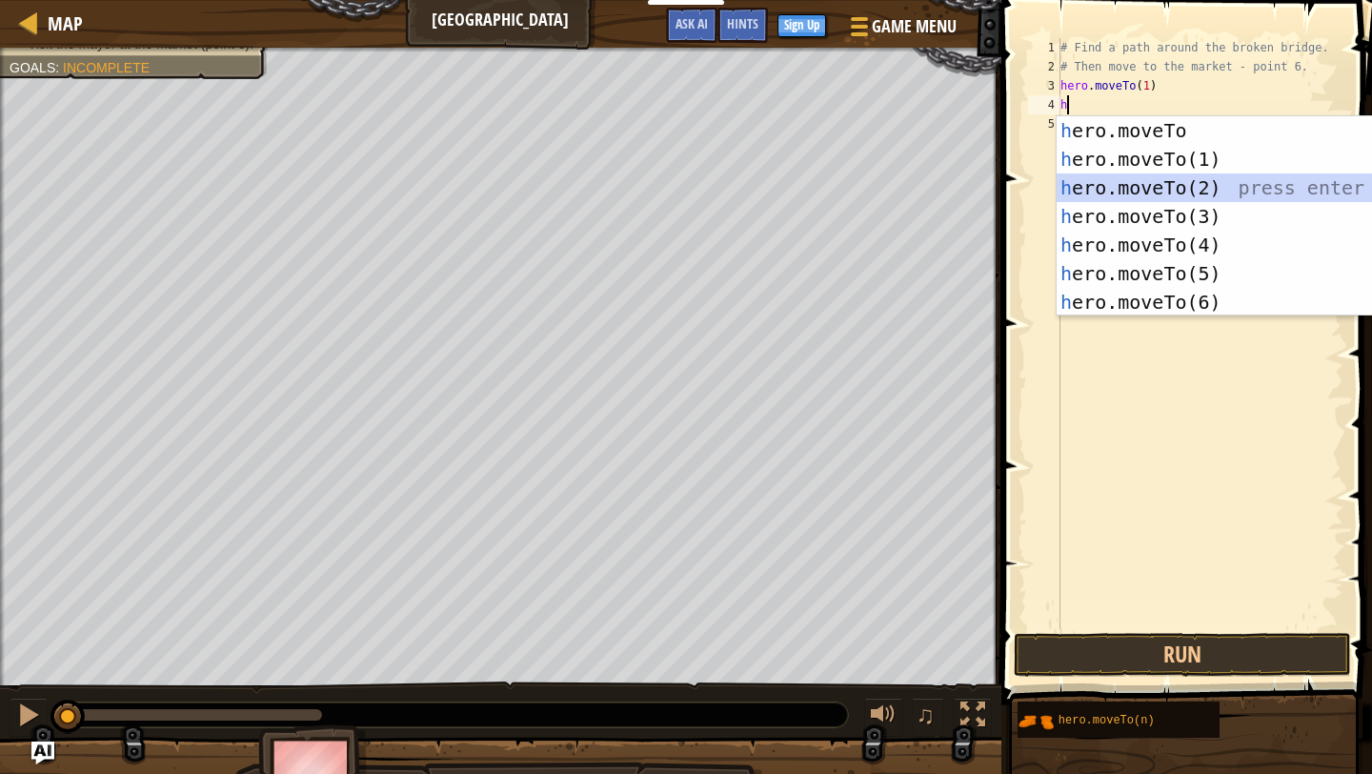
click at [1203, 183] on div "h ero.moveTo press enter h ero.moveTo(1) press enter h ero.moveTo(2) press ente…" at bounding box center [1237, 244] width 360 height 257
type textarea "hero.moveTo(2)"
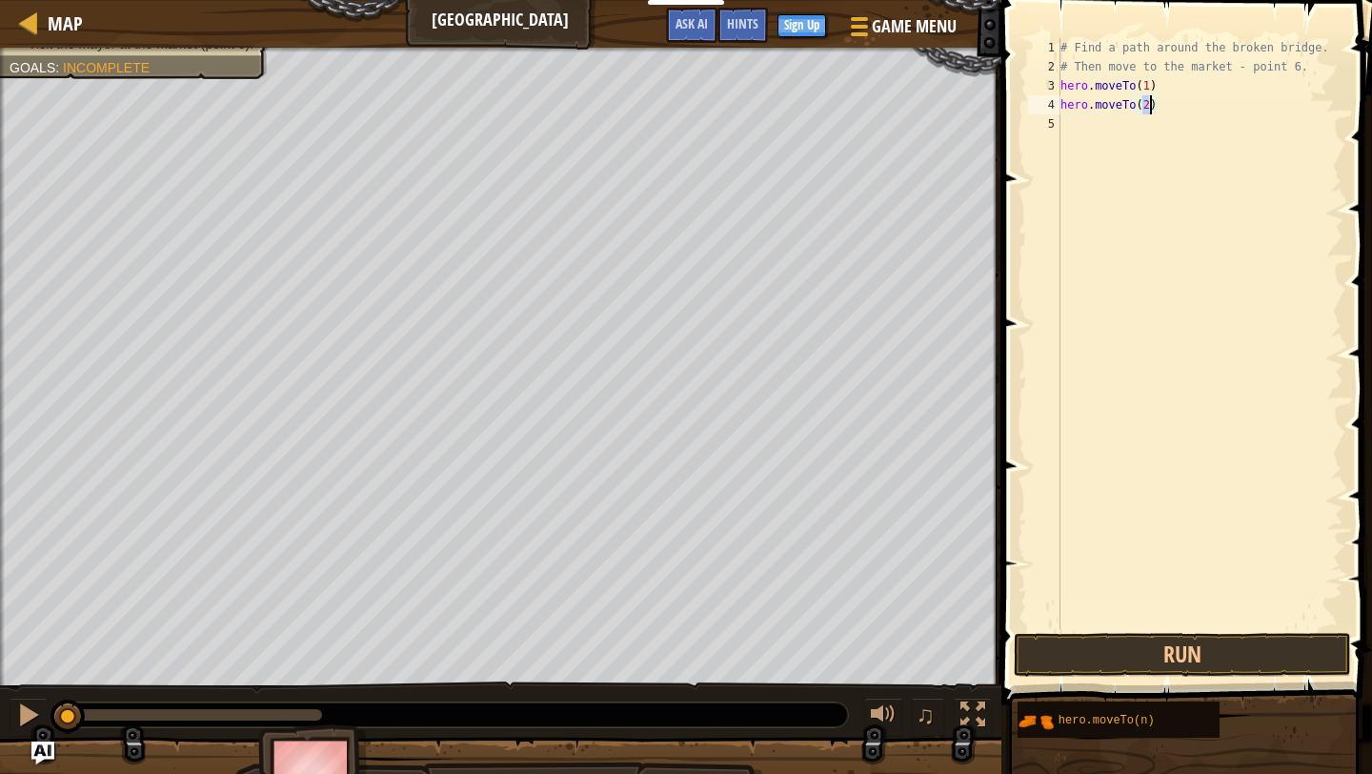
click at [1066, 120] on div "# Find a path around the broken bridge. # Then move to the market - point 6. he…" at bounding box center [1200, 352] width 287 height 629
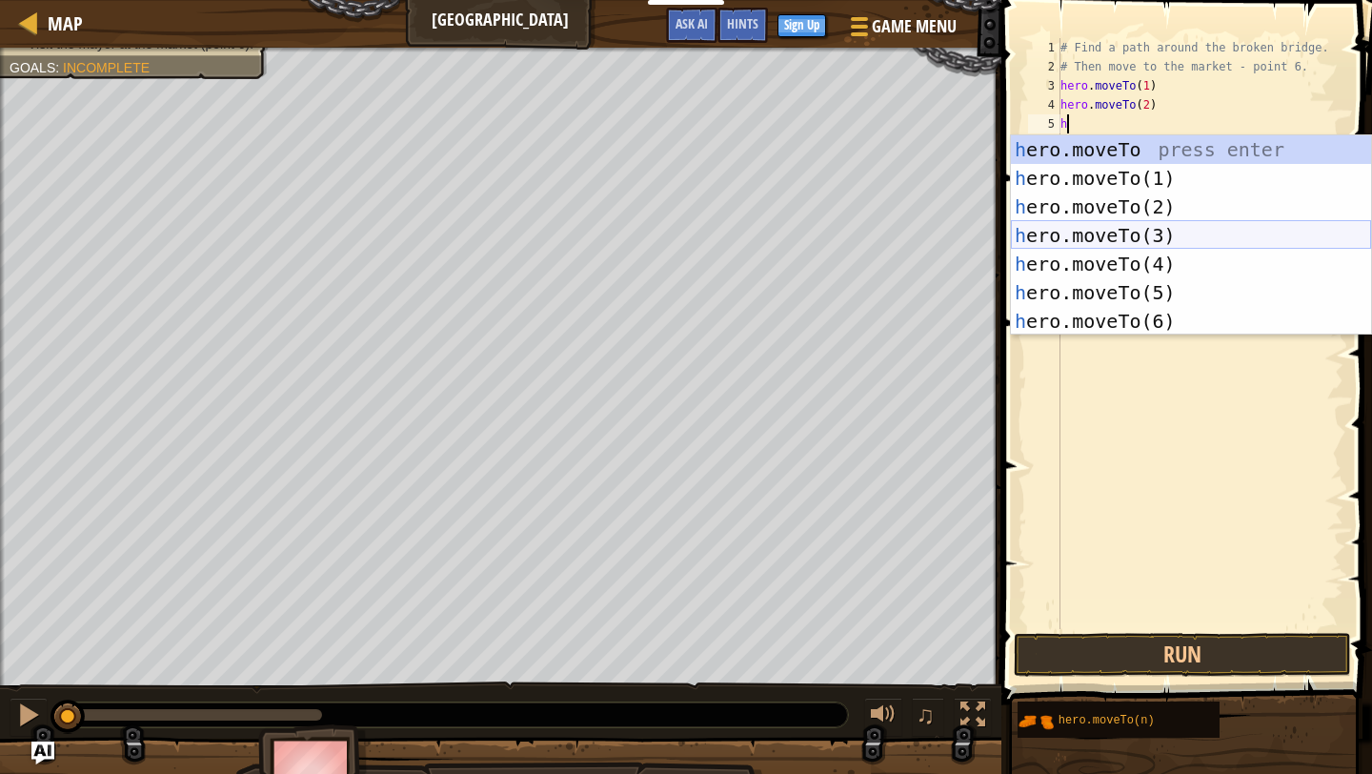
click at [1132, 235] on div "h ero.moveTo press enter h ero.moveTo(1) press enter h ero.moveTo(2) press ente…" at bounding box center [1191, 263] width 360 height 257
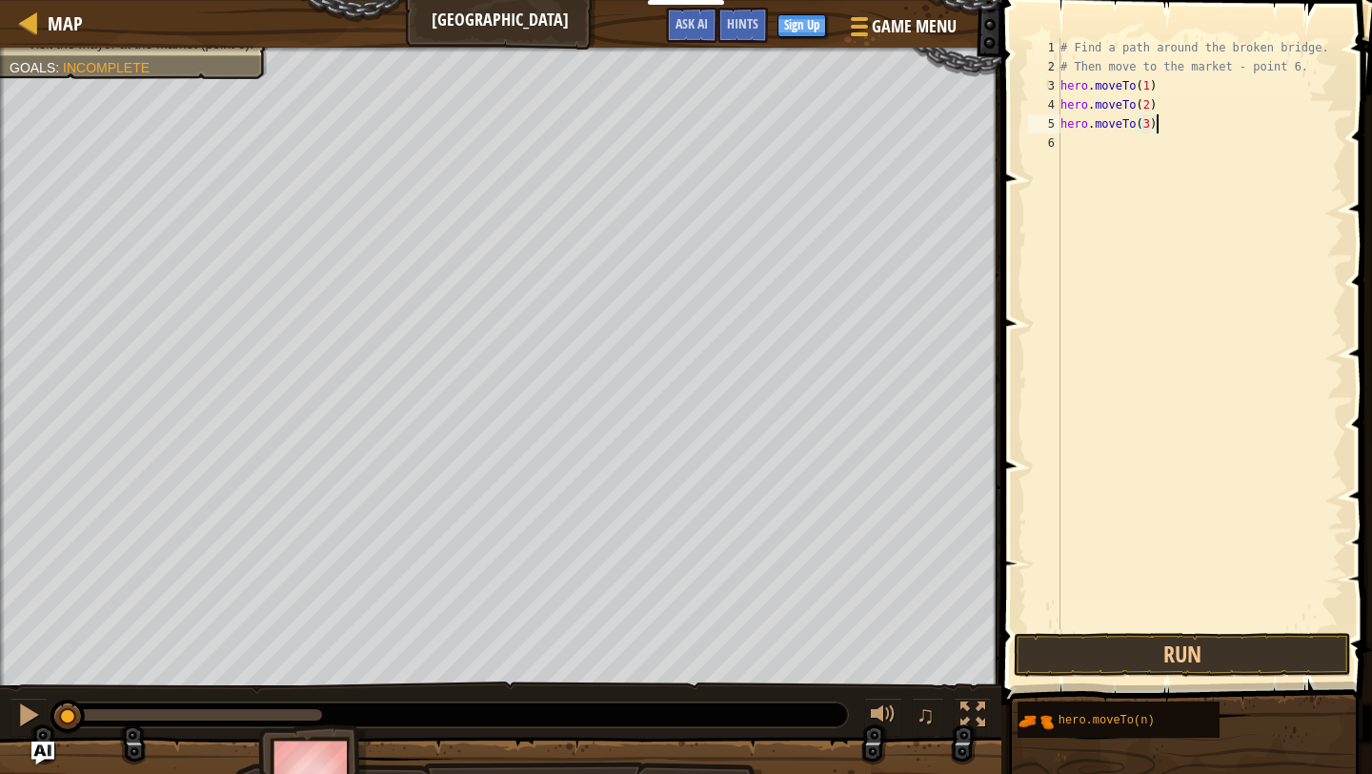
click at [1157, 126] on div "# Find a path around the broken bridge. # Then move to the market - point 6. he…" at bounding box center [1200, 352] width 287 height 629
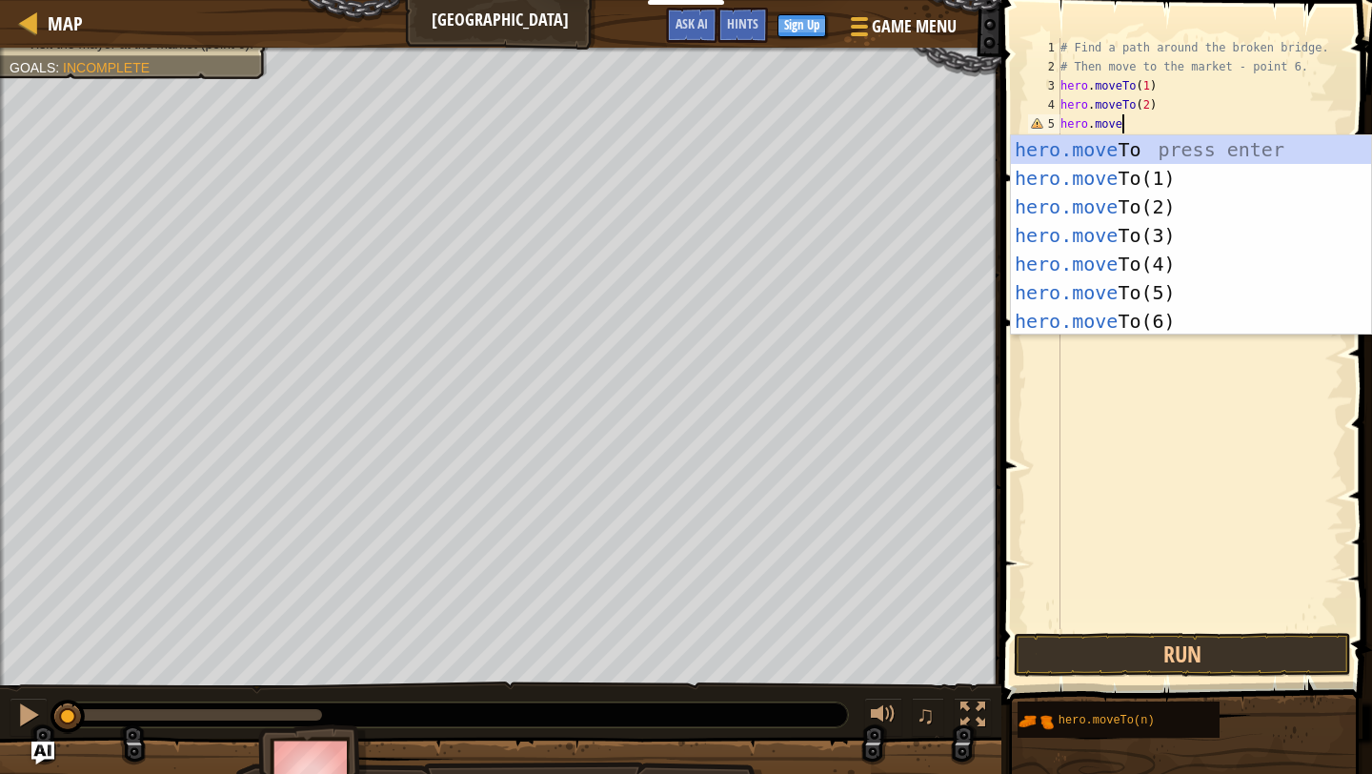
scroll to position [9, 4]
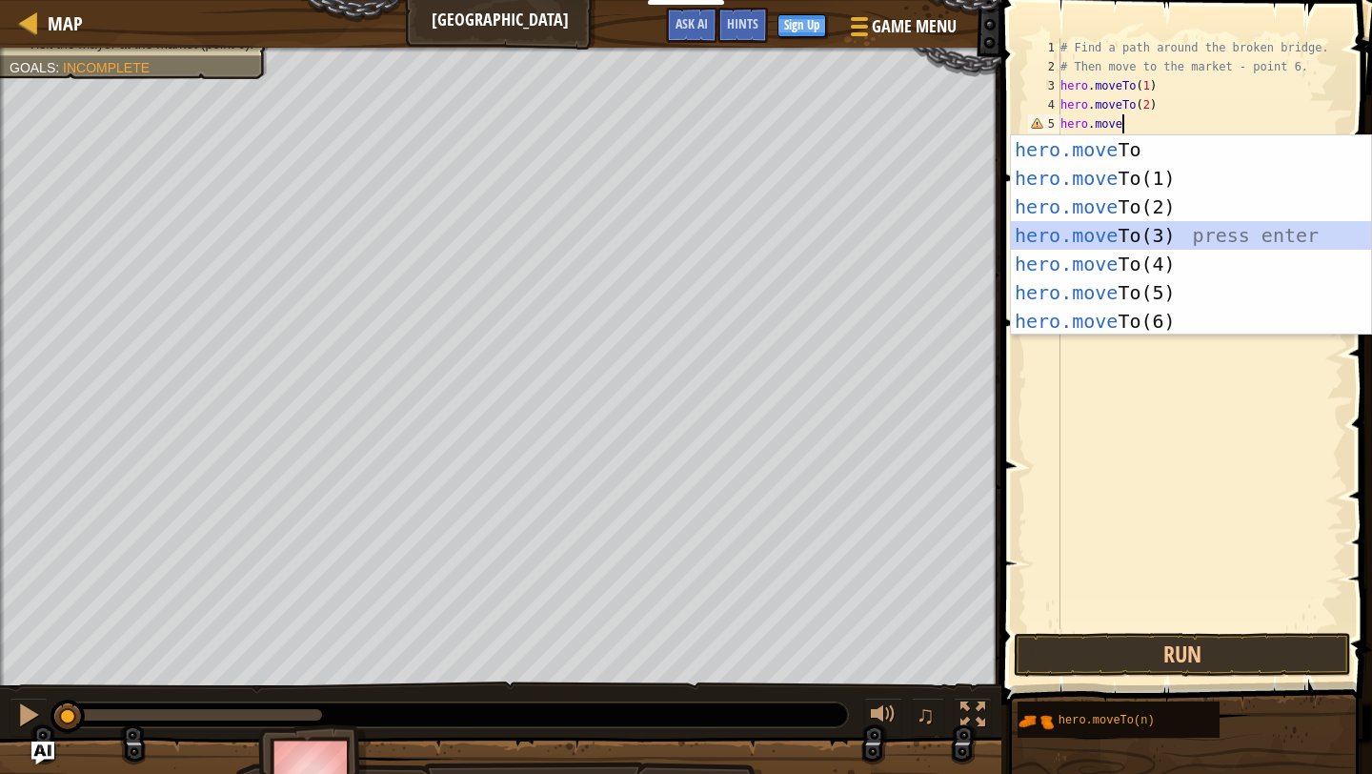
click at [1303, 228] on div "hero.move To press enter hero.move To(1) press enter hero.move To(2) press ente…" at bounding box center [1191, 263] width 360 height 257
type textarea "hero.moveTo(3)"
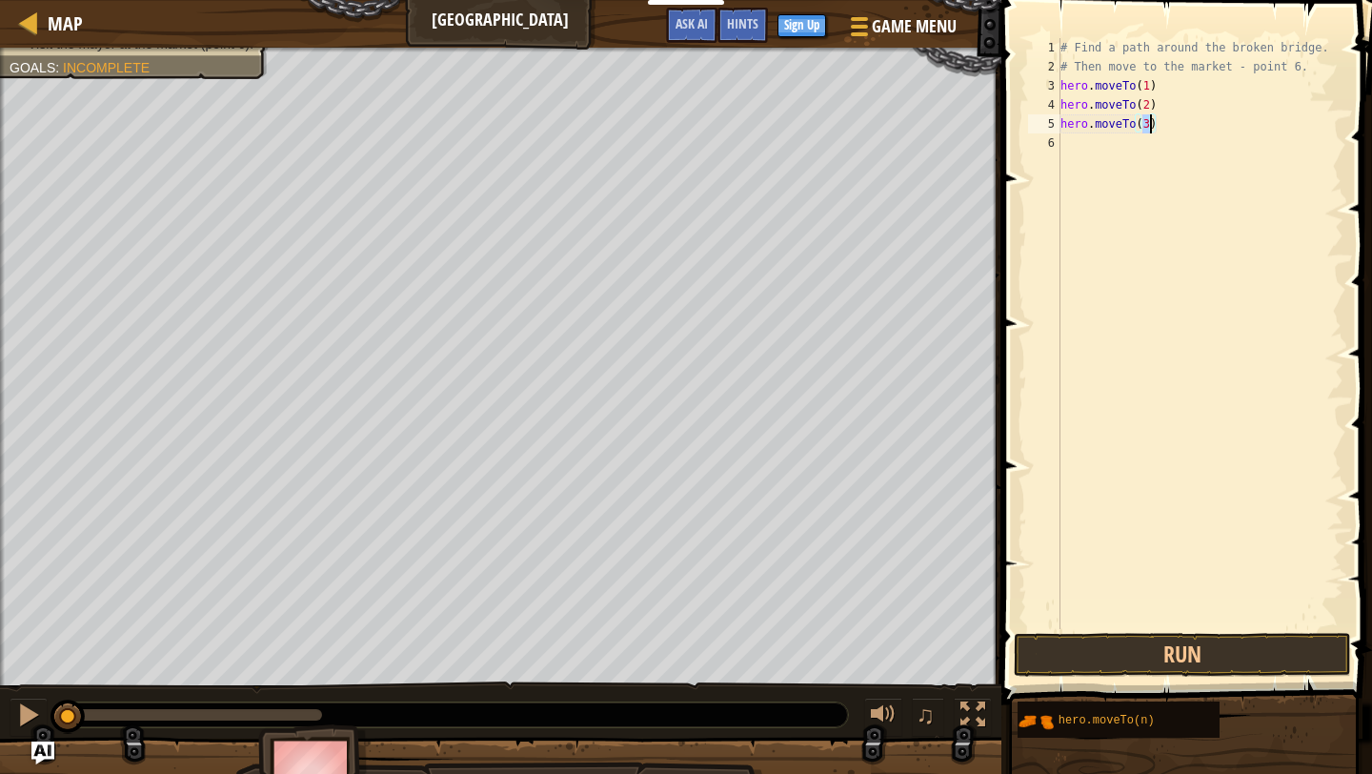
click at [1080, 152] on div "# Find a path around the broken bridge. # Then move to the market - point 6. he…" at bounding box center [1200, 352] width 287 height 629
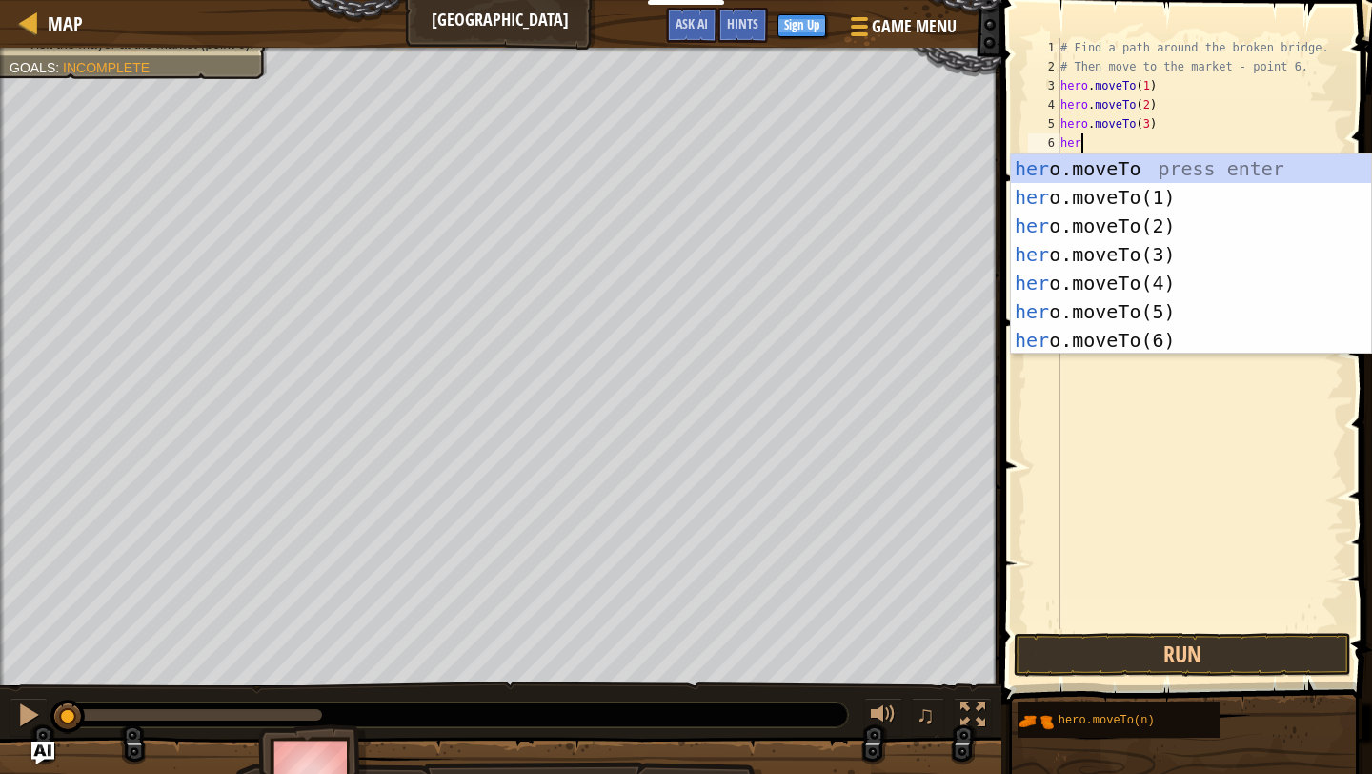
scroll to position [9, 0]
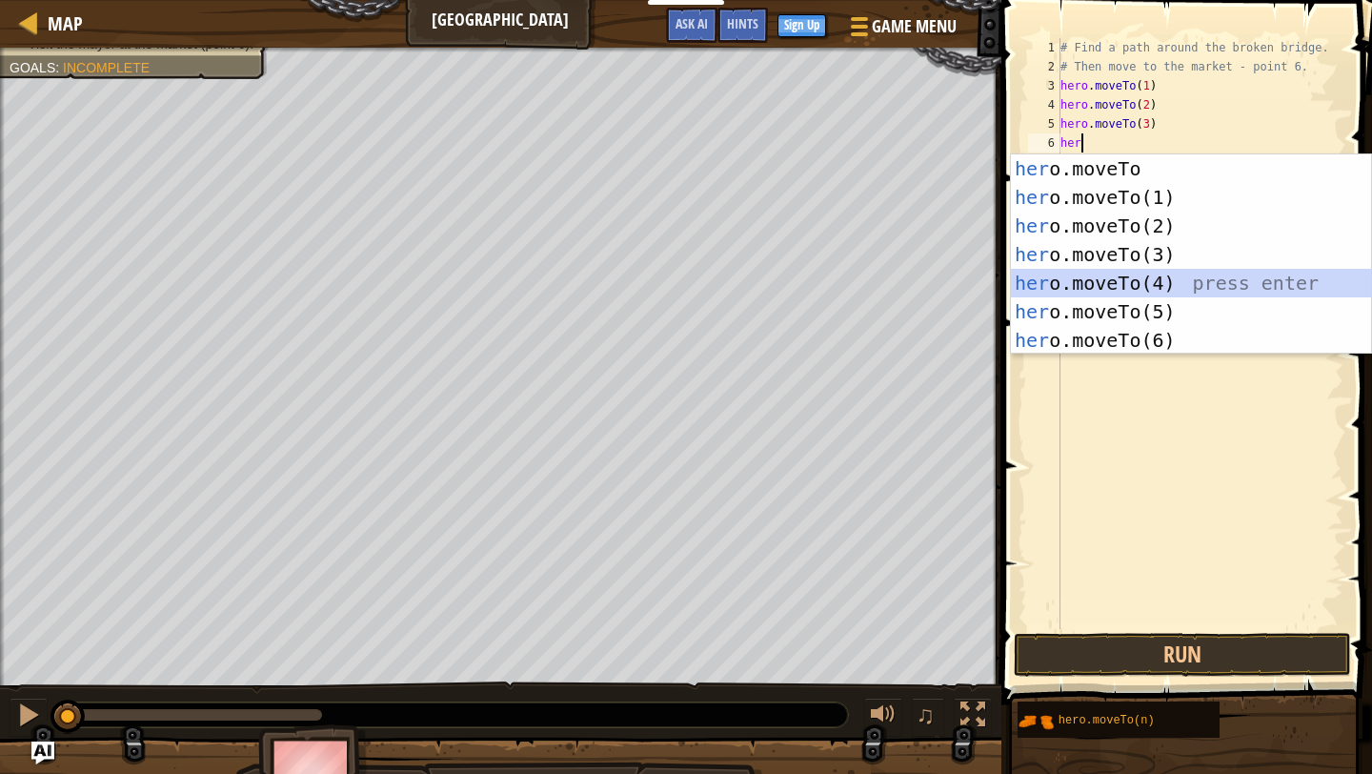
click at [1145, 276] on div "her o.moveTo press enter her o.moveTo(1) press enter her o.moveTo(2) press ente…" at bounding box center [1191, 282] width 360 height 257
type textarea "hero.moveTo(4)"
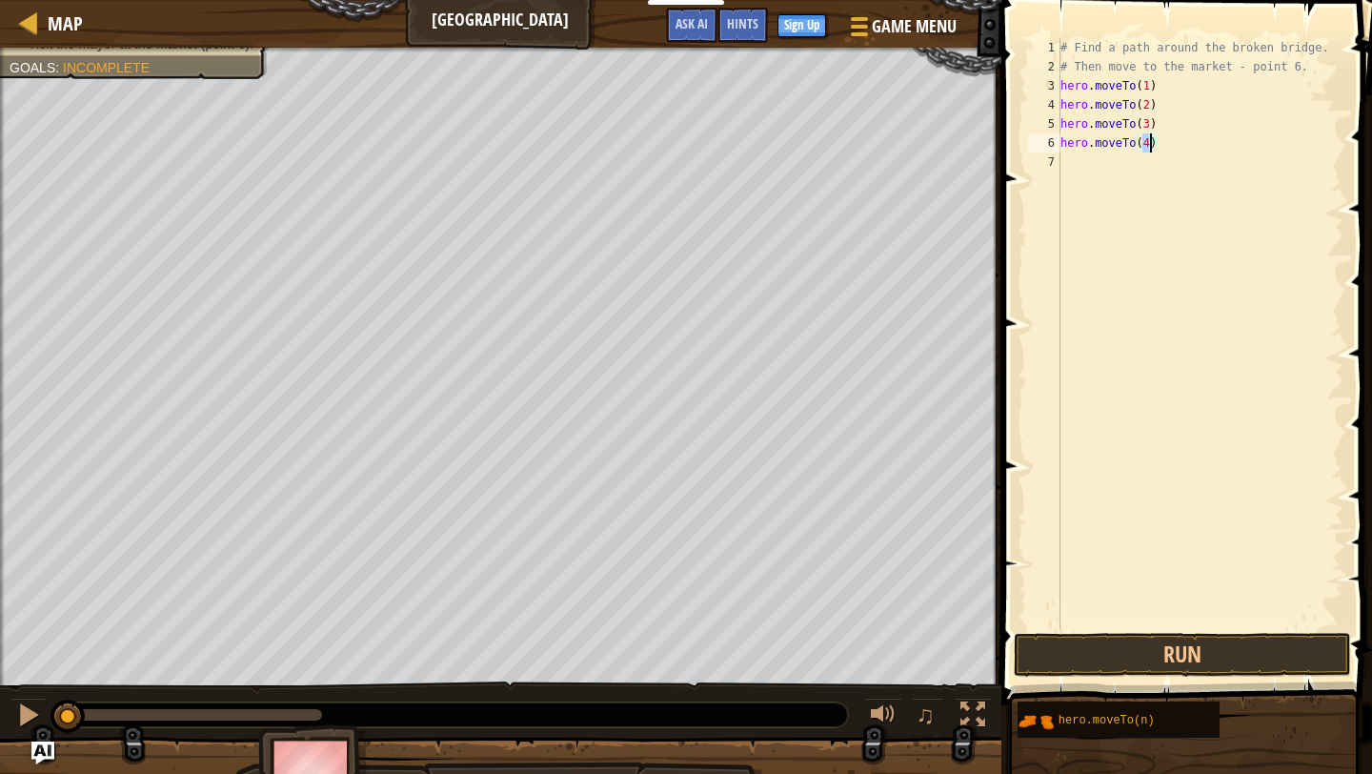
click at [1099, 188] on div "# Find a path around the broken bridge. # Then move to the market - point 6. he…" at bounding box center [1200, 352] width 287 height 629
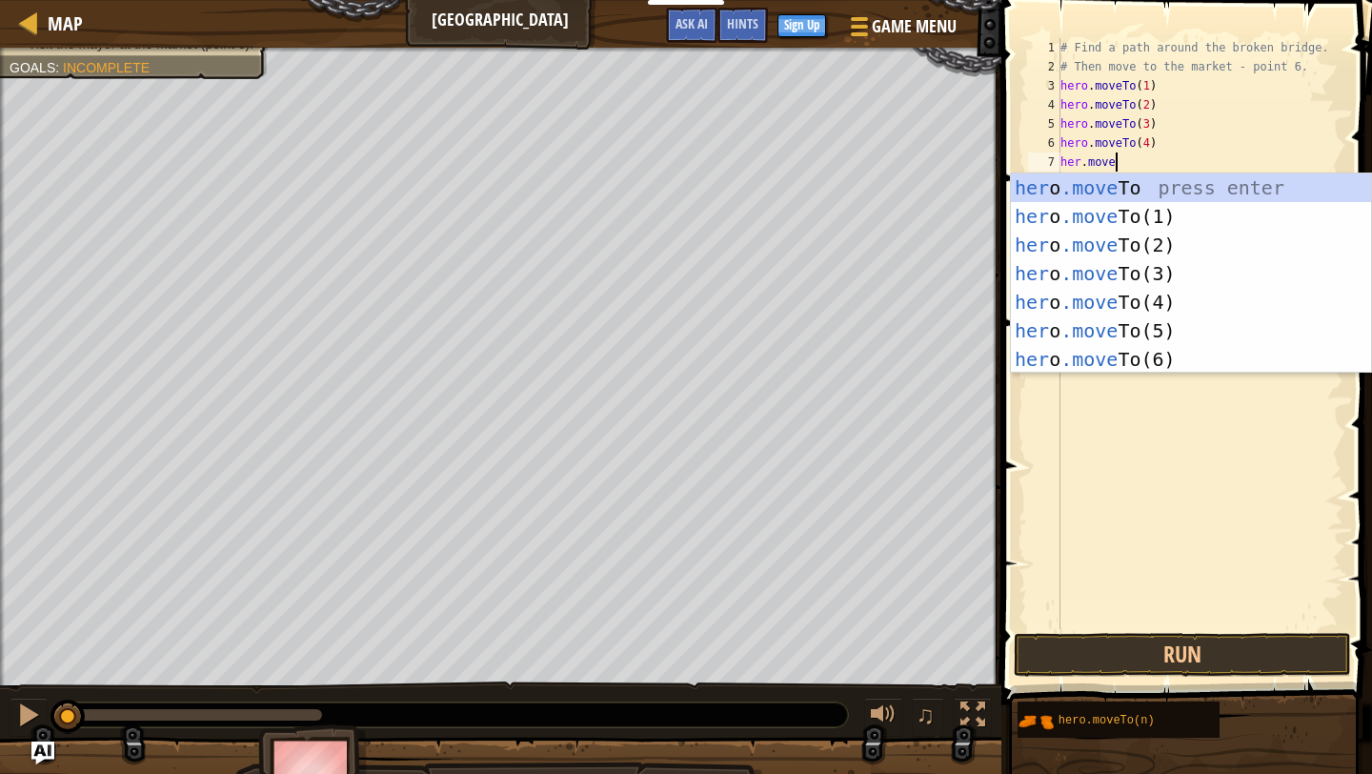
scroll to position [9, 3]
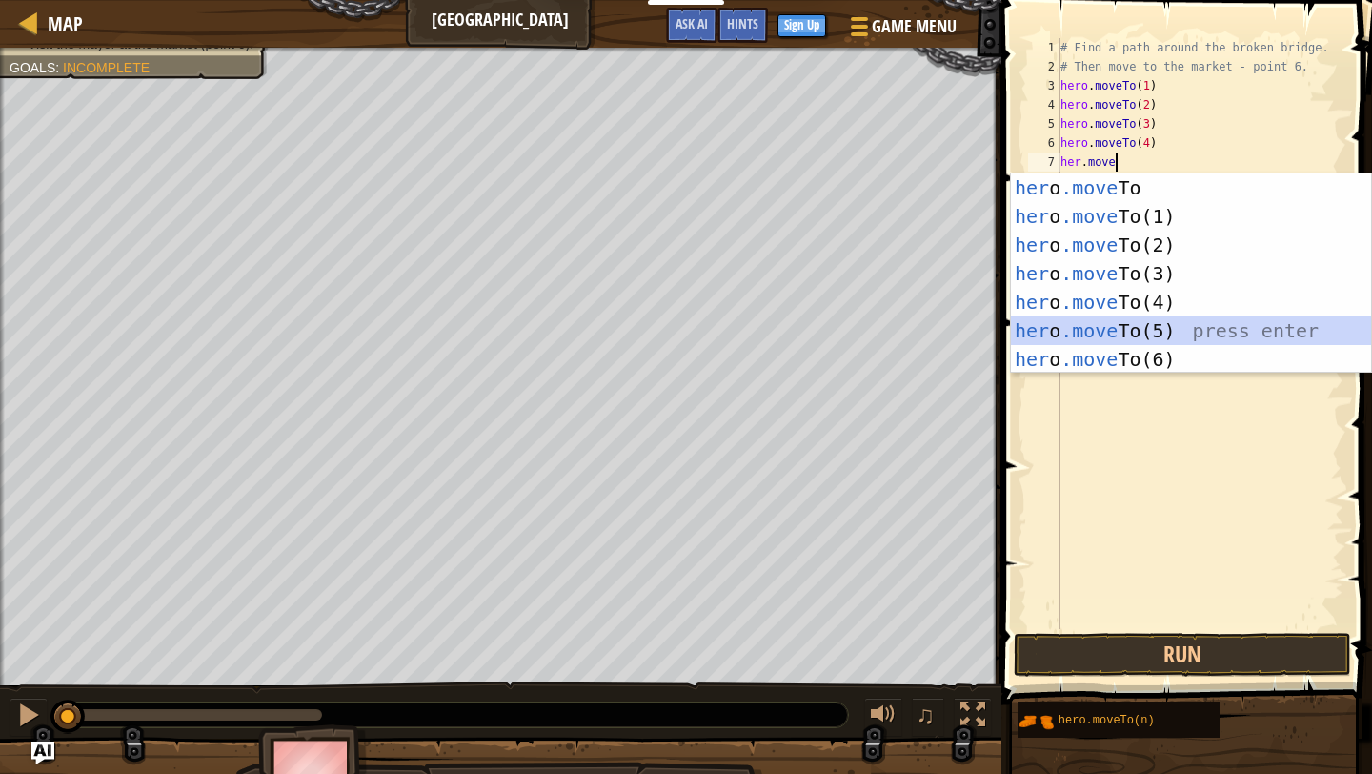
click at [1161, 324] on div "her o .move To press enter her o .move To(1) press enter her o .move To(2) pres…" at bounding box center [1191, 301] width 360 height 257
type textarea "hero.moveTo(5)"
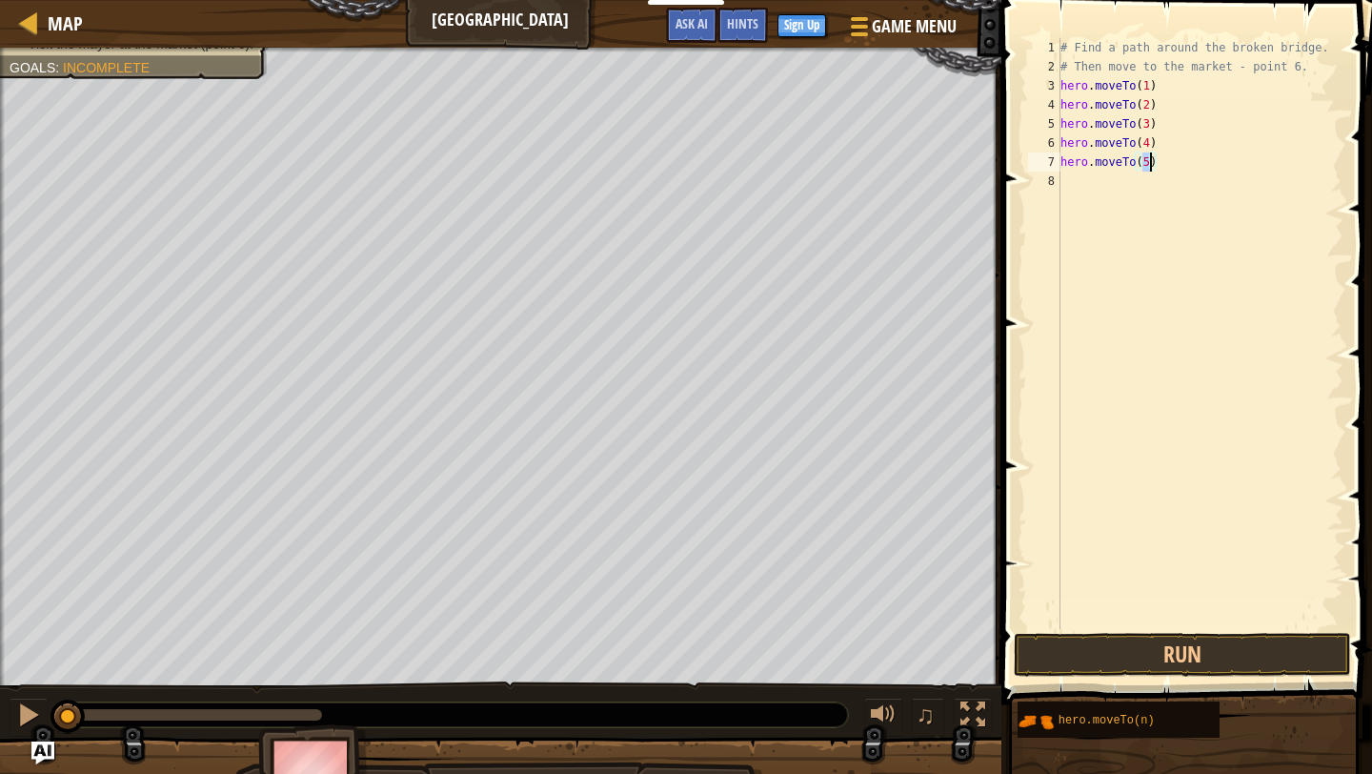
click at [1074, 183] on div "# Find a path around the broken bridge. # Then move to the market - point 6. he…" at bounding box center [1200, 352] width 287 height 629
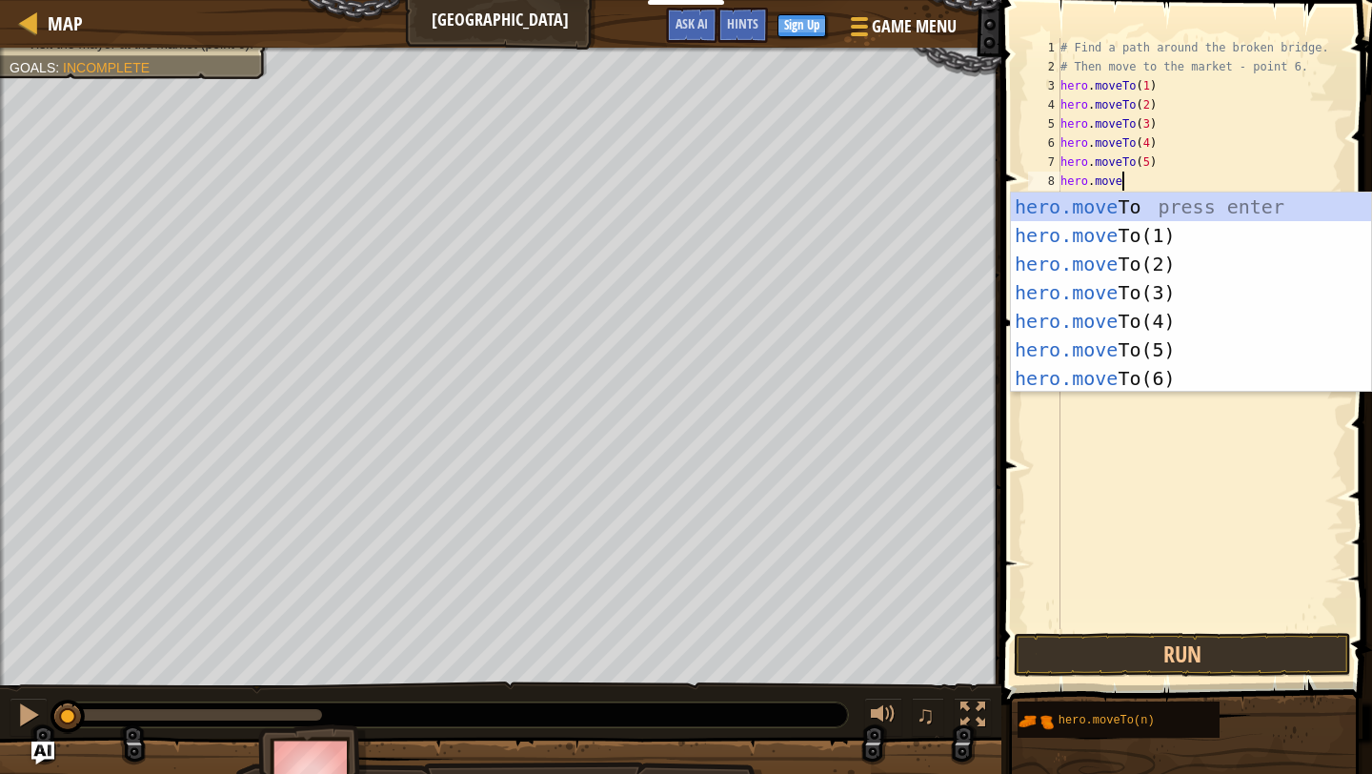
scroll to position [9, 4]
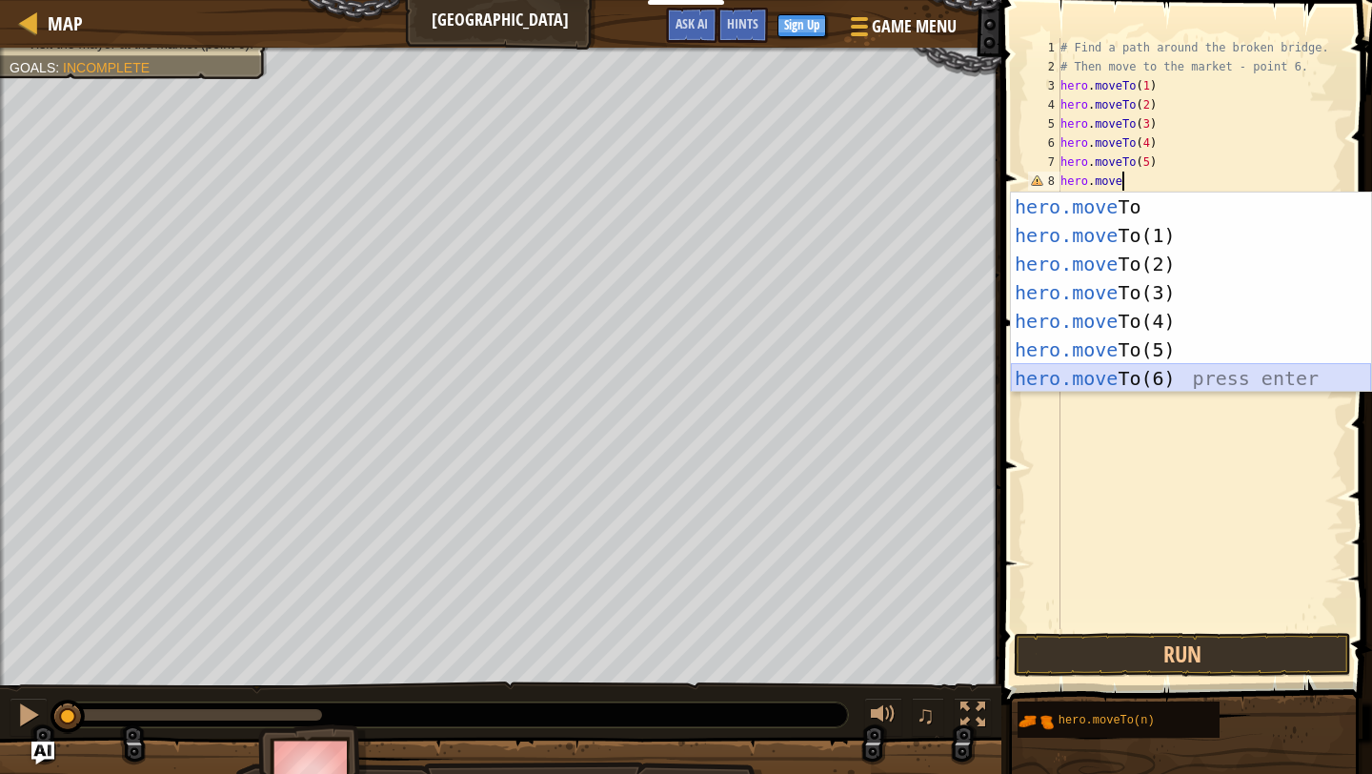
click at [1097, 378] on div "hero.move To press enter hero.move To(1) press enter hero.move To(2) press ente…" at bounding box center [1191, 320] width 360 height 257
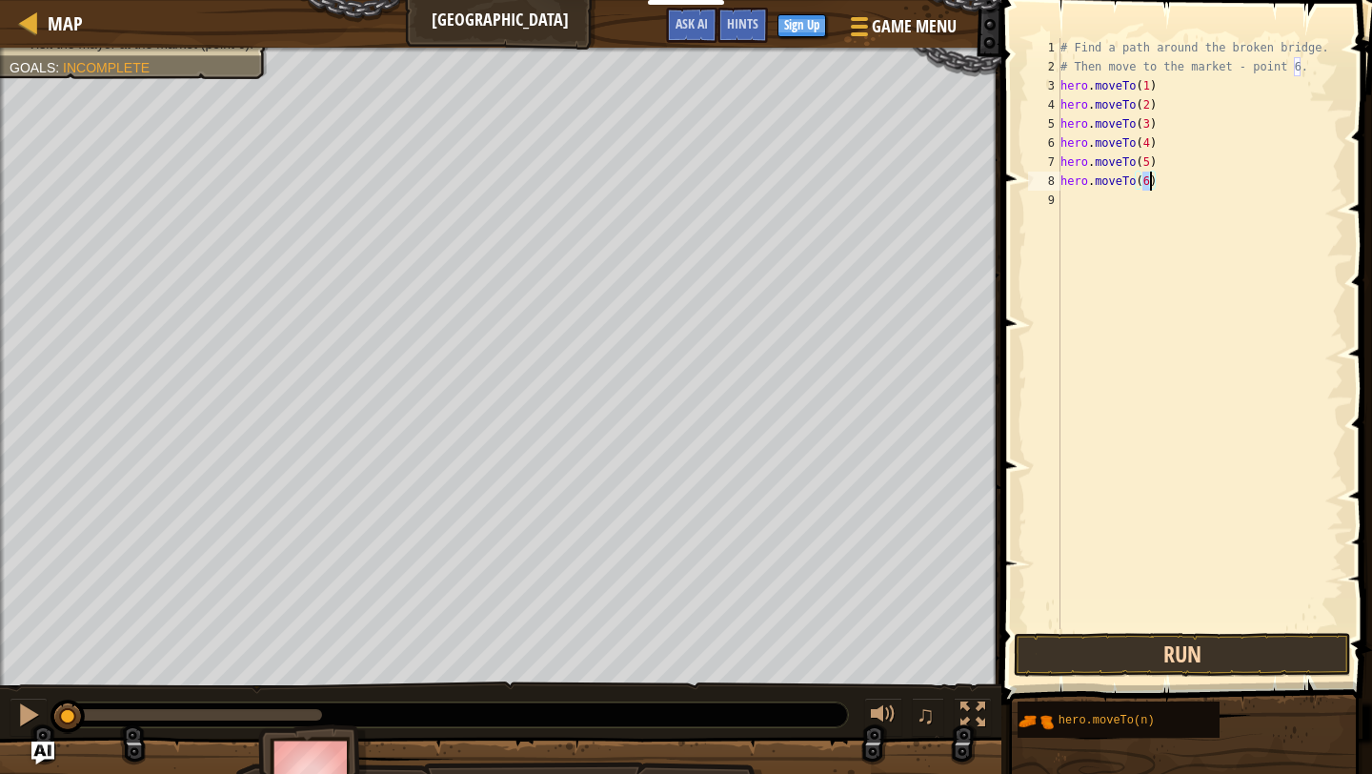
type textarea "hero.moveTo(6)"
click at [1178, 664] on button "Run" at bounding box center [1182, 655] width 337 height 44
